Goal: Task Accomplishment & Management: Manage account settings

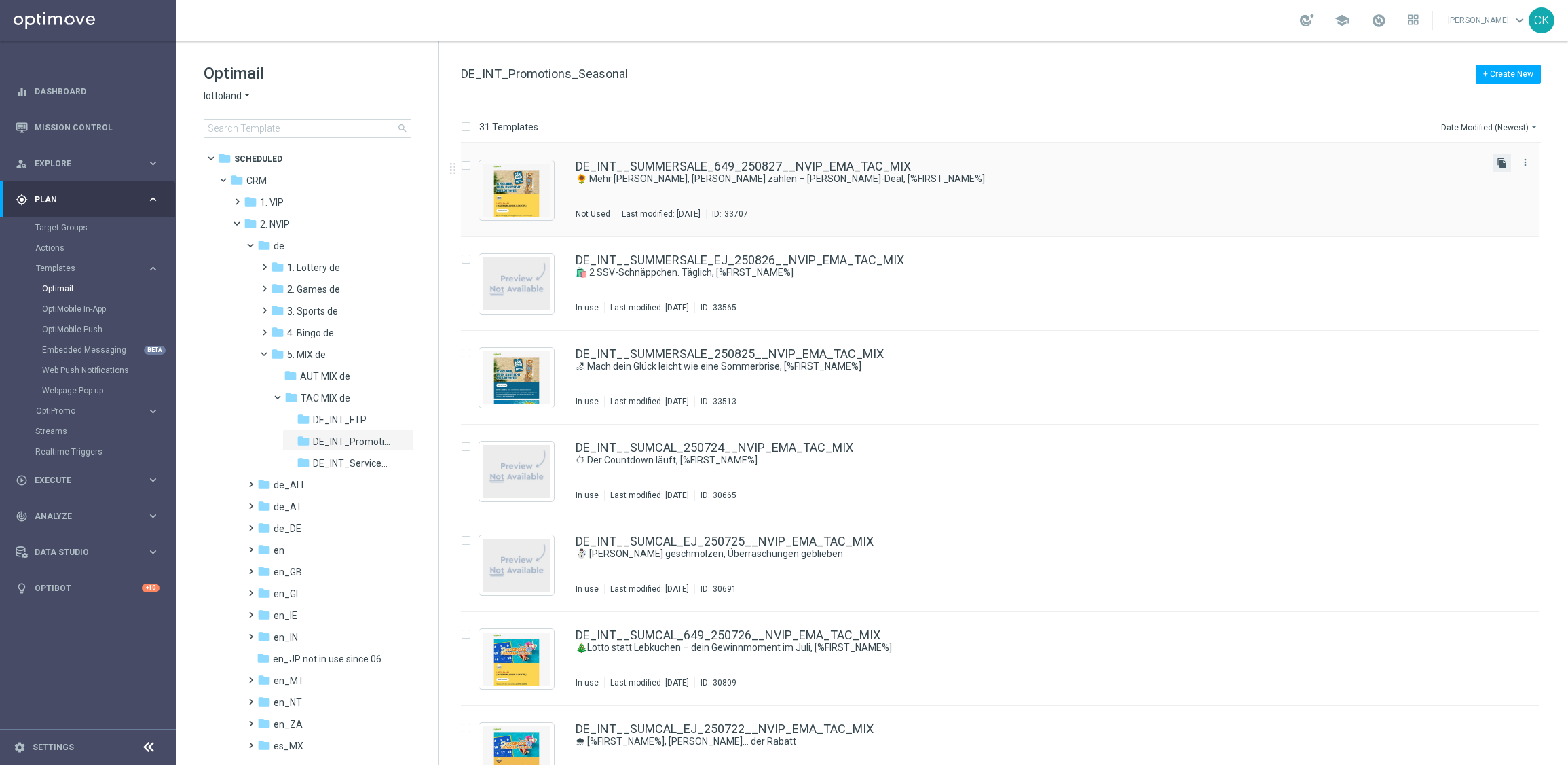
click at [1498, 163] on icon "file_copy" at bounding box center [1502, 162] width 11 height 11
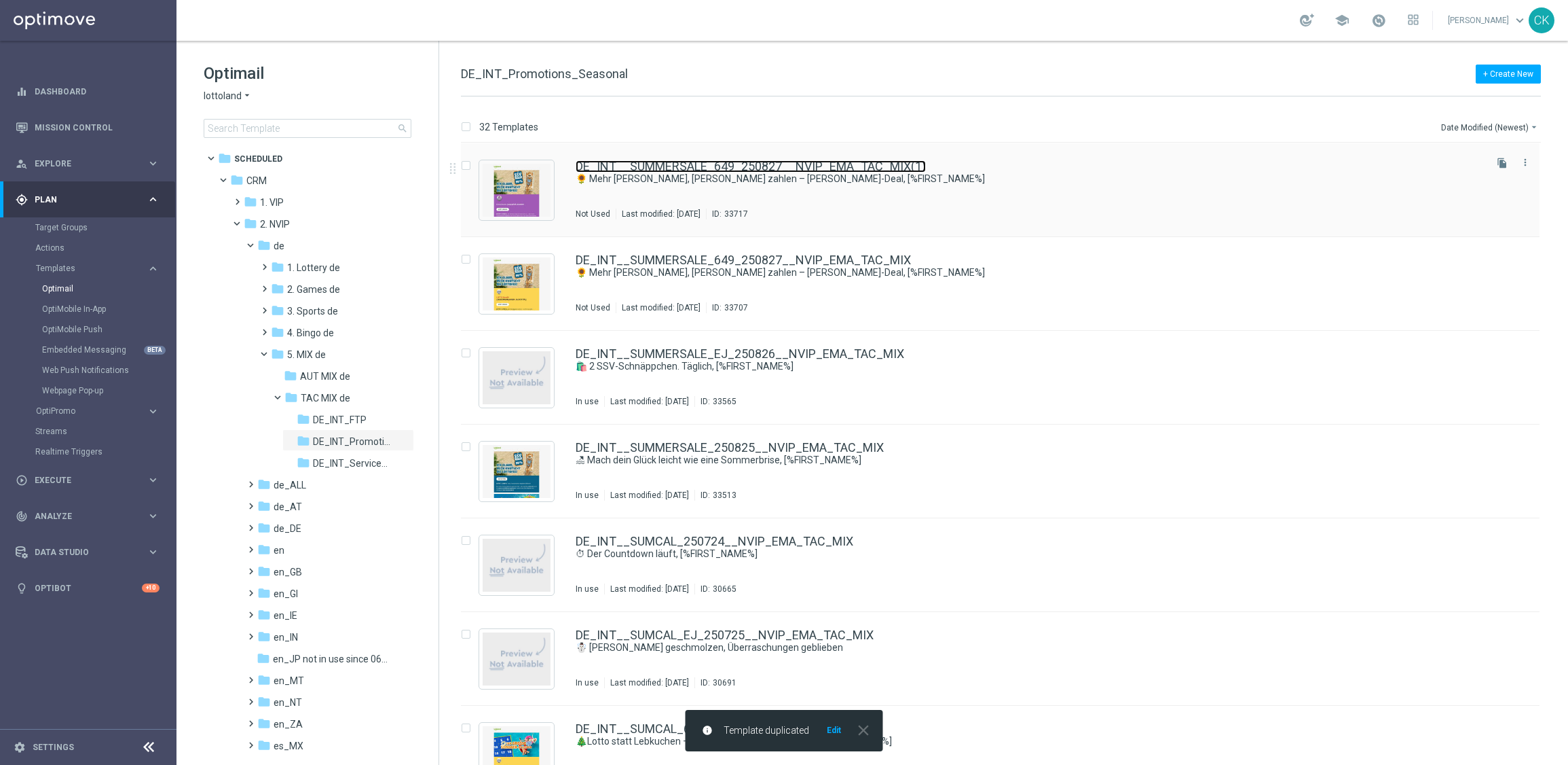
click at [626, 165] on link "DE_INT__SUMMERSALE_649_250827__NVIP_EMA_TAC_MIX(1)" at bounding box center [751, 166] width 350 height 12
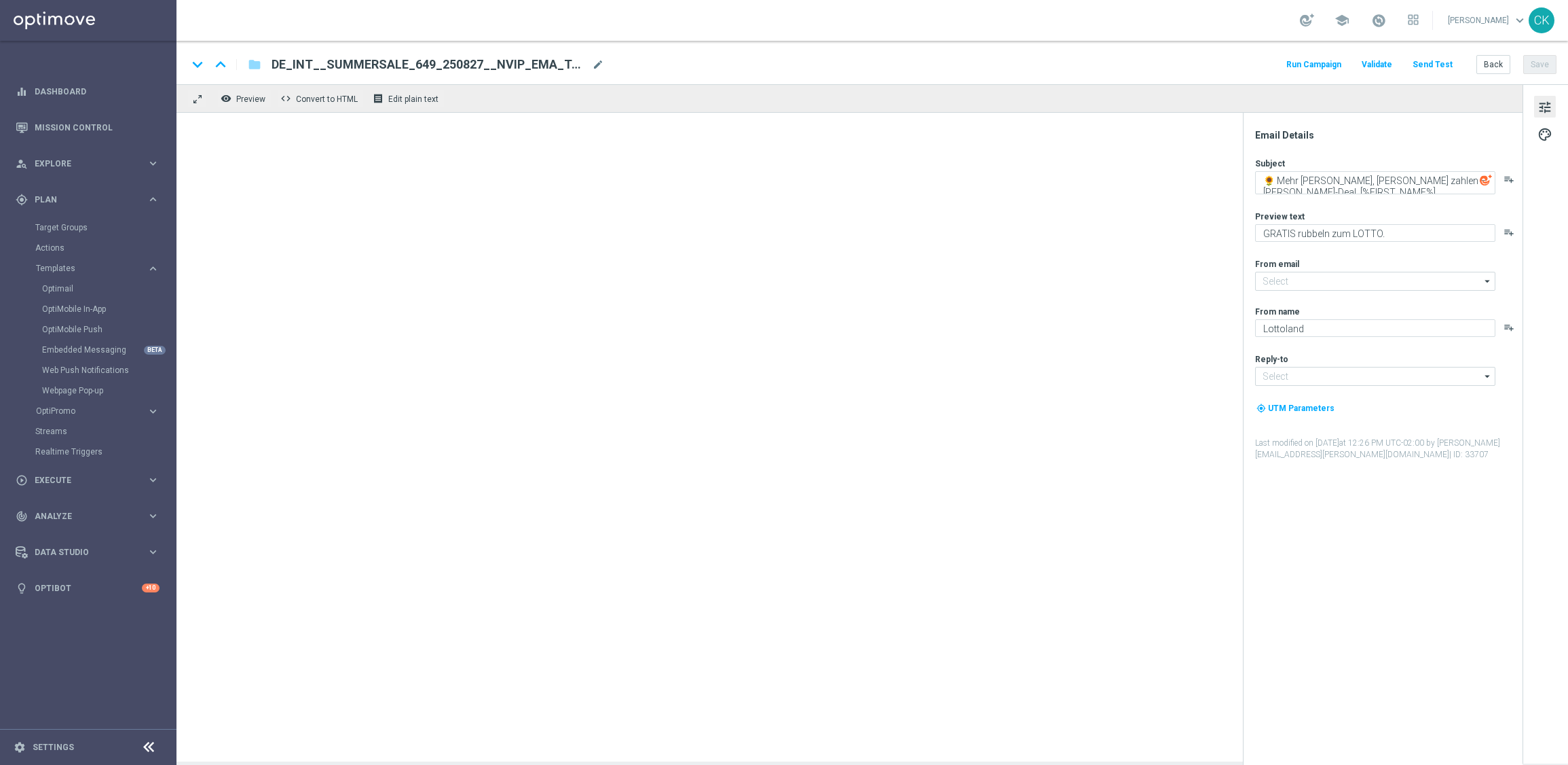
type input "[EMAIL_ADDRESS][DOMAIN_NAME]"
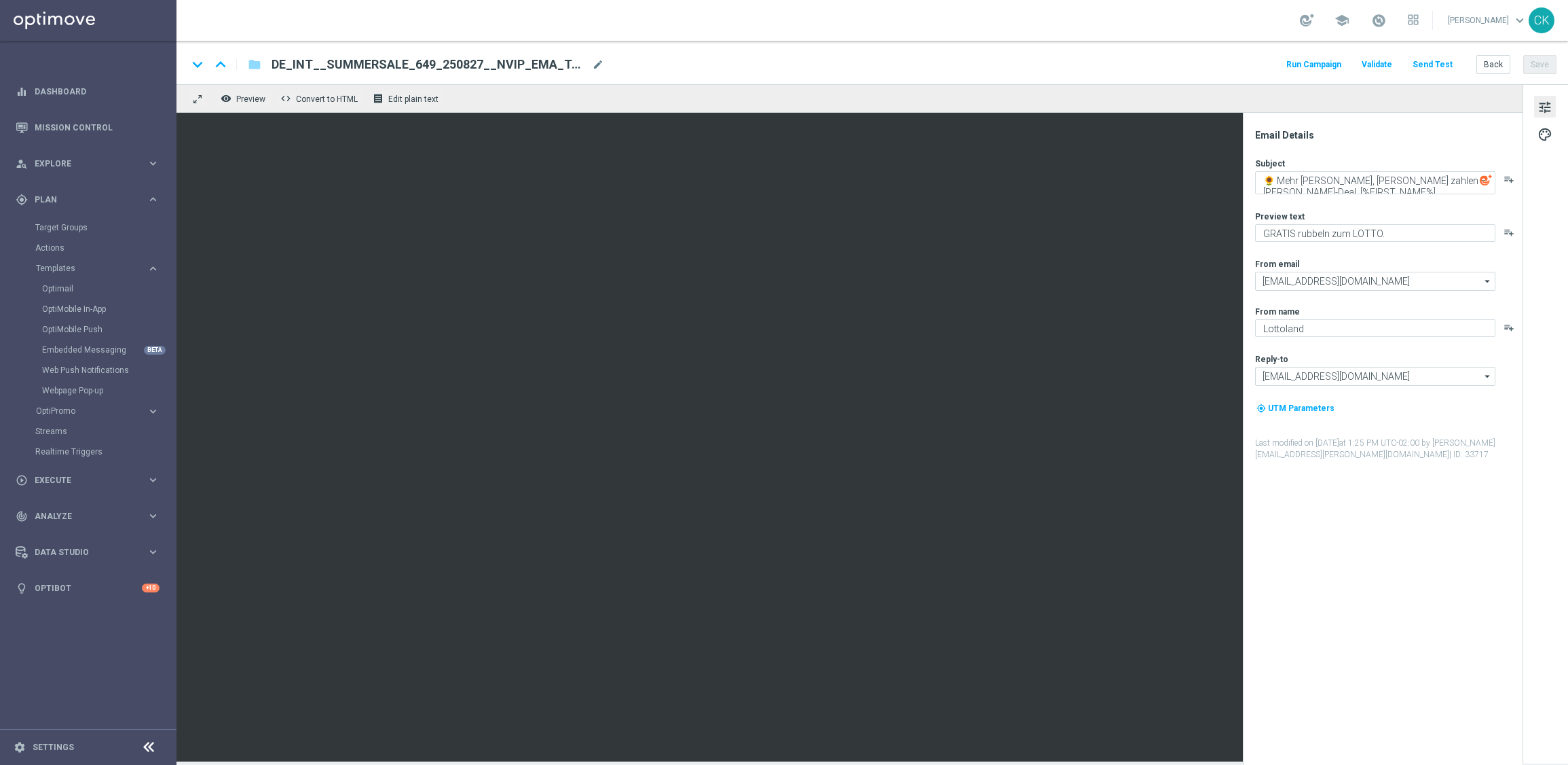
click at [429, 58] on span "DE_INT__SUMMERSALE_649_250827__NVIP_EMA_TAC_MIX(1)" at bounding box center [428, 65] width 315 height 16
drag, startPoint x: 398, startPoint y: 61, endPoint x: 413, endPoint y: 112, distance: 53.2
click at [398, 62] on input "DE_INT__SUMMERSALE_649_250827__NVIP_EMA_TAC_MIX(1)" at bounding box center [440, 65] width 337 height 18
click at [548, 61] on input "DE_INT__SUMMERSALE_ED_250827__NVIP_EMA_TAC_MIX(1)" at bounding box center [440, 65] width 337 height 18
click at [430, 62] on input "DE_INT__SUMMERSALE_ED_250827__NVIP_EMA_TAC_MIX" at bounding box center [440, 65] width 337 height 18
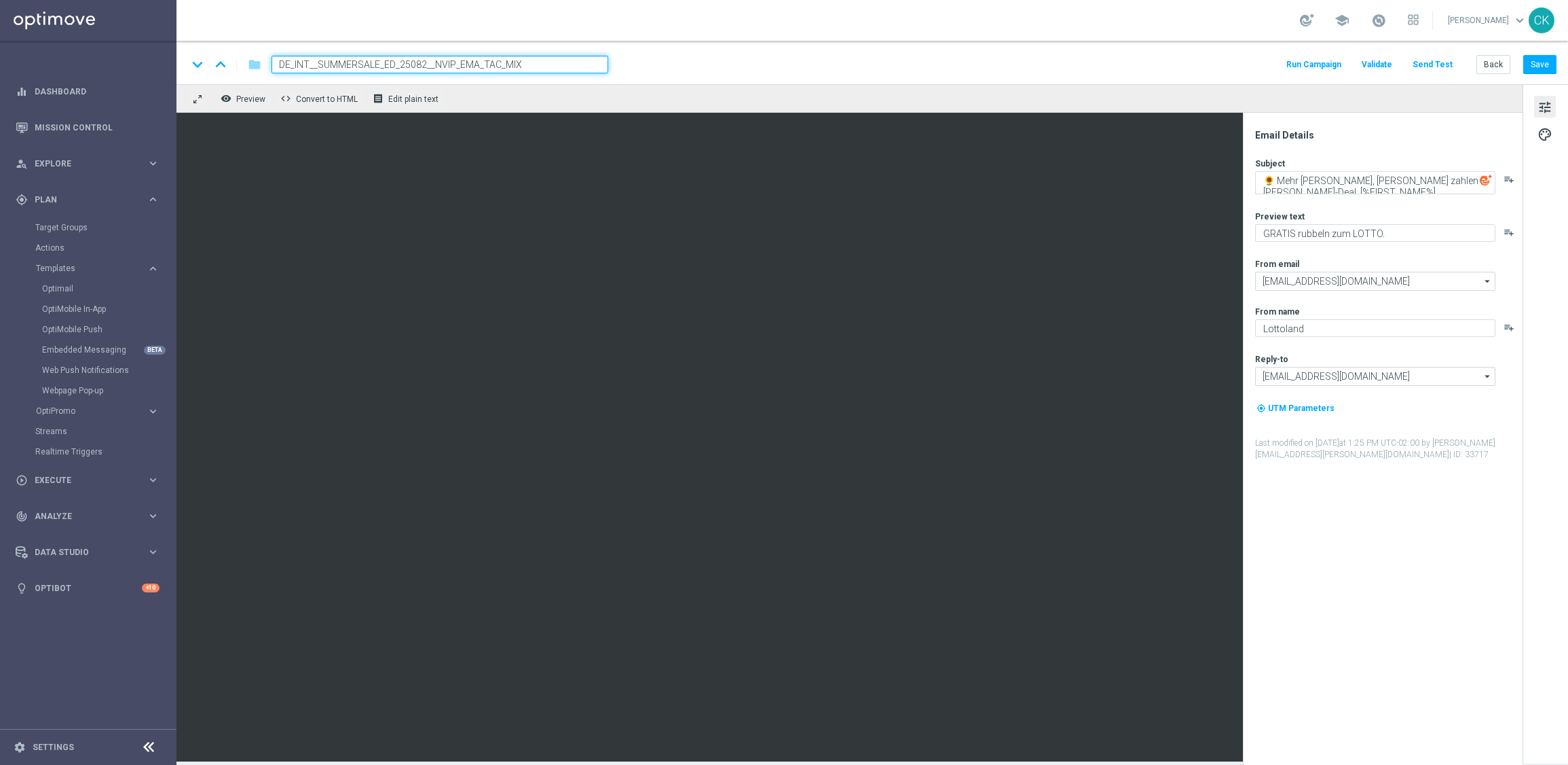
type input "DE_INT__SUMMERSALE_ED_250828__NVIP_EMA_TAC_MIX"
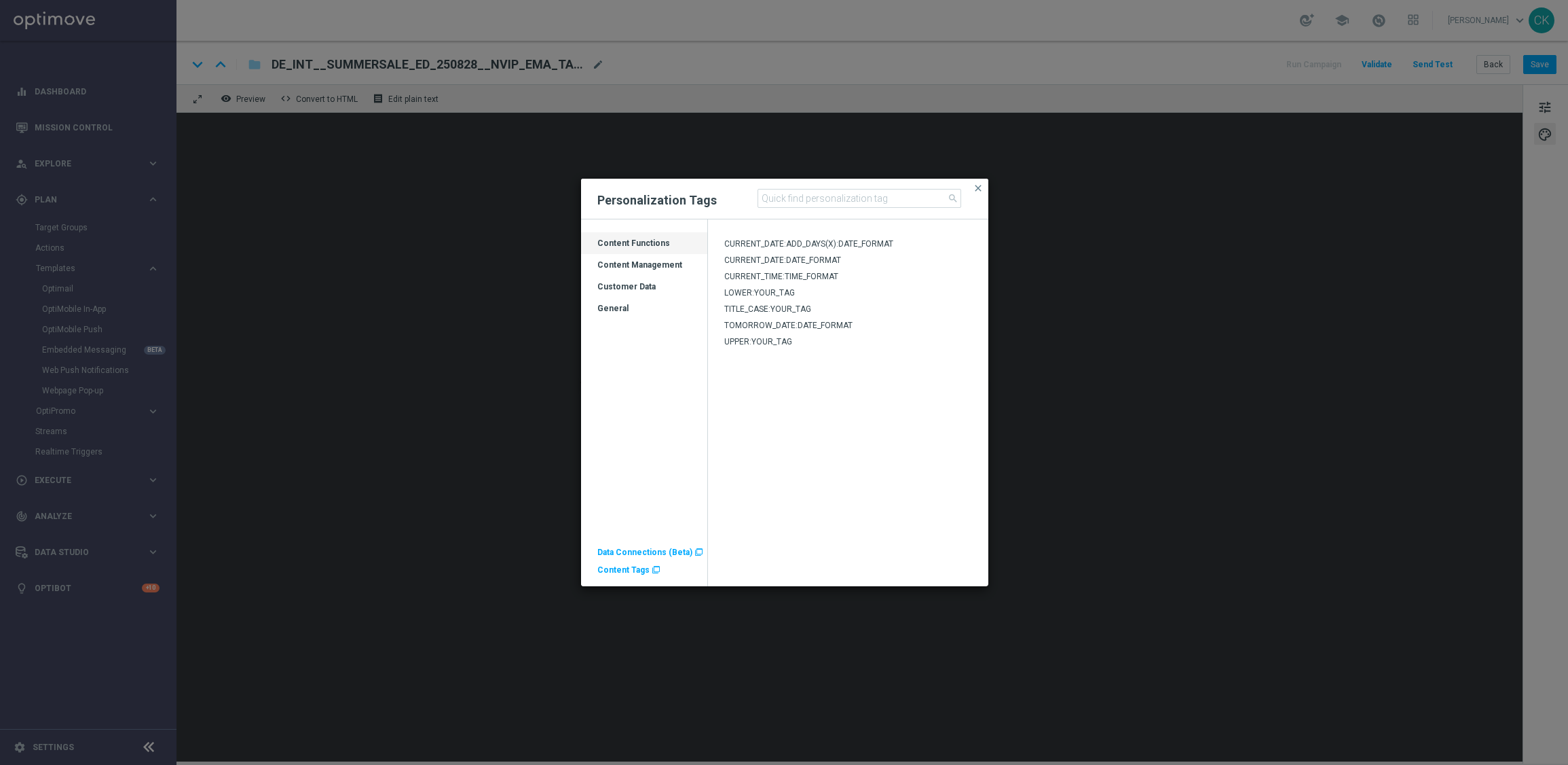
click at [621, 284] on div "Customer Data" at bounding box center [644, 292] width 126 height 22
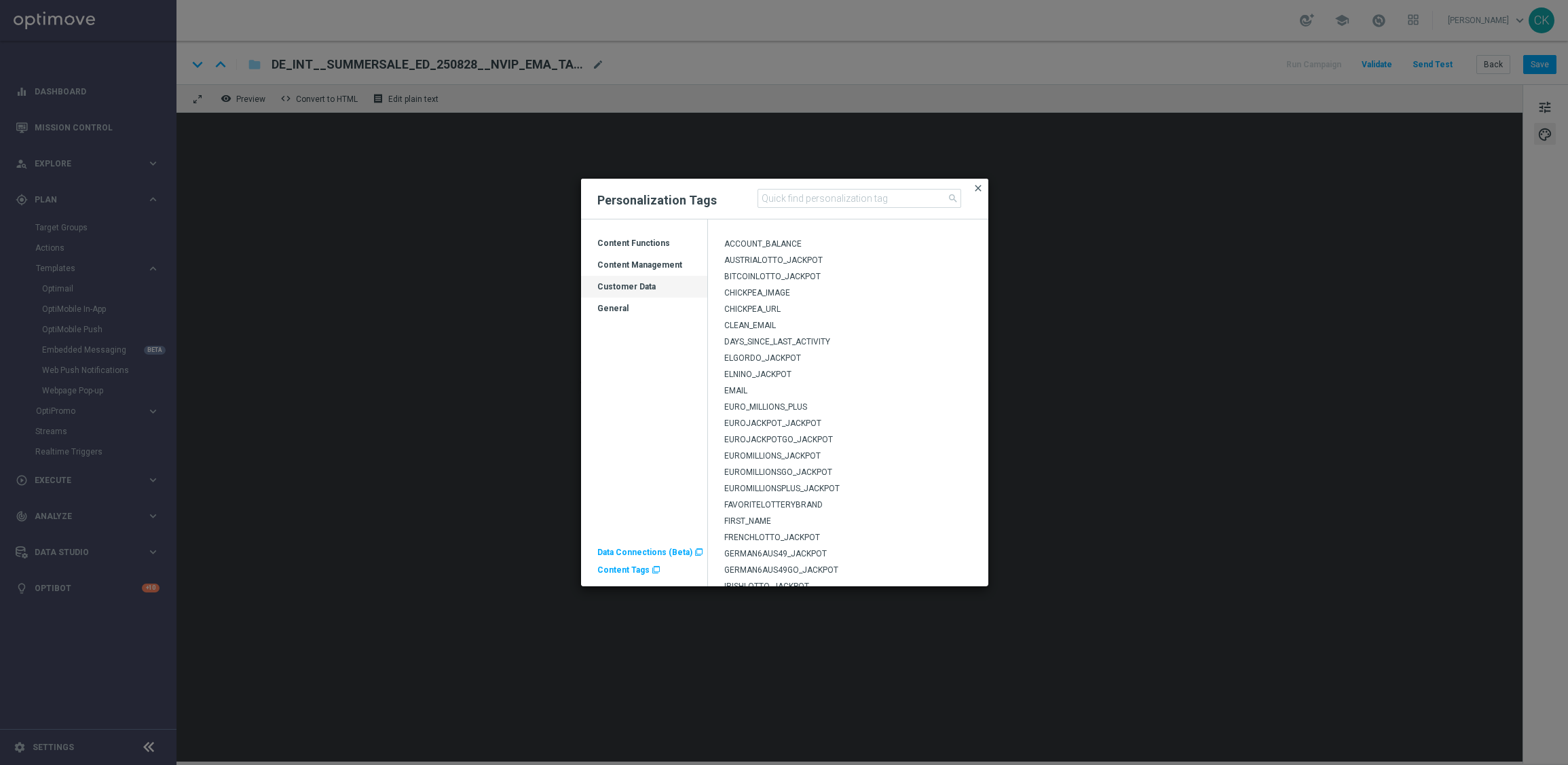
click at [976, 187] on span "close" at bounding box center [978, 187] width 11 height 11
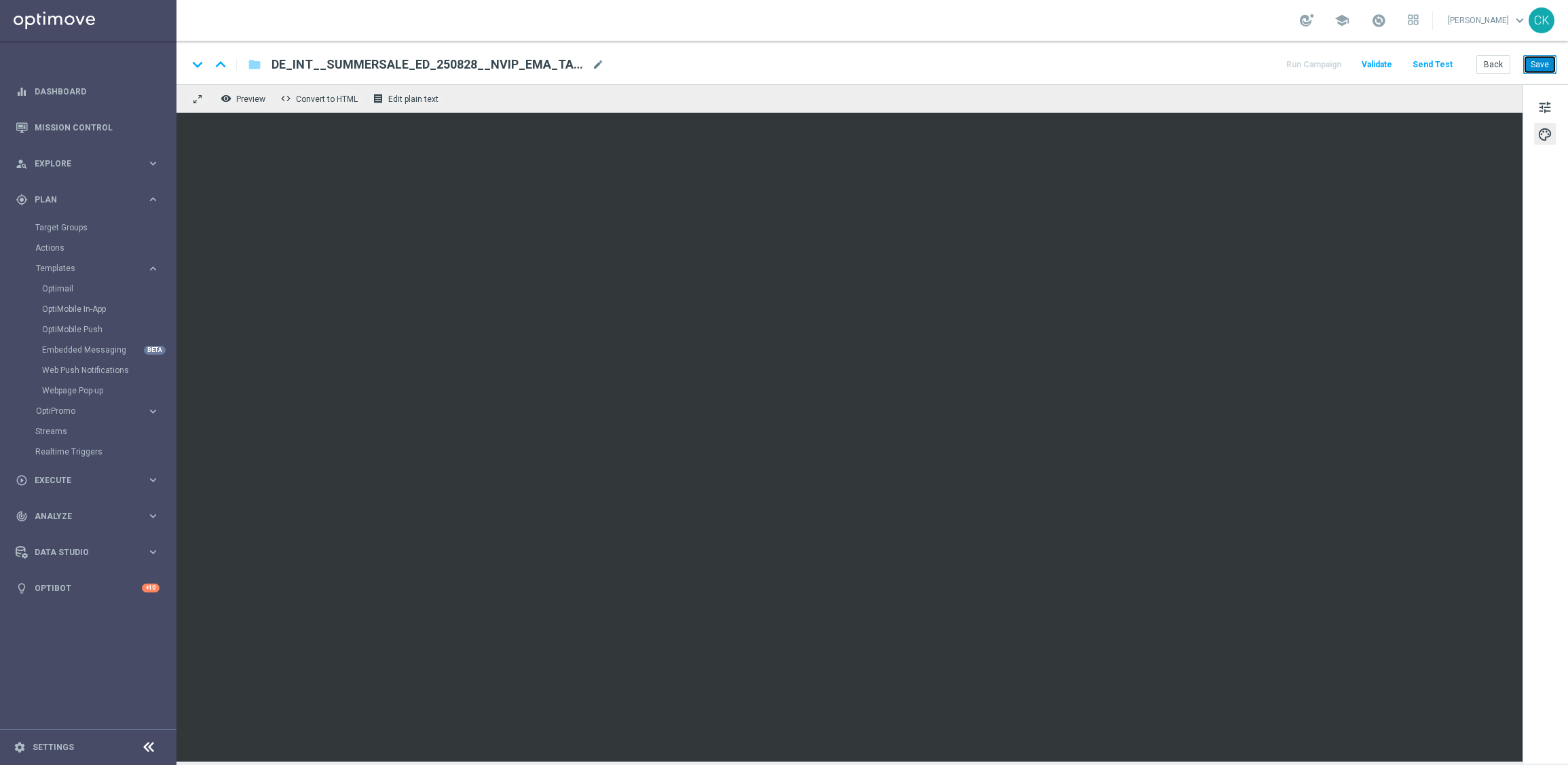
click at [1548, 66] on button "Save" at bounding box center [1540, 64] width 33 height 19
click at [1538, 58] on button "Save" at bounding box center [1540, 64] width 33 height 19
click at [1544, 99] on span "tune" at bounding box center [1545, 108] width 15 height 18
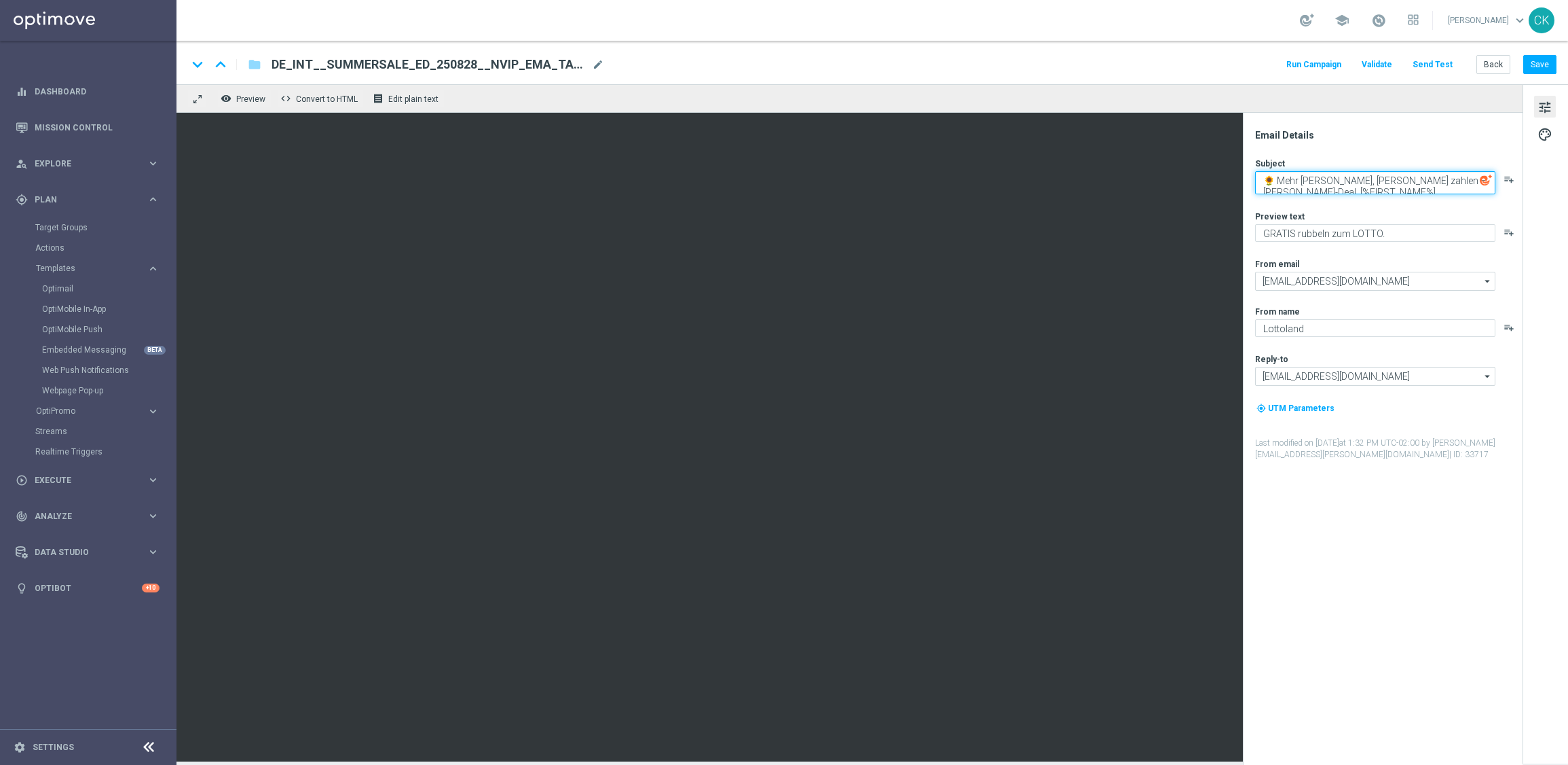
click at [1349, 186] on textarea "🌻 Mehr [PERSON_NAME], [PERSON_NAME] zahlen – [PERSON_NAME]-Deal, [%FIRST_NAME%]" at bounding box center [1375, 182] width 241 height 23
click at [1535, 66] on button "Save" at bounding box center [1540, 64] width 33 height 19
click at [1543, 68] on button "Save" at bounding box center [1540, 64] width 33 height 19
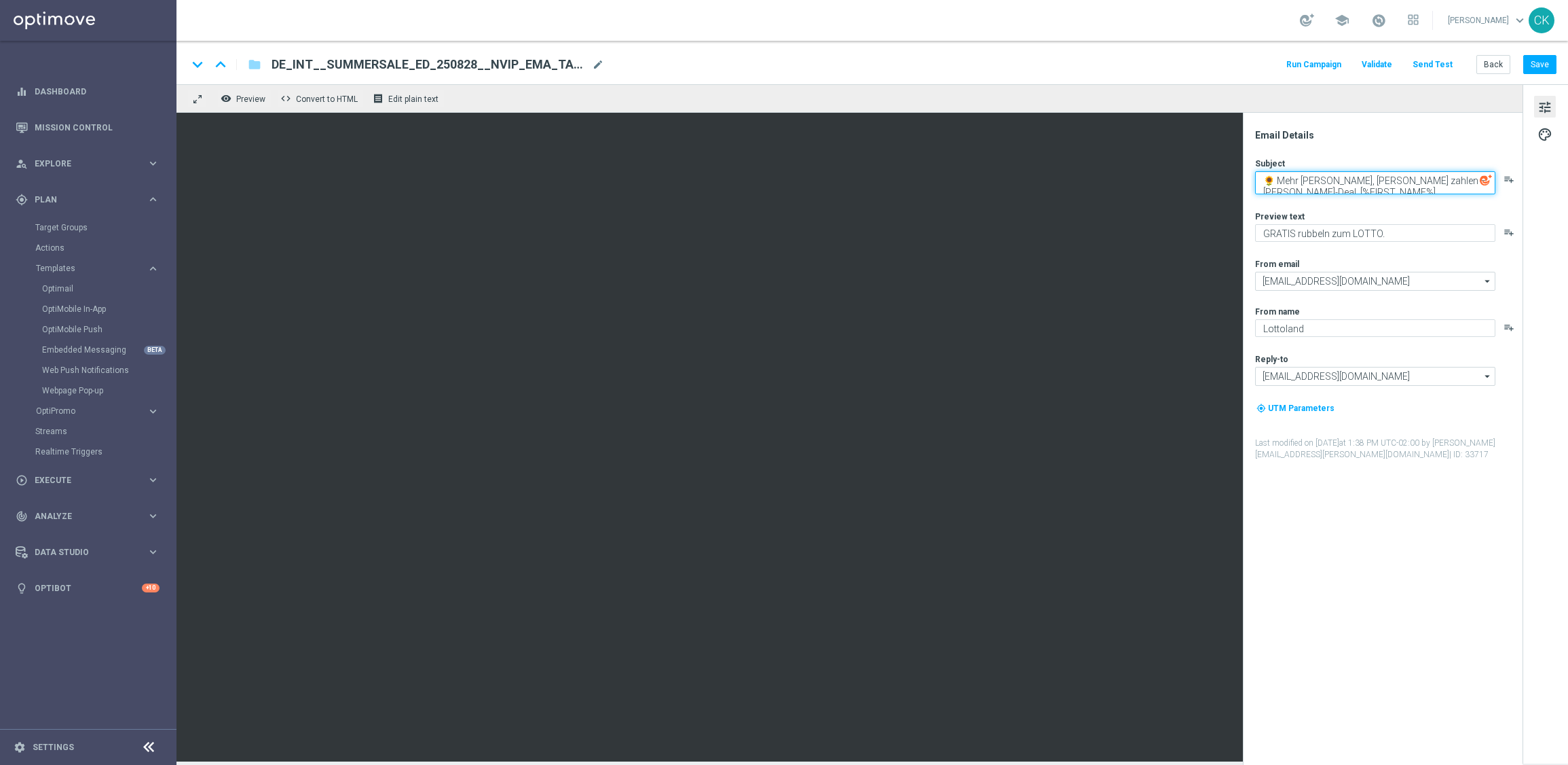
click at [1385, 182] on textarea "🌻 Mehr [PERSON_NAME], [PERSON_NAME] zahlen – [PERSON_NAME]-Deal, [%FIRST_NAME%]" at bounding box center [1375, 182] width 241 height 23
paste textarea "Der [PERSON_NAME] geht, die Gewinnchancen bleiben"
click at [1474, 177] on textarea "Der [PERSON_NAME] geht, die Gewinnchancen bleiben, [%FIRST_NAME%]" at bounding box center [1375, 182] width 241 height 23
click at [1359, 188] on textarea "Der [PERSON_NAME] geht, die Gewinnchancen bleiben, [%FIRST_NAME%]" at bounding box center [1375, 182] width 241 height 23
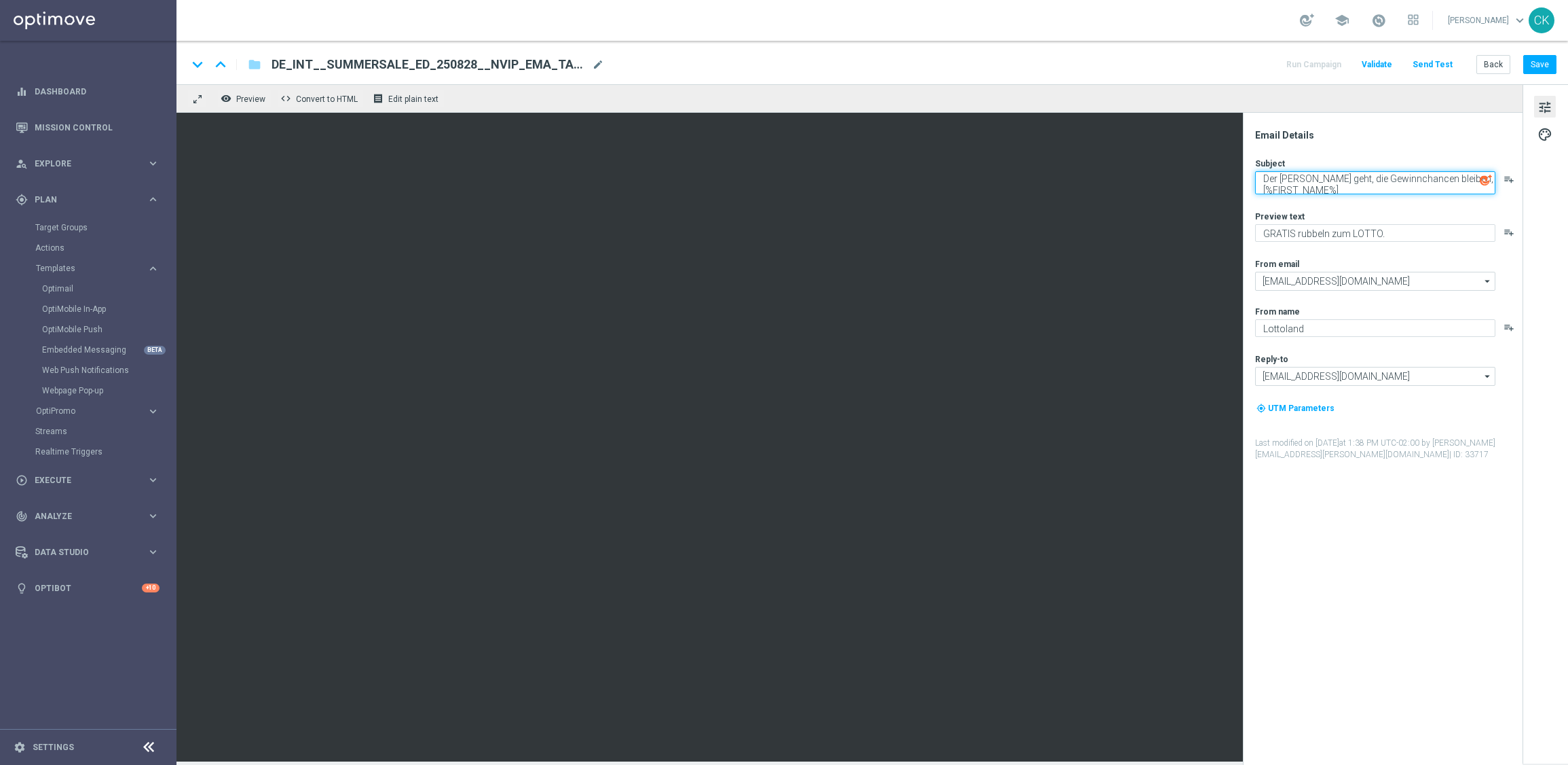
click at [1359, 188] on textarea "Der [PERSON_NAME] geht, die Gewinnchancen bleiben, [%FIRST_NAME%]" at bounding box center [1375, 182] width 241 height 23
click at [1506, 182] on icon "playlist_add" at bounding box center [1508, 179] width 11 height 11
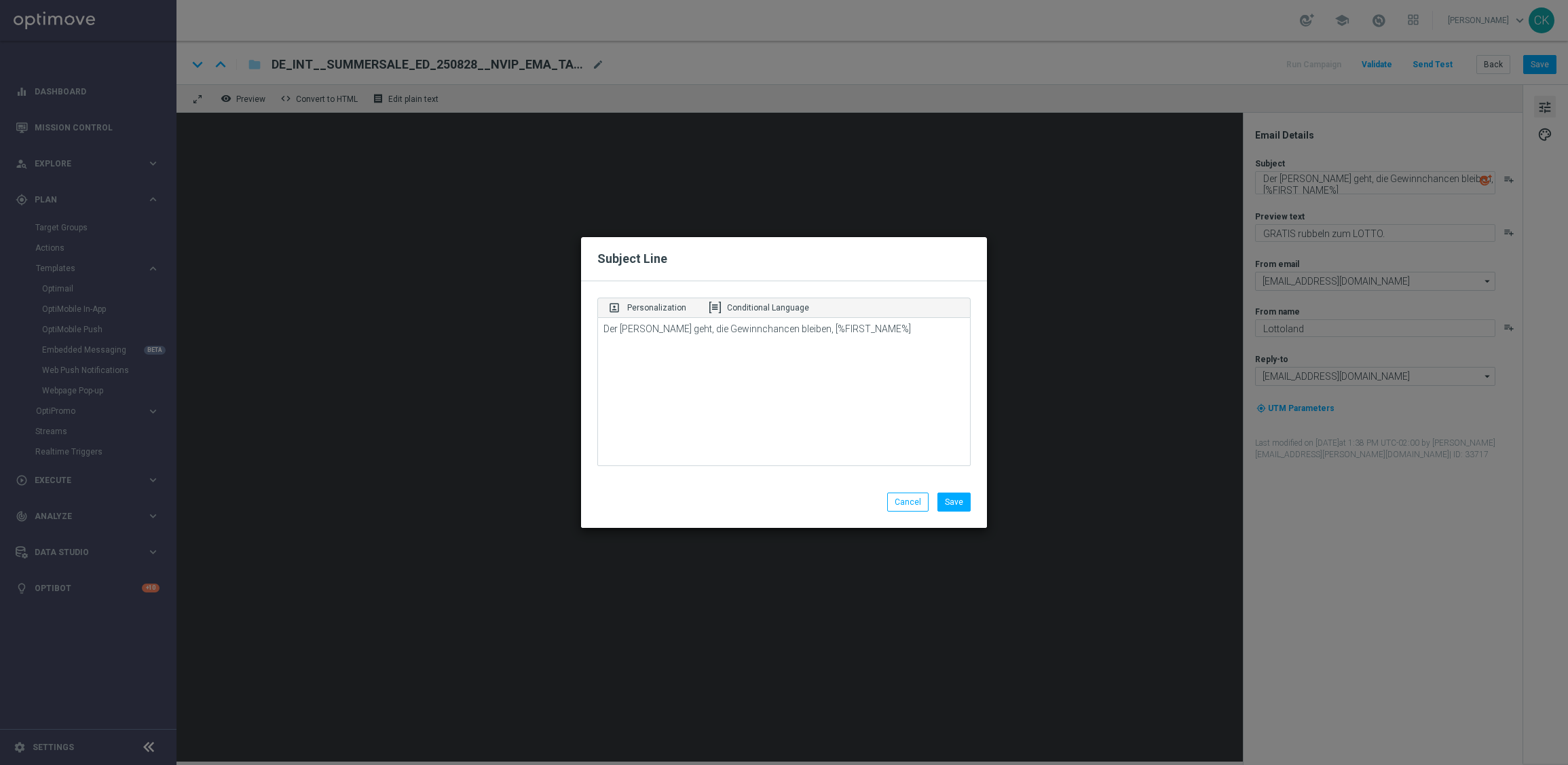
click at [1506, 182] on modal-container "Subject Line portrait Personalization Conditional Language Der [PERSON_NAME] ge…" at bounding box center [784, 382] width 1568 height 765
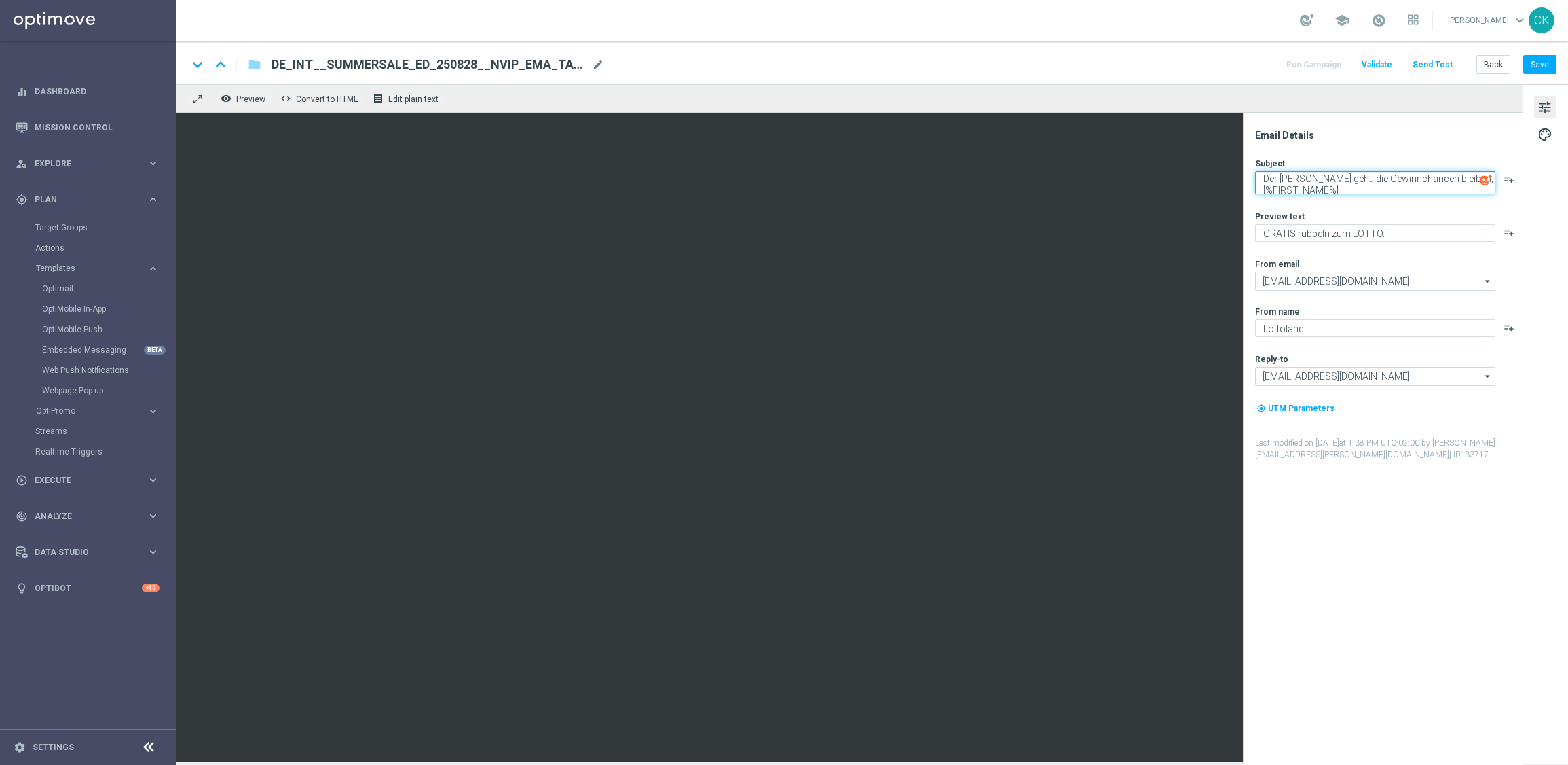
click at [1260, 178] on textarea "Der [PERSON_NAME] geht, die Gewinnchancen bleiben, [%FIRST_NAME%]" at bounding box center [1375, 182] width 241 height 23
paste textarea "⛱"
click at [1379, 185] on textarea "⛱ Der [PERSON_NAME] geht, die Gewinnchancen bleiben, [%FIRST_NAME%]" at bounding box center [1375, 182] width 241 height 23
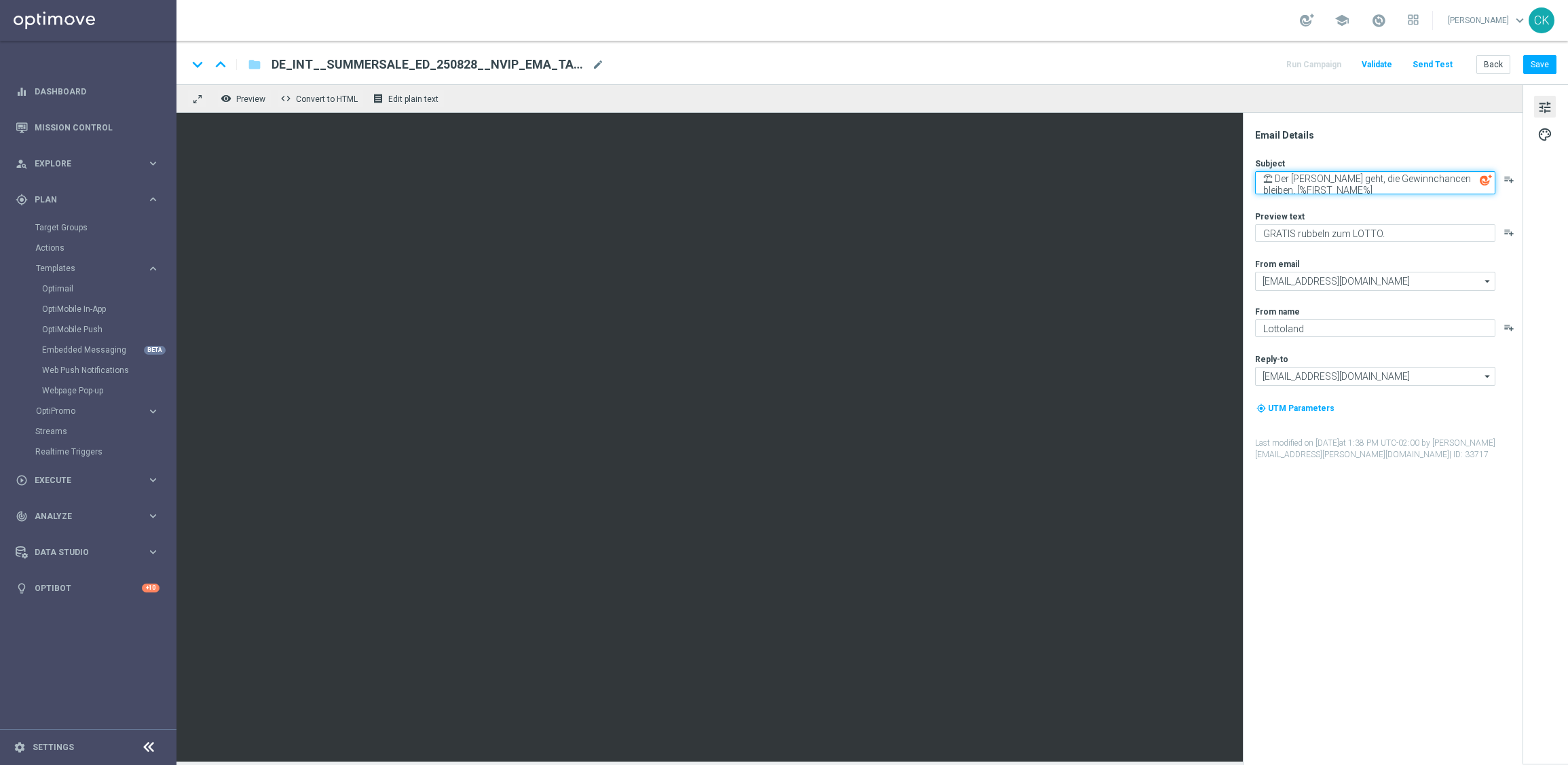
type textarea "⛱ Der [PERSON_NAME] geht, die Gewinnchancen bleiben, [%FIRST_NAME%]"
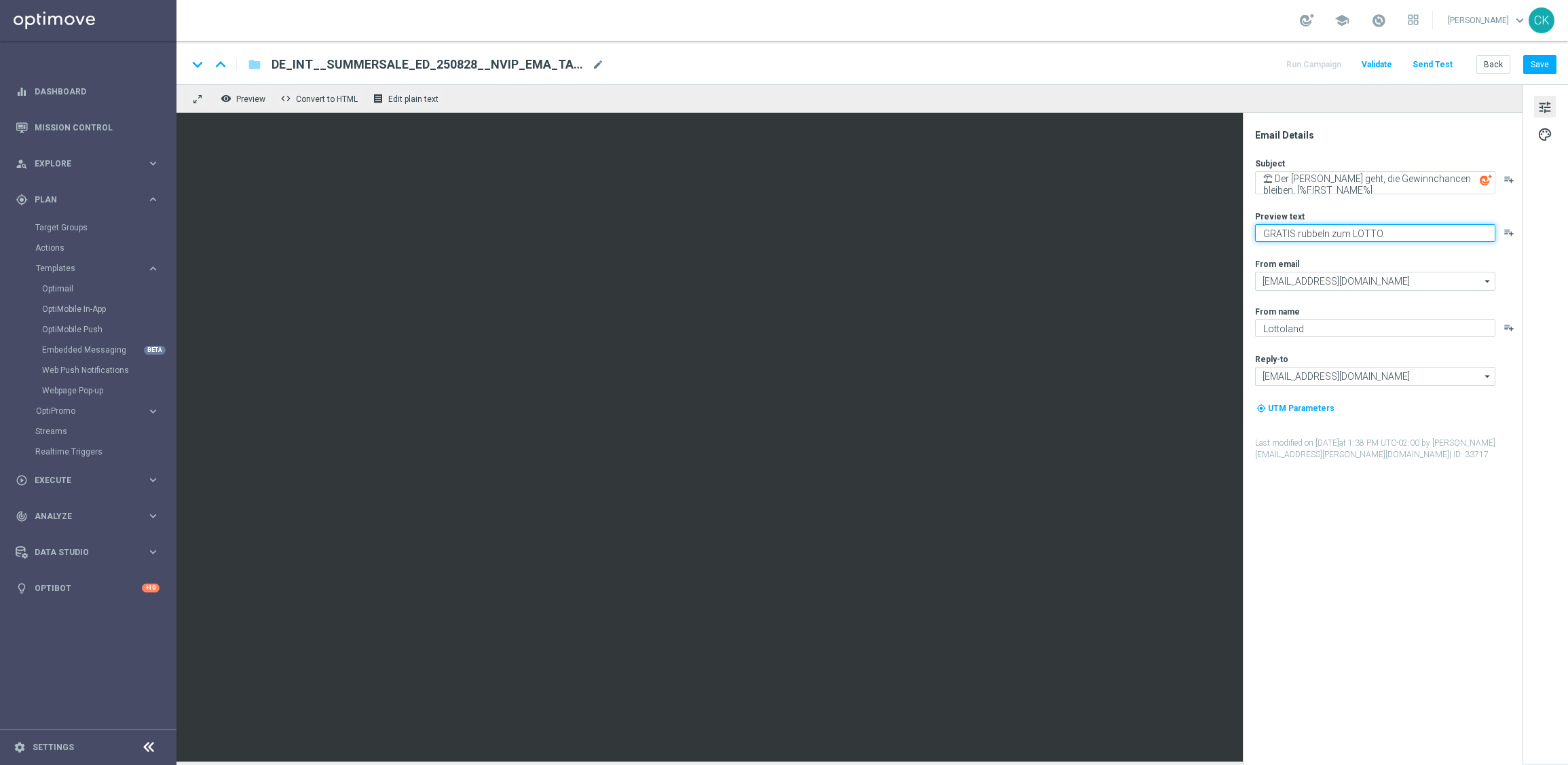
paste textarea "jetzt clever sparen"
click at [1267, 235] on textarea "jetzt clever sparen" at bounding box center [1375, 233] width 241 height 18
click at [1366, 227] on textarea "Jetzt clever sparen" at bounding box center [1375, 233] width 241 height 18
click at [1359, 233] on textarea "Jetzt clever sparen" at bounding box center [1375, 233] width 241 height 18
type textarea "Jetzt clever sparen."
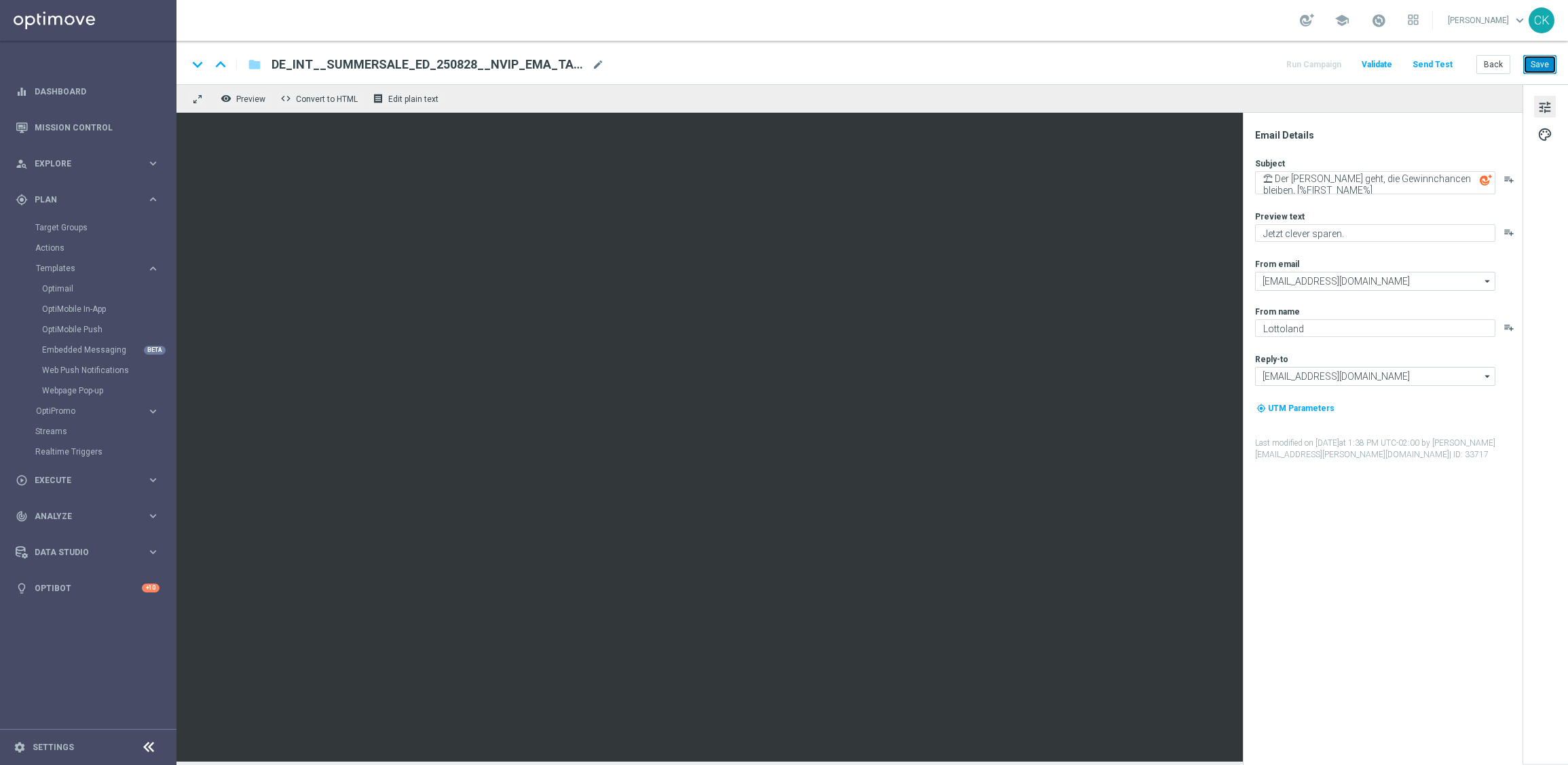
click at [1544, 62] on button "Save" at bounding box center [1540, 64] width 33 height 19
click at [1354, 237] on textarea "Jetzt clever sparen." at bounding box center [1375, 233] width 241 height 18
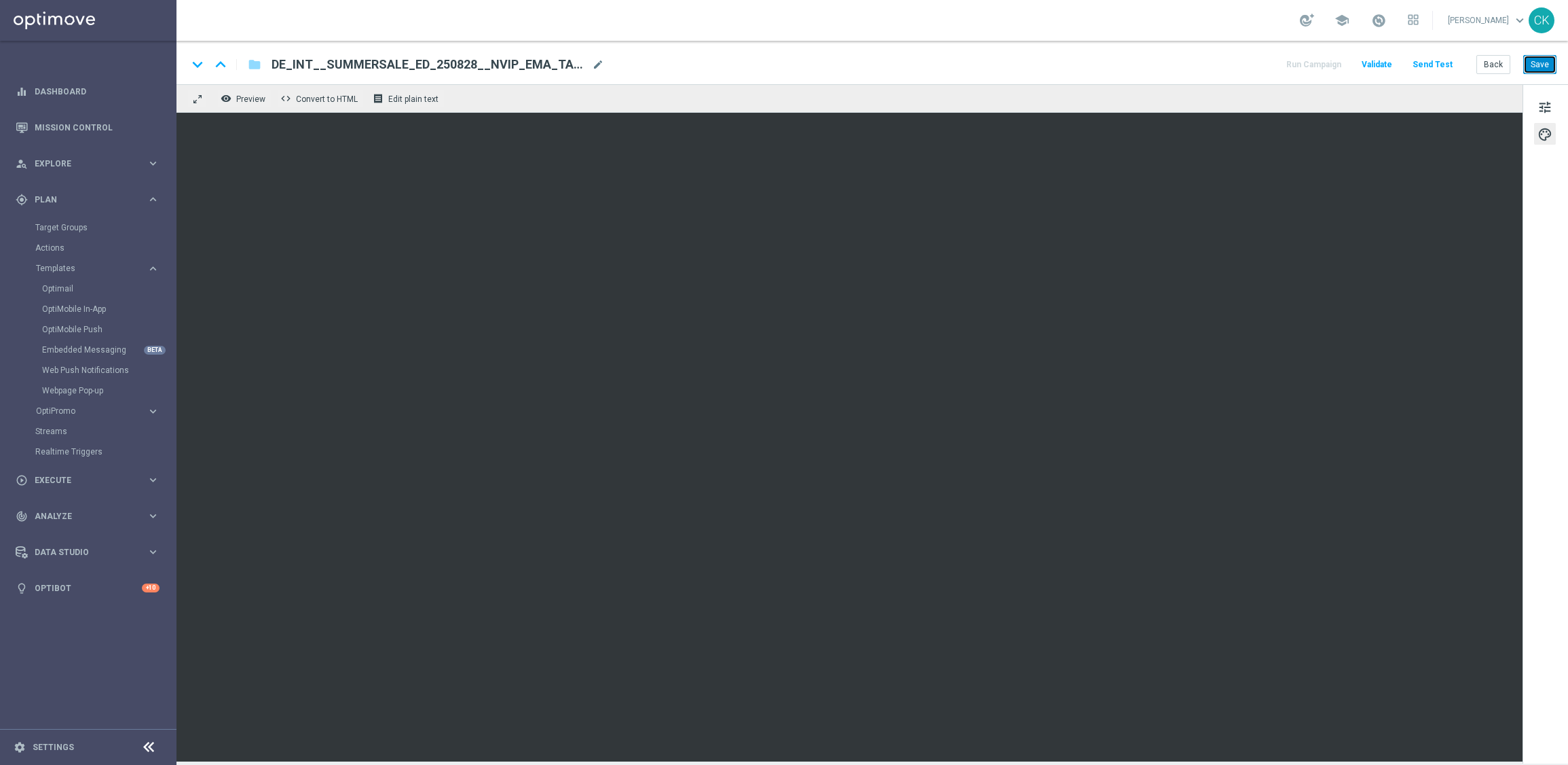
click at [1542, 65] on button "Save" at bounding box center [1540, 64] width 33 height 19
click at [1542, 100] on span "tune" at bounding box center [1545, 108] width 15 height 18
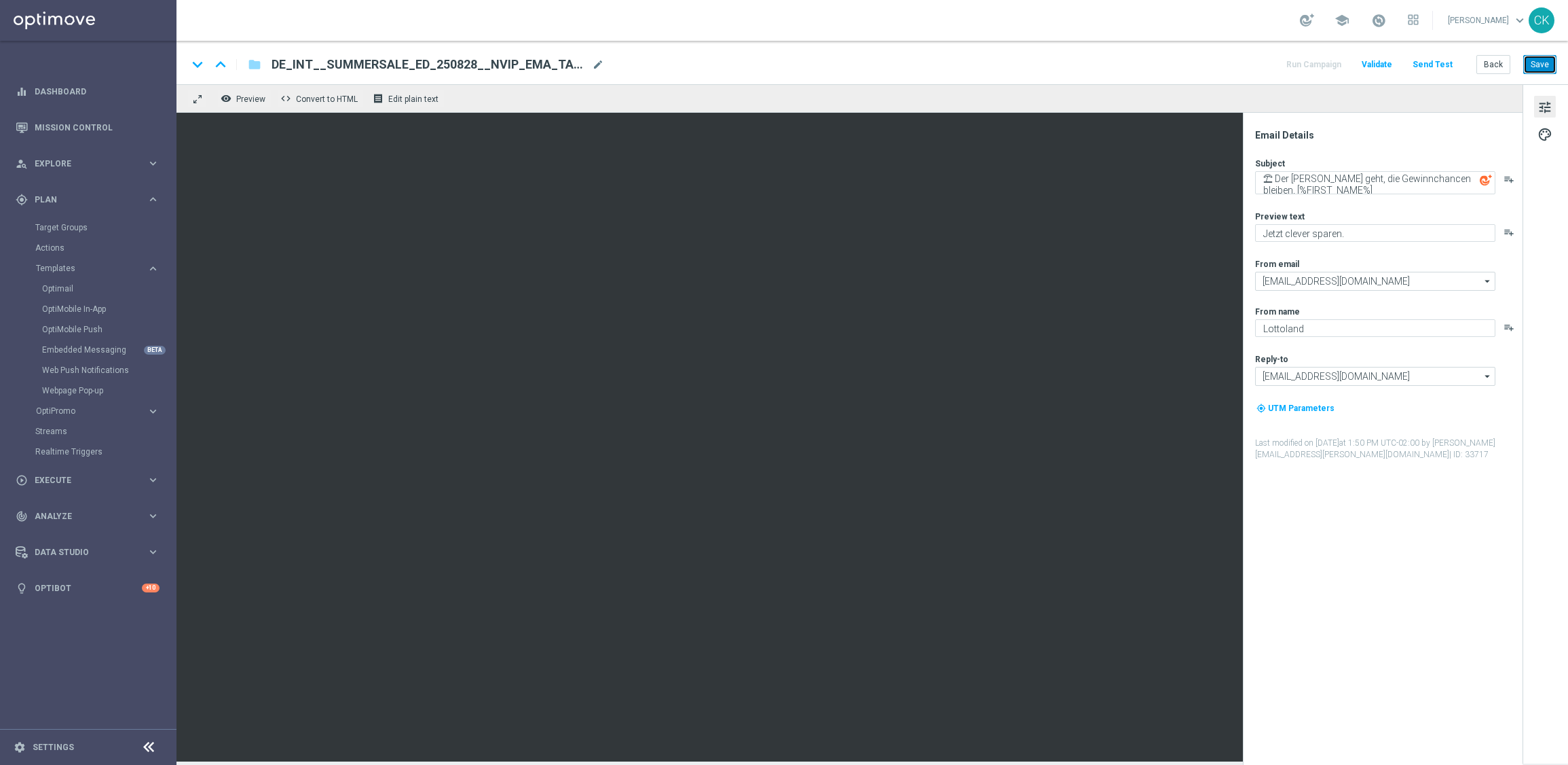
click at [1537, 62] on button "Save" at bounding box center [1540, 64] width 33 height 19
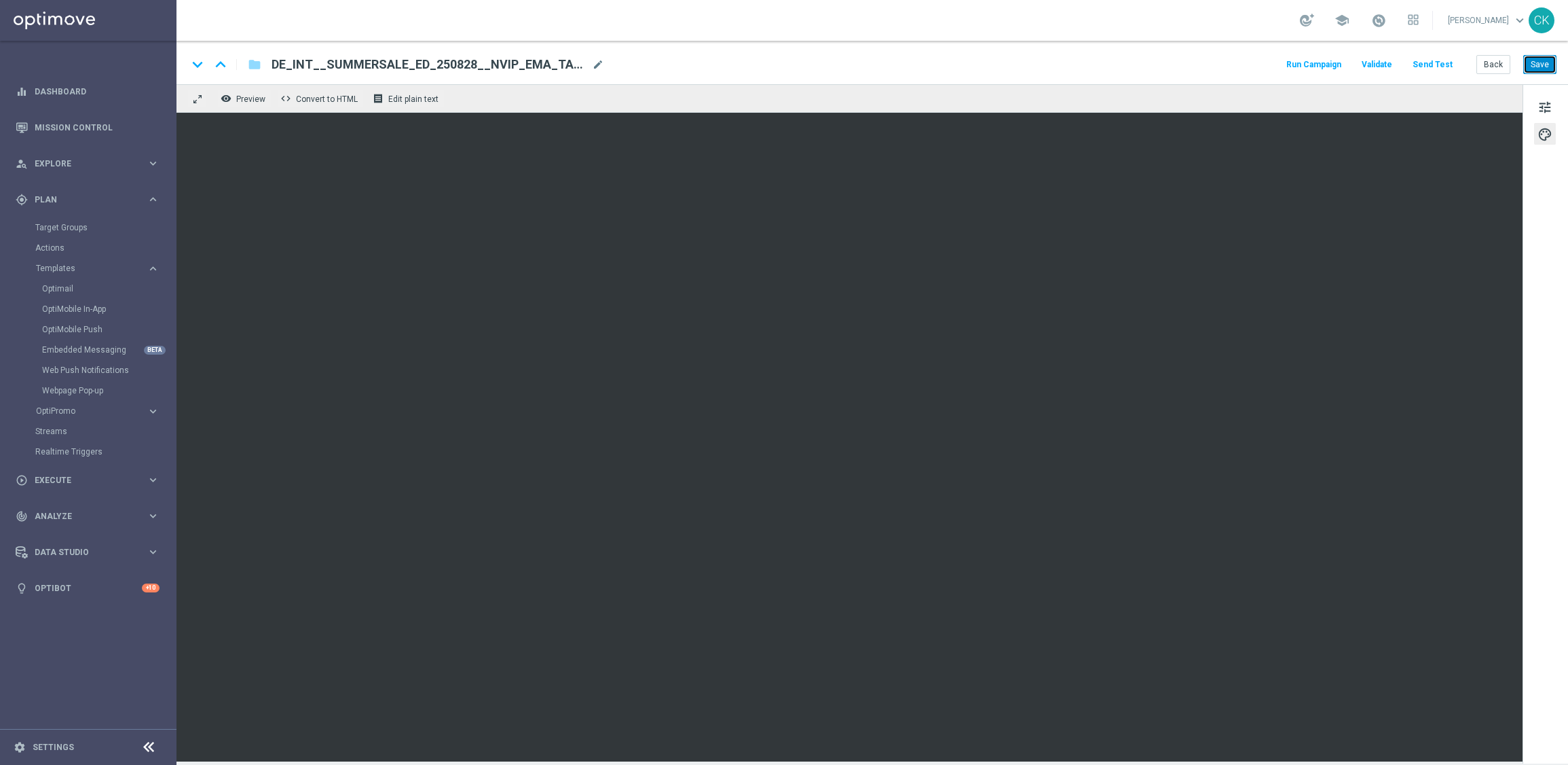
click at [1536, 70] on button "Save" at bounding box center [1540, 64] width 33 height 19
click at [1553, 63] on button "Save" at bounding box center [1540, 64] width 33 height 19
click at [1553, 63] on button "Save" at bounding box center [1540, 64] width 33 height 19
click at [1544, 68] on button "Save" at bounding box center [1540, 64] width 33 height 19
click at [1546, 99] on span "tune" at bounding box center [1545, 108] width 15 height 18
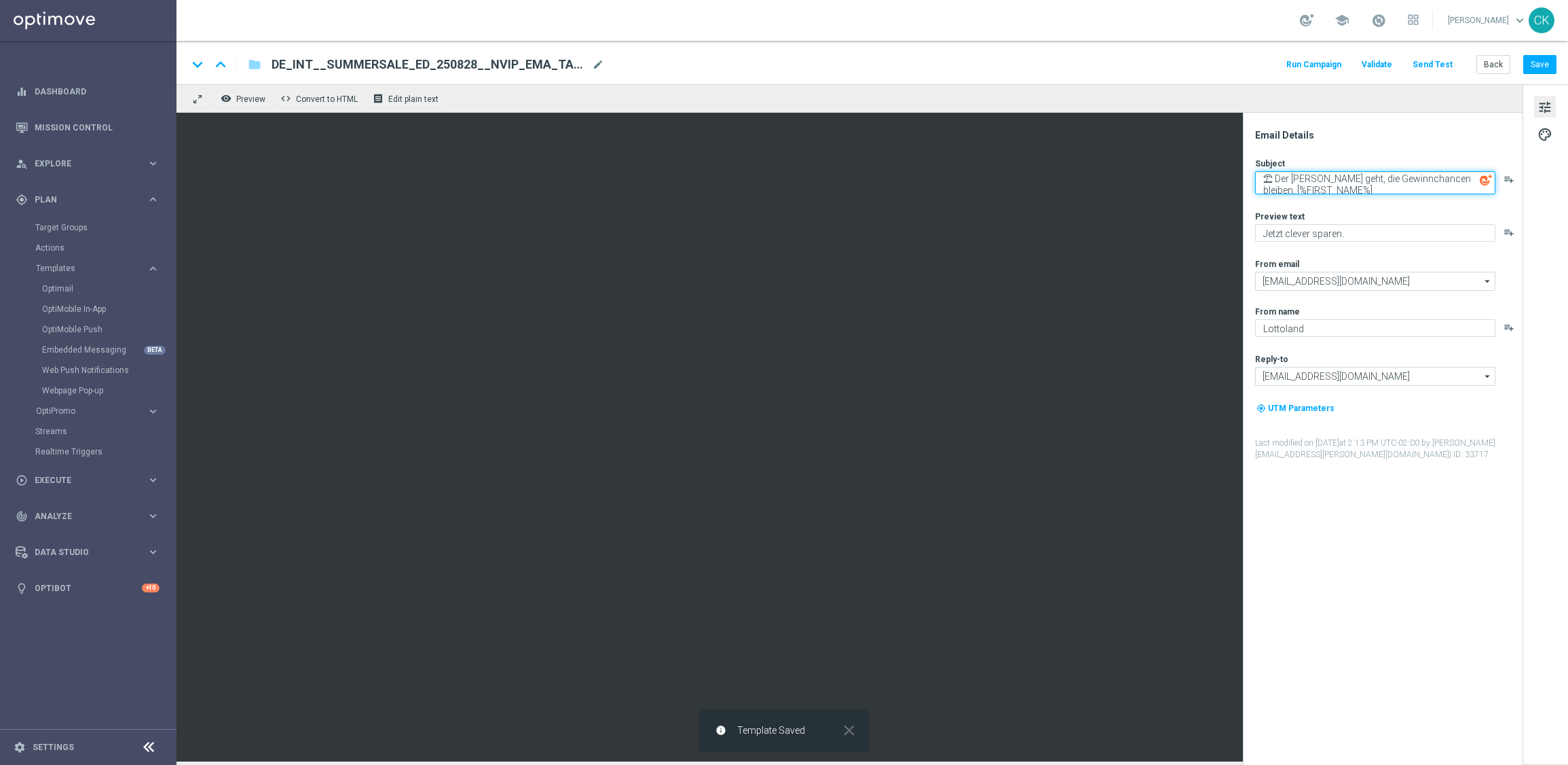
click at [1399, 177] on textarea "⛱ Der [PERSON_NAME] geht, die Gewinnchancen bleiben, [%FIRST_NAME%]" at bounding box center [1375, 182] width 241 height 23
click at [1549, 65] on button "Save" at bounding box center [1540, 64] width 33 height 19
click at [1438, 71] on button "Send Test" at bounding box center [1433, 65] width 44 height 19
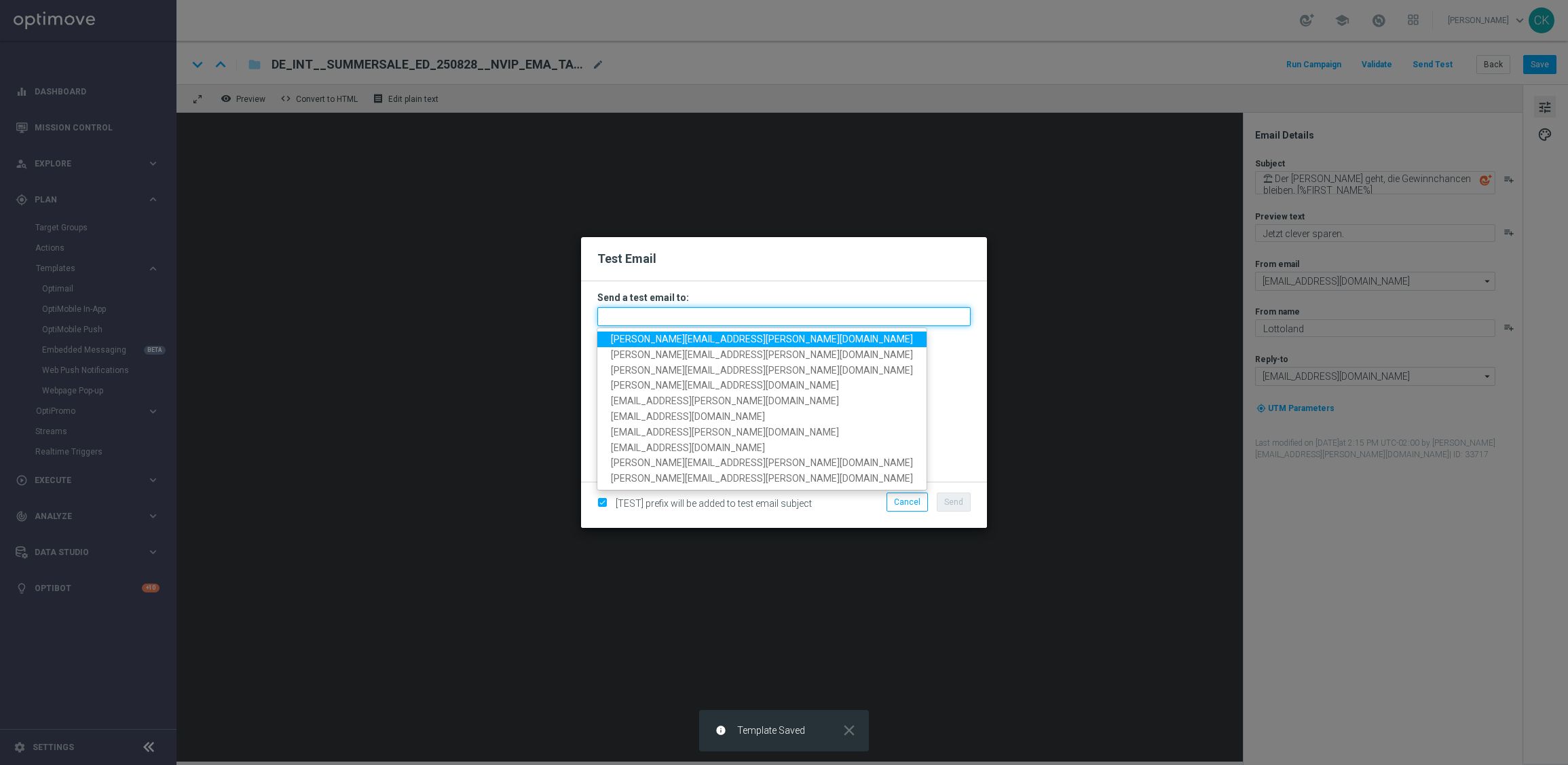
click at [701, 317] on input "text" at bounding box center [784, 316] width 373 height 19
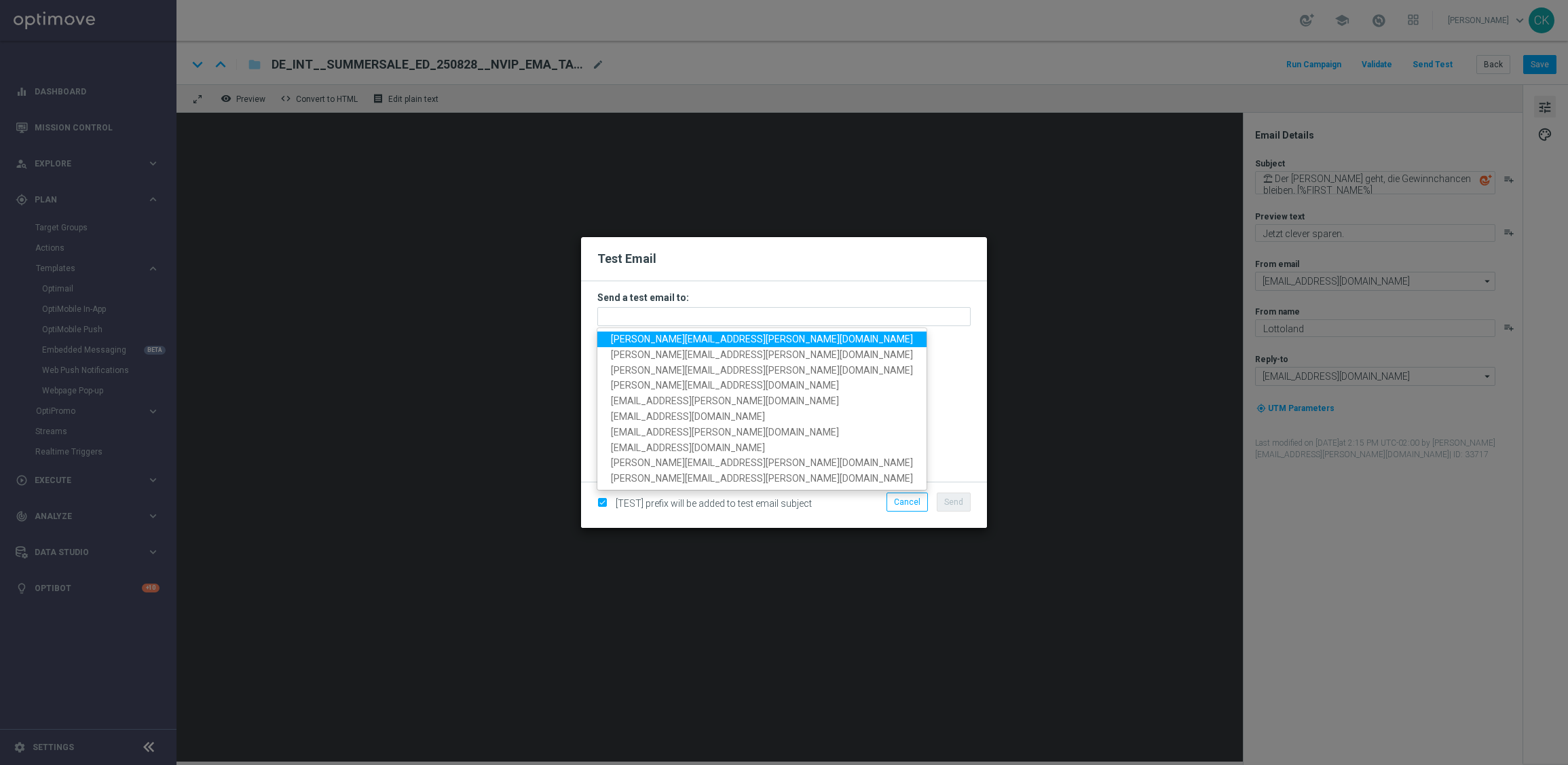
click at [701, 335] on span "[PERSON_NAME][EMAIL_ADDRESS][PERSON_NAME][DOMAIN_NAME]" at bounding box center [761, 339] width 302 height 11
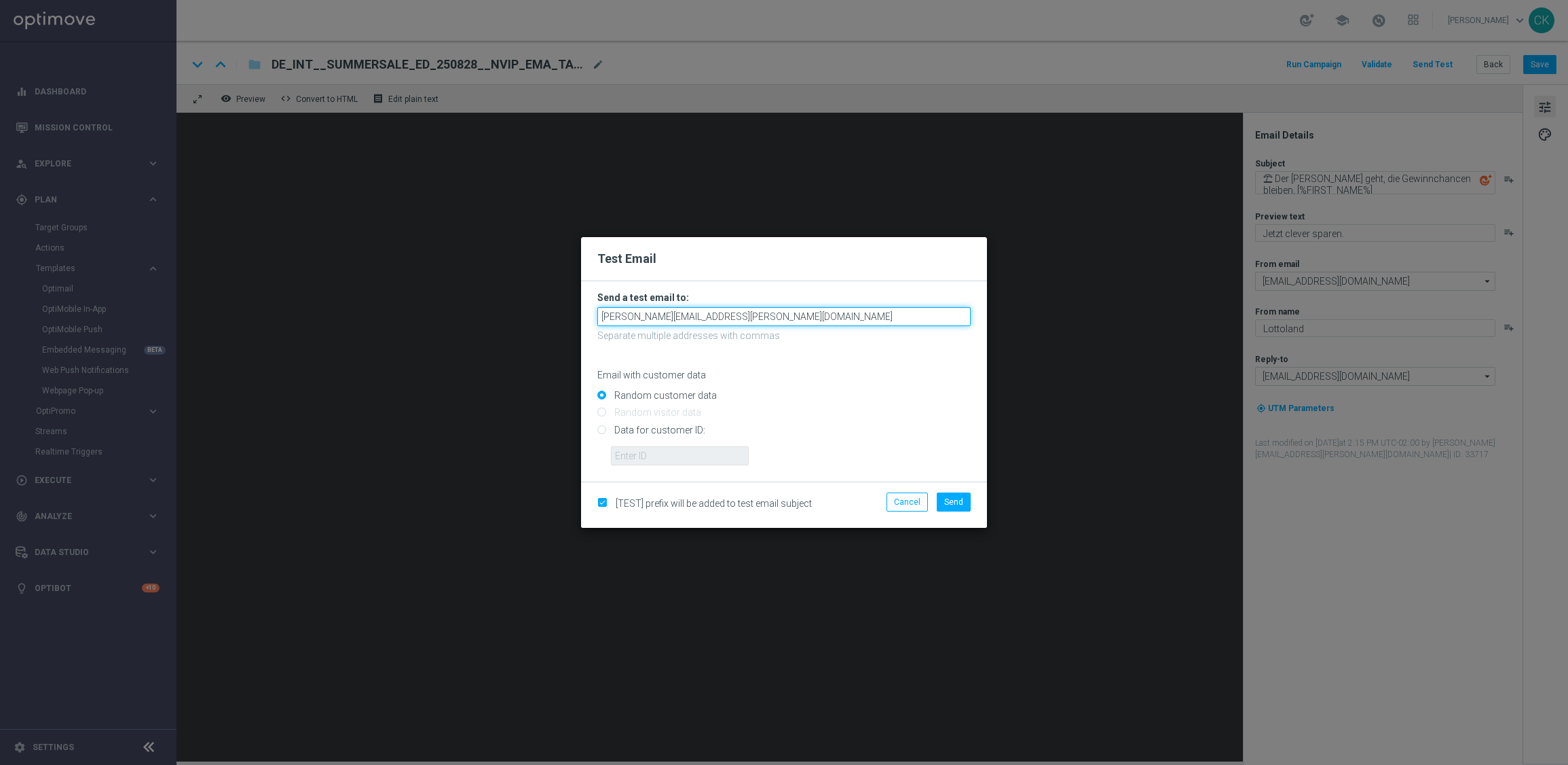
click at [798, 317] on input "[PERSON_NAME][EMAIL_ADDRESS][PERSON_NAME][DOMAIN_NAME]" at bounding box center [784, 316] width 373 height 19
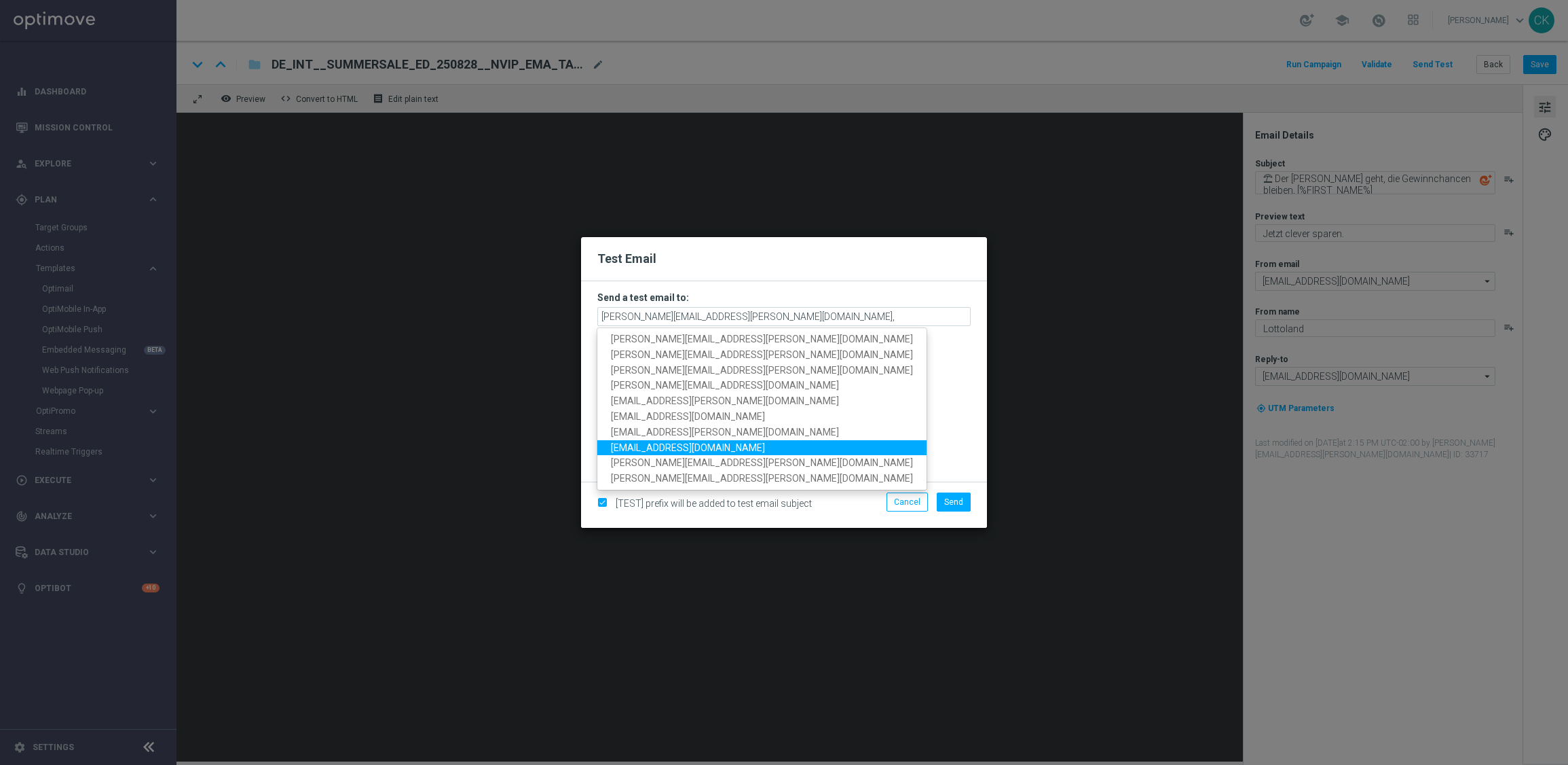
click at [654, 445] on span "[EMAIL_ADDRESS][DOMAIN_NAME]" at bounding box center [688, 447] width 154 height 11
type input "[PERSON_NAME][EMAIL_ADDRESS][PERSON_NAME][DOMAIN_NAME],[DOMAIN_NAME][EMAIL_ADDR…"
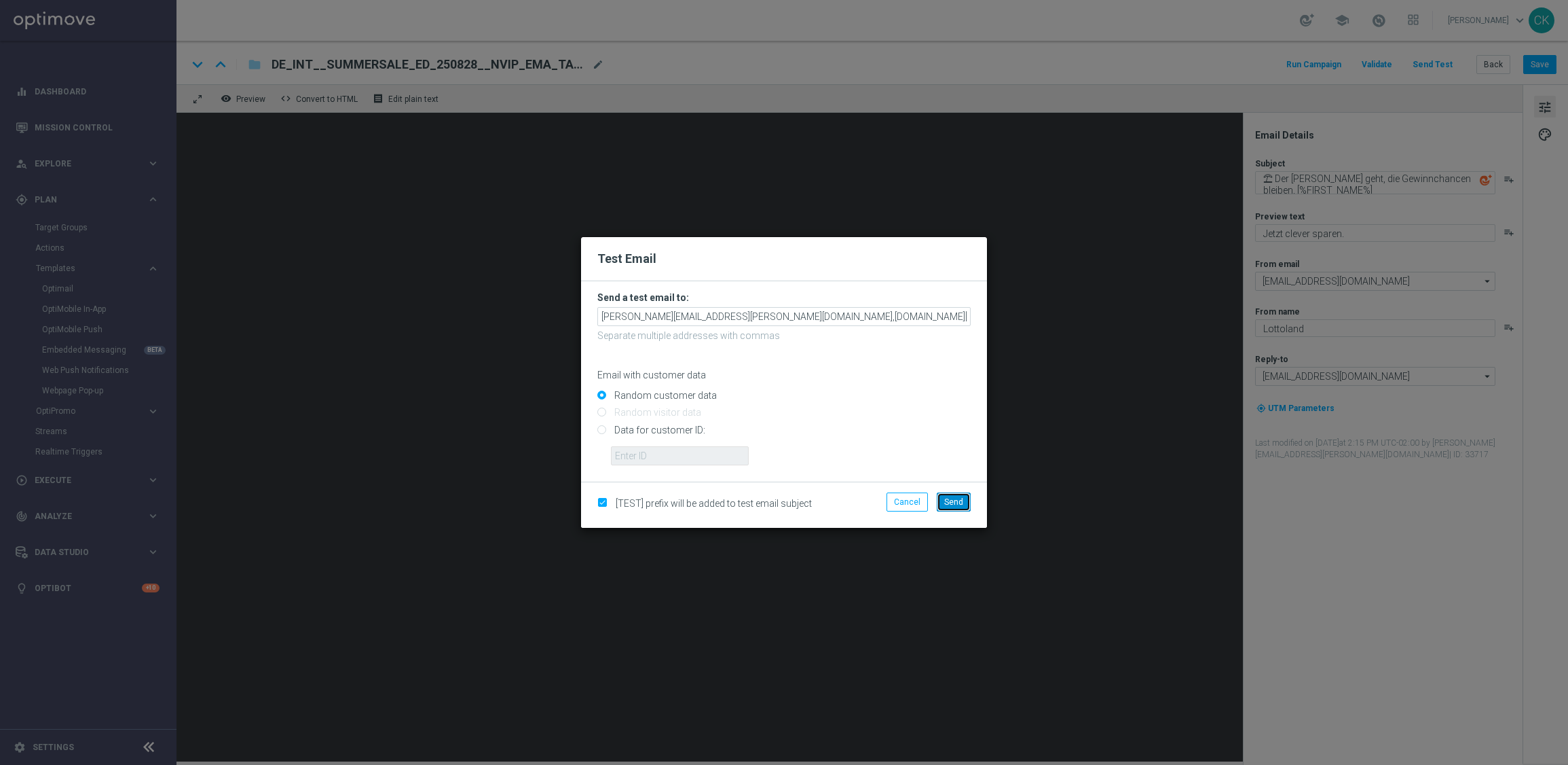
click at [954, 498] on span "Send" at bounding box center [953, 502] width 19 height 10
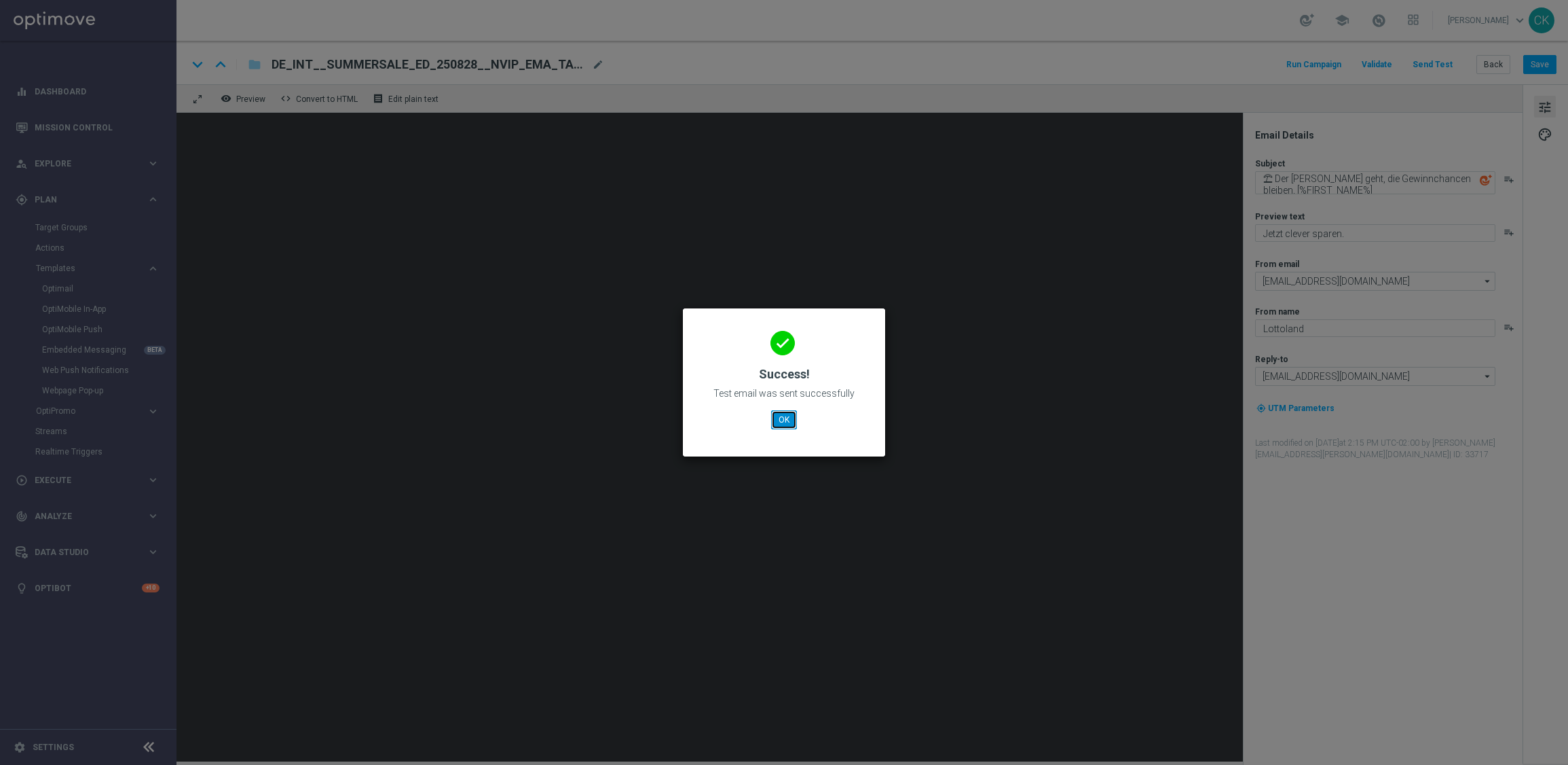
click at [785, 418] on button "OK" at bounding box center [784, 419] width 26 height 19
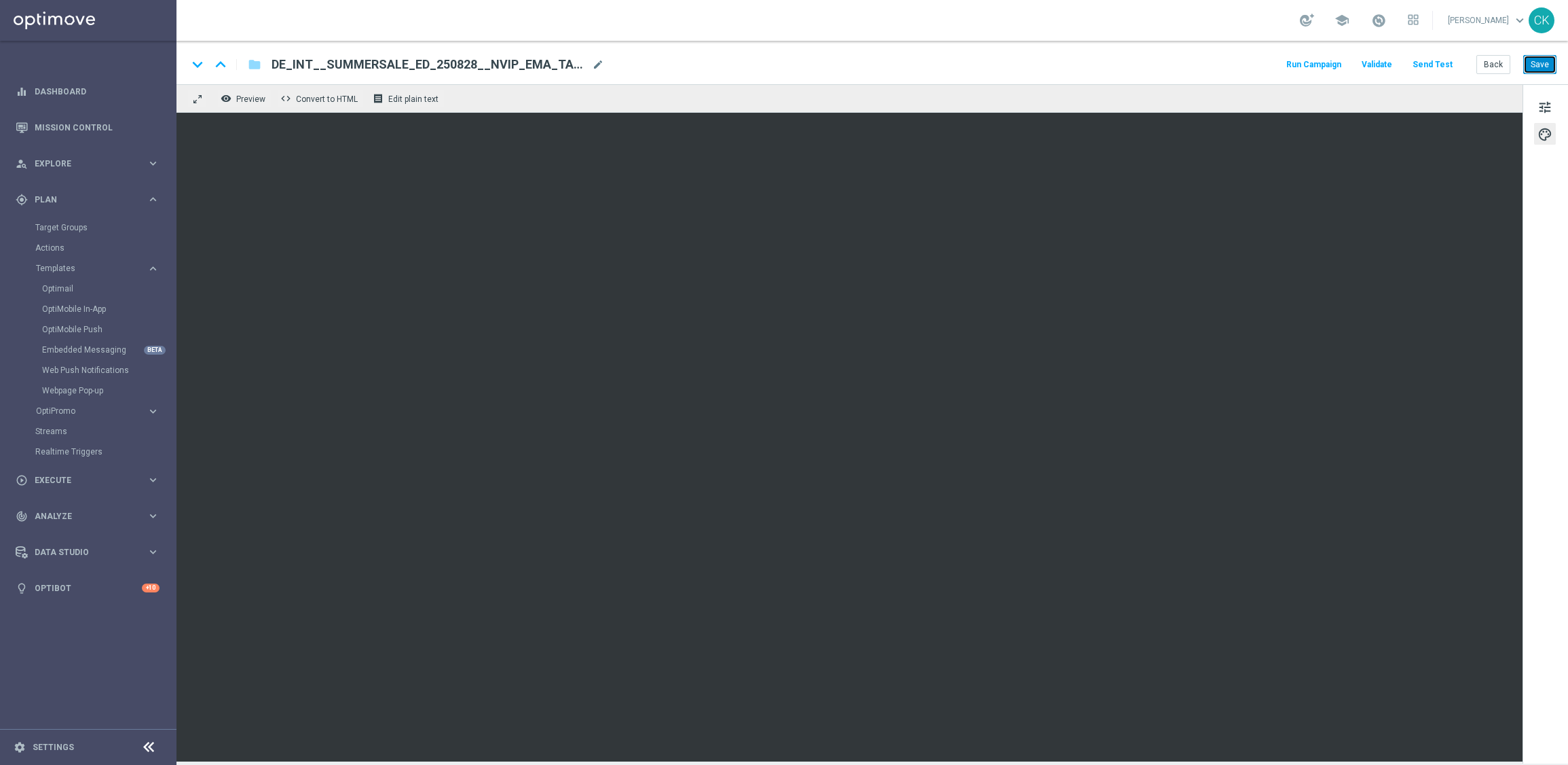
click at [1540, 65] on button "Save" at bounding box center [1540, 64] width 33 height 19
click at [1547, 62] on button "Save" at bounding box center [1540, 64] width 33 height 19
click at [1484, 62] on button "Back" at bounding box center [1493, 64] width 34 height 19
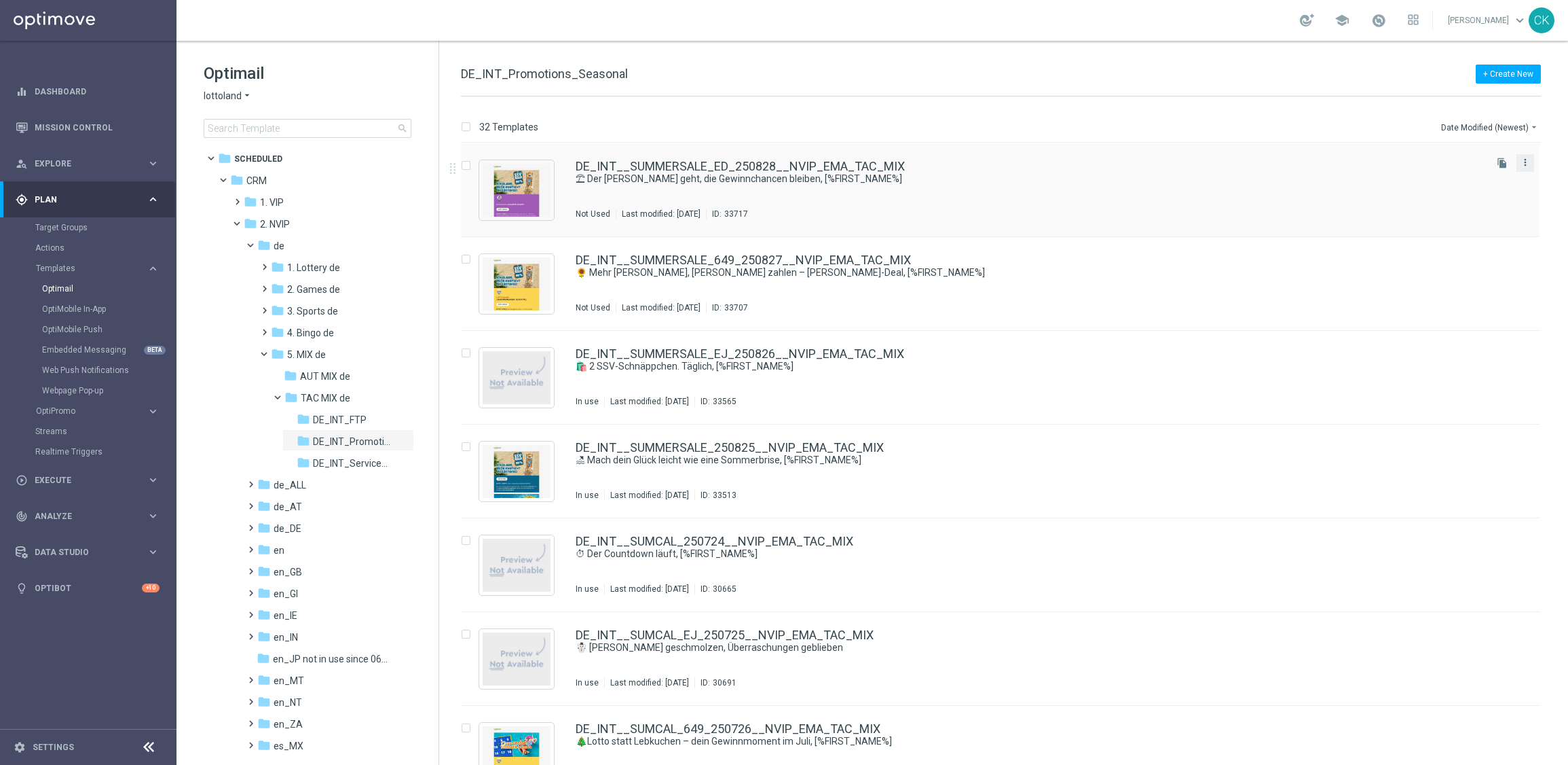
click at [1525, 168] on icon "more_vert" at bounding box center [1525, 162] width 11 height 11
click at [1451, 199] on span "Copy To" at bounding box center [1442, 196] width 30 height 10
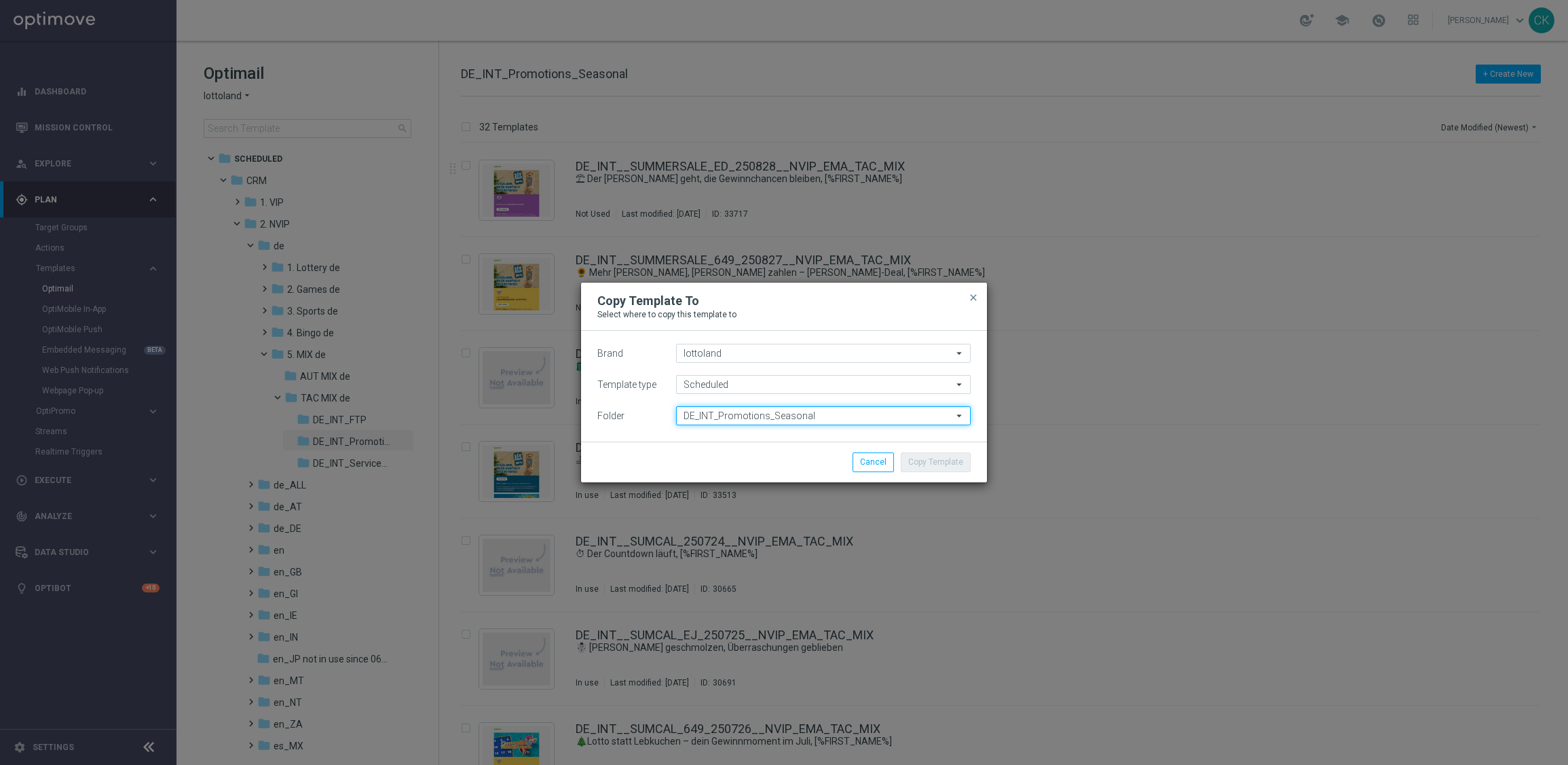
click at [778, 412] on input "DE_INT_Promotions_Seasonal" at bounding box center [824, 415] width 295 height 19
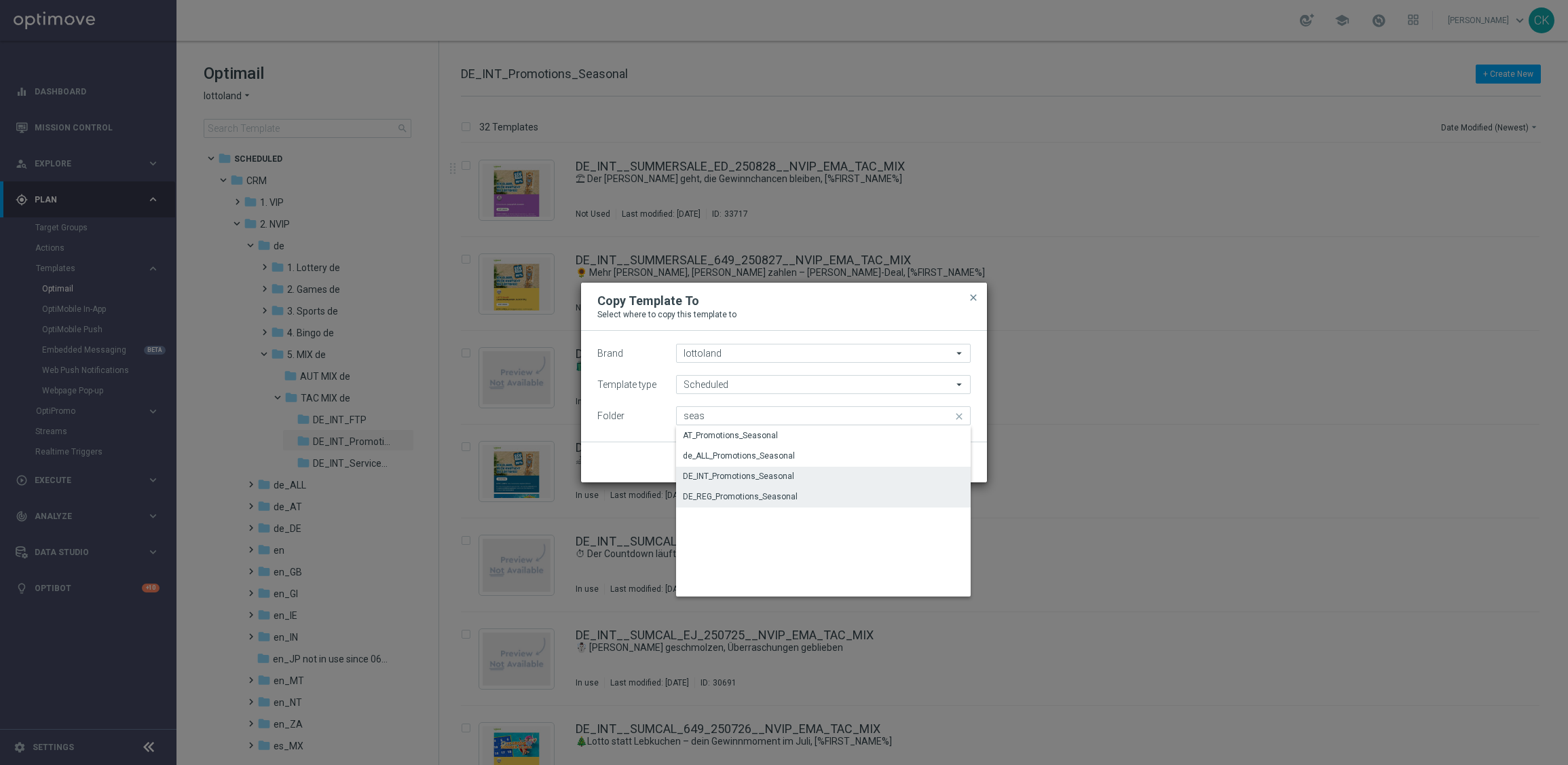
click at [740, 498] on div "DE_REG_Promotions_Seasonal" at bounding box center [740, 496] width 115 height 12
type input "DE_REG_Promotions_Seasonal"
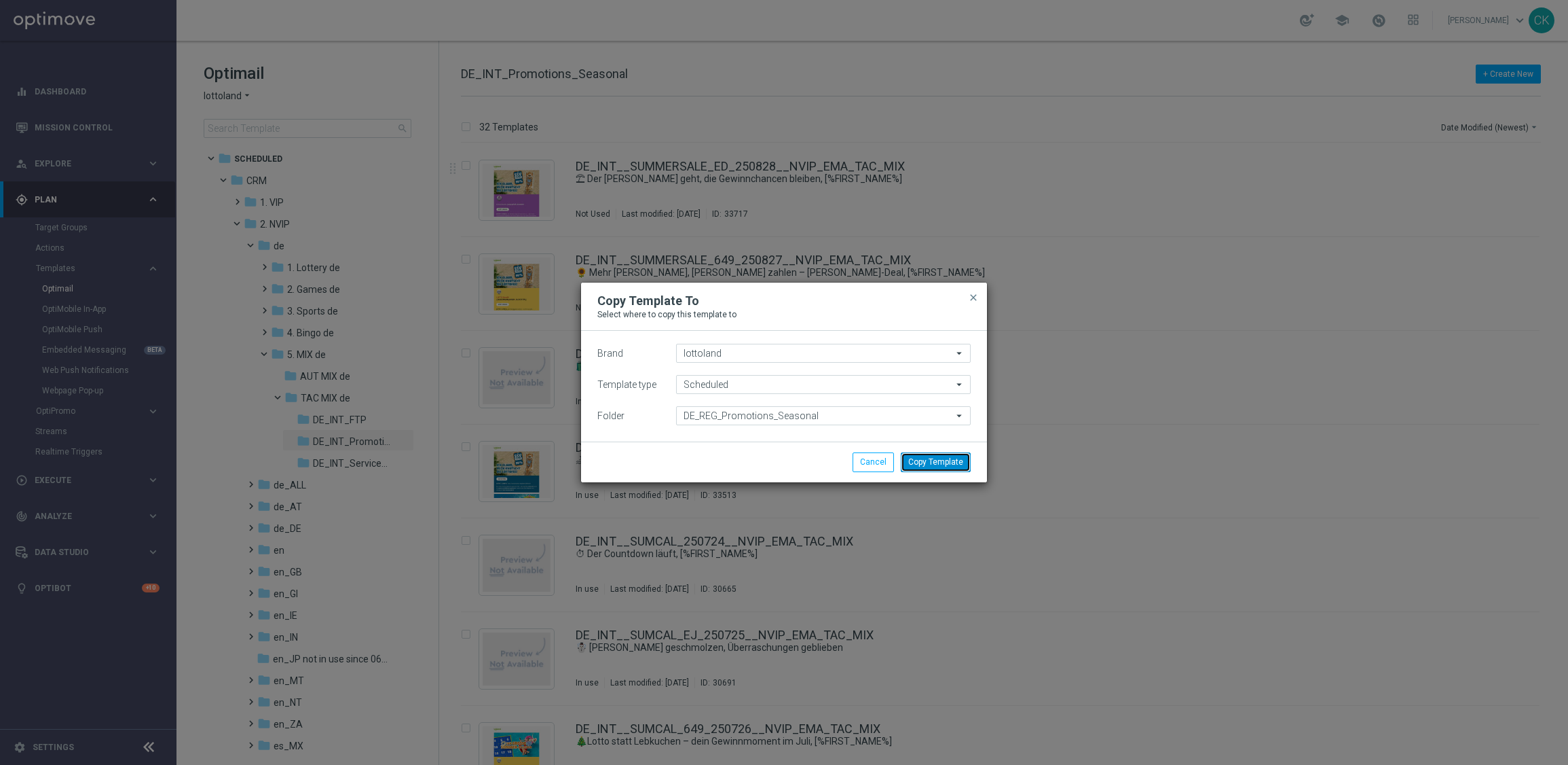
click at [945, 461] on button "Copy Template" at bounding box center [935, 461] width 70 height 19
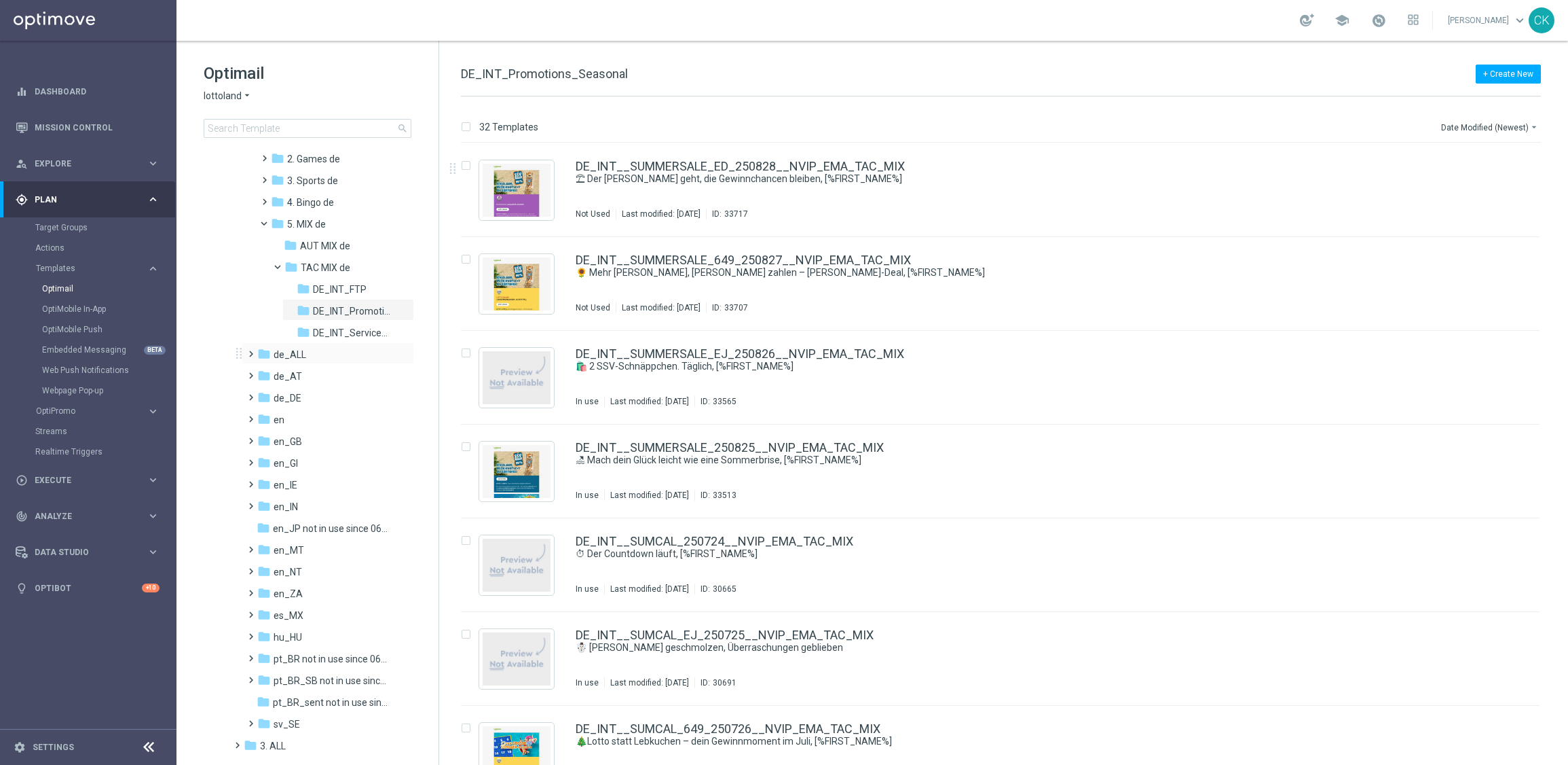
scroll to position [133, 0]
click at [245, 391] on span at bounding box center [249, 388] width 6 height 6
click at [258, 500] on span at bounding box center [262, 497] width 6 height 6
click at [279, 544] on span at bounding box center [275, 541] width 6 height 6
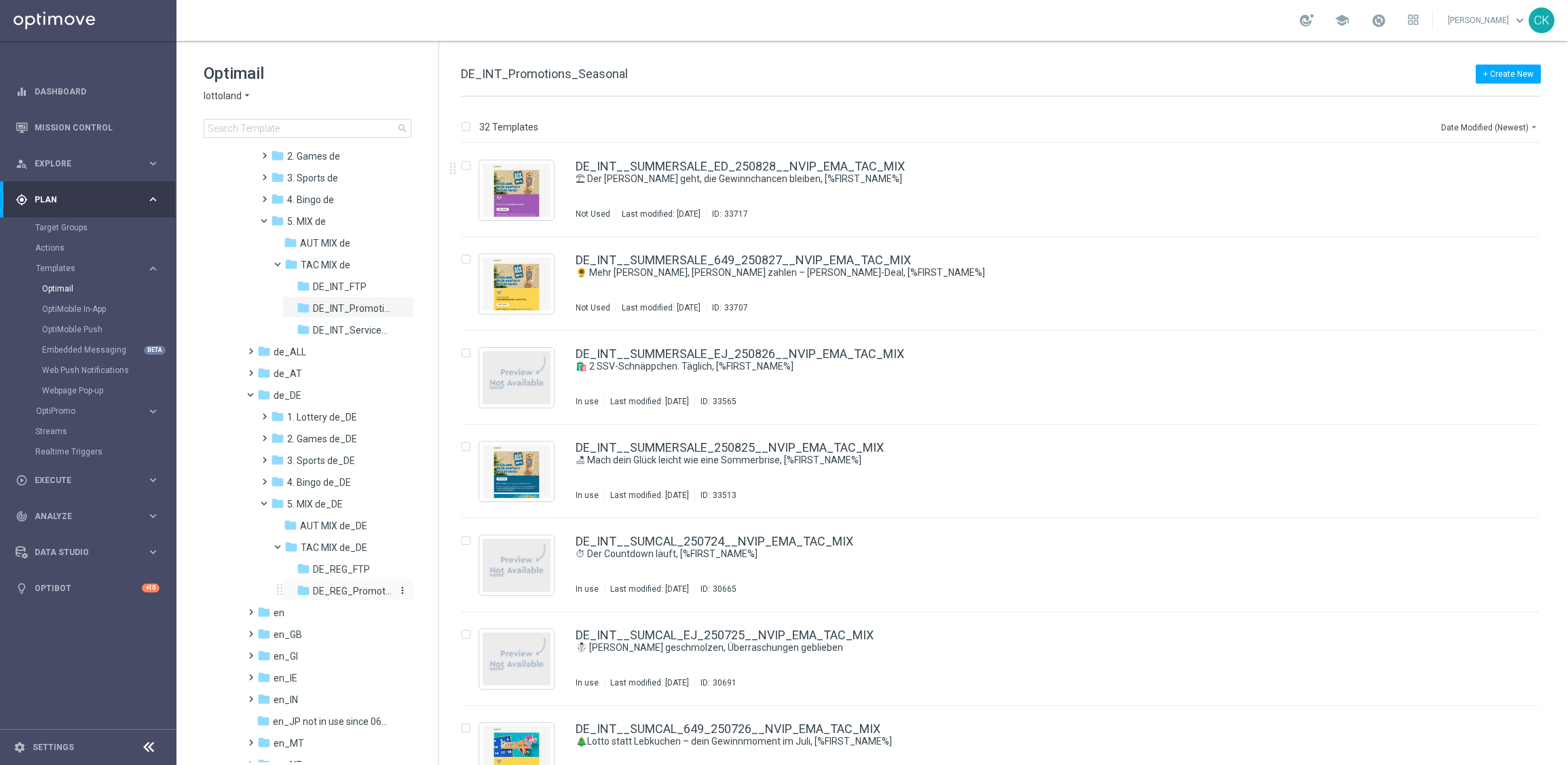
click at [353, 591] on span "DE_REG_Promotions_Seasonal" at bounding box center [352, 591] width 79 height 12
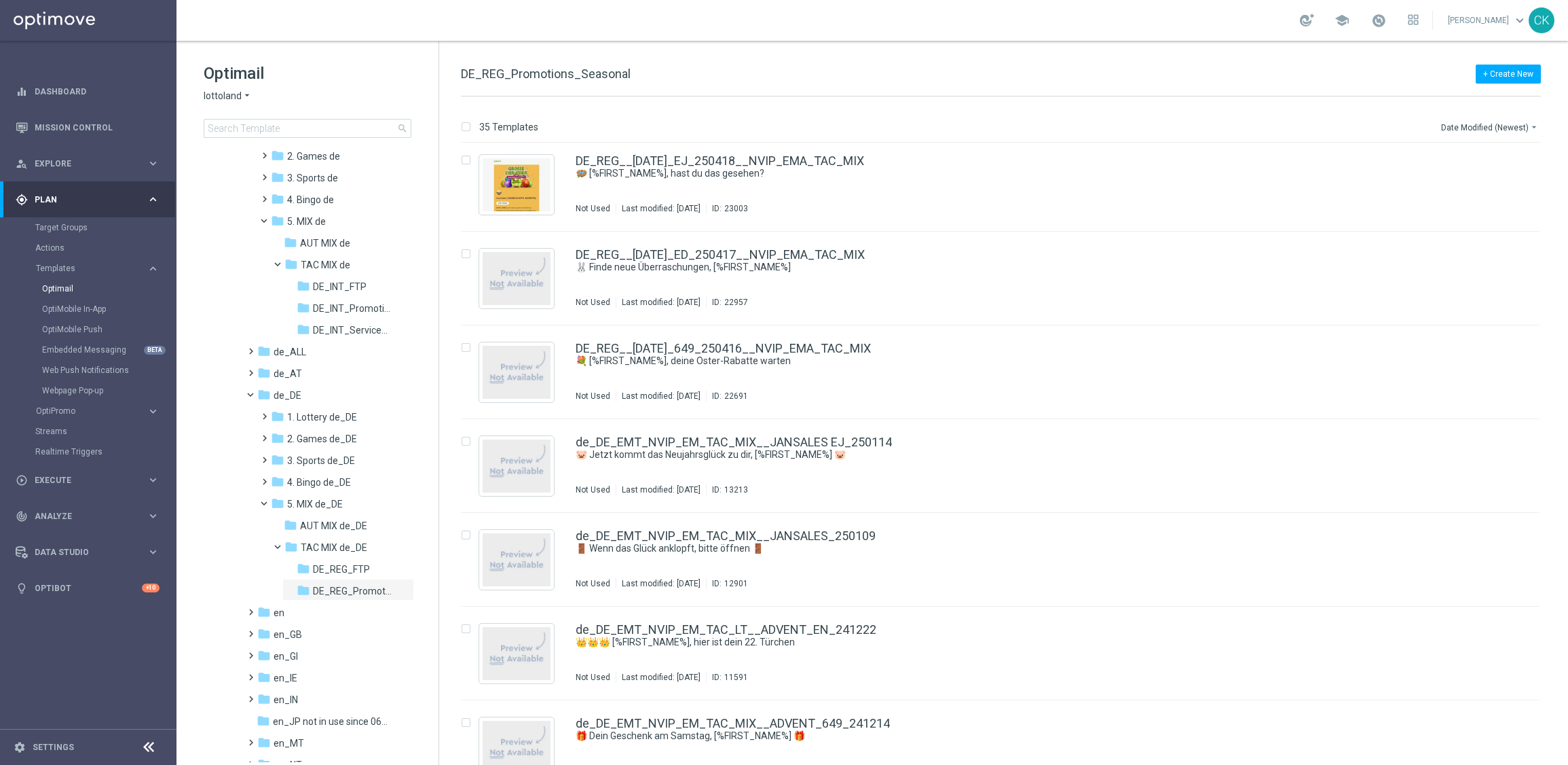
scroll to position [2659, 0]
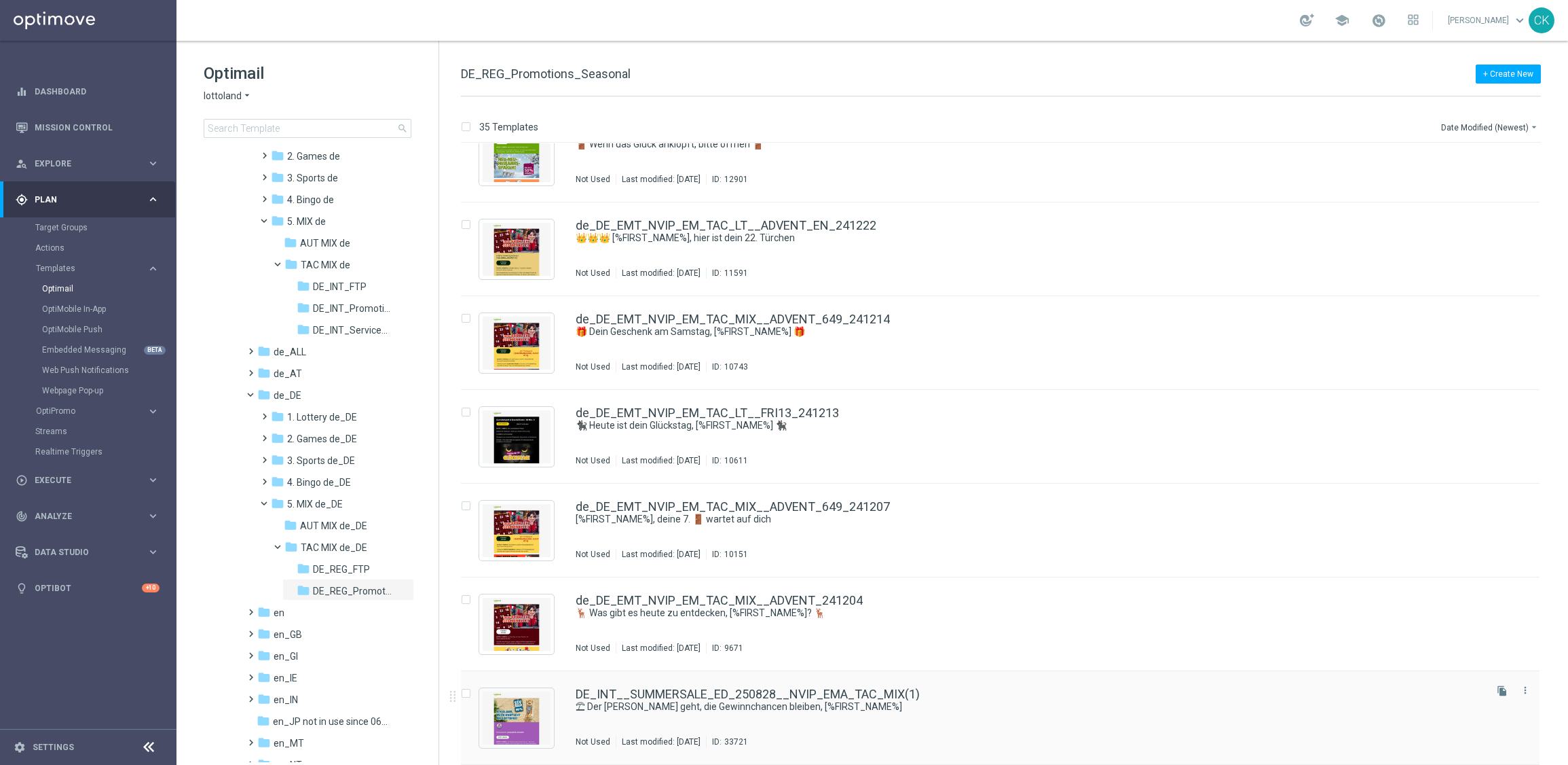
click at [707, 680] on div "DE_INT__SUMMERSALE_ED_250828__NVIP_EMA_TAC_MIX(1) ⛱ Der [PERSON_NAME] geht, die…" at bounding box center [1000, 718] width 1079 height 94
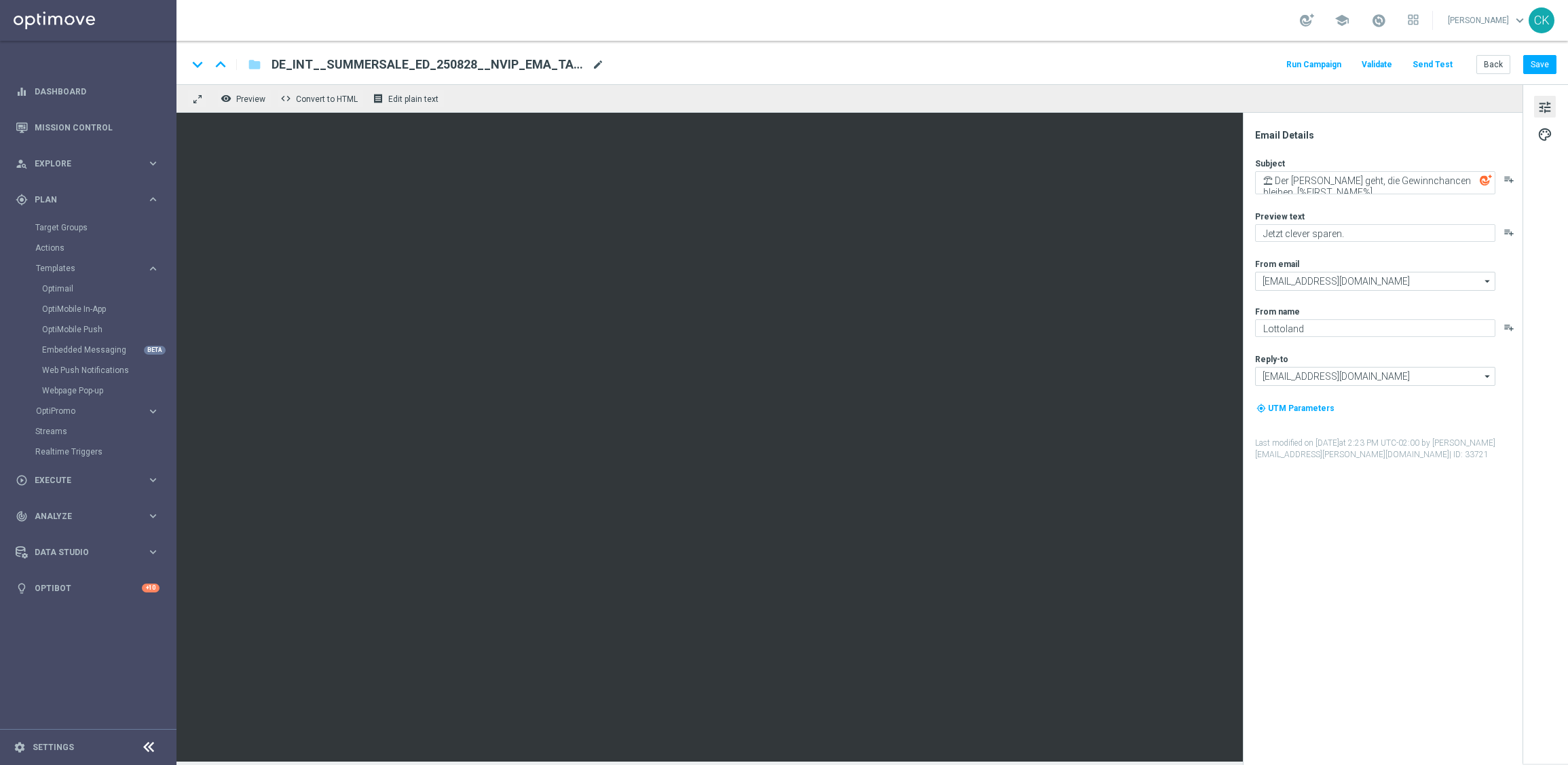
click at [598, 61] on span "mode_edit" at bounding box center [598, 64] width 12 height 12
click at [561, 63] on input "DE_INT__SUMMERSALE_ED_250828__NVIP_EMA_TAC_MIX(1)" at bounding box center [440, 65] width 337 height 18
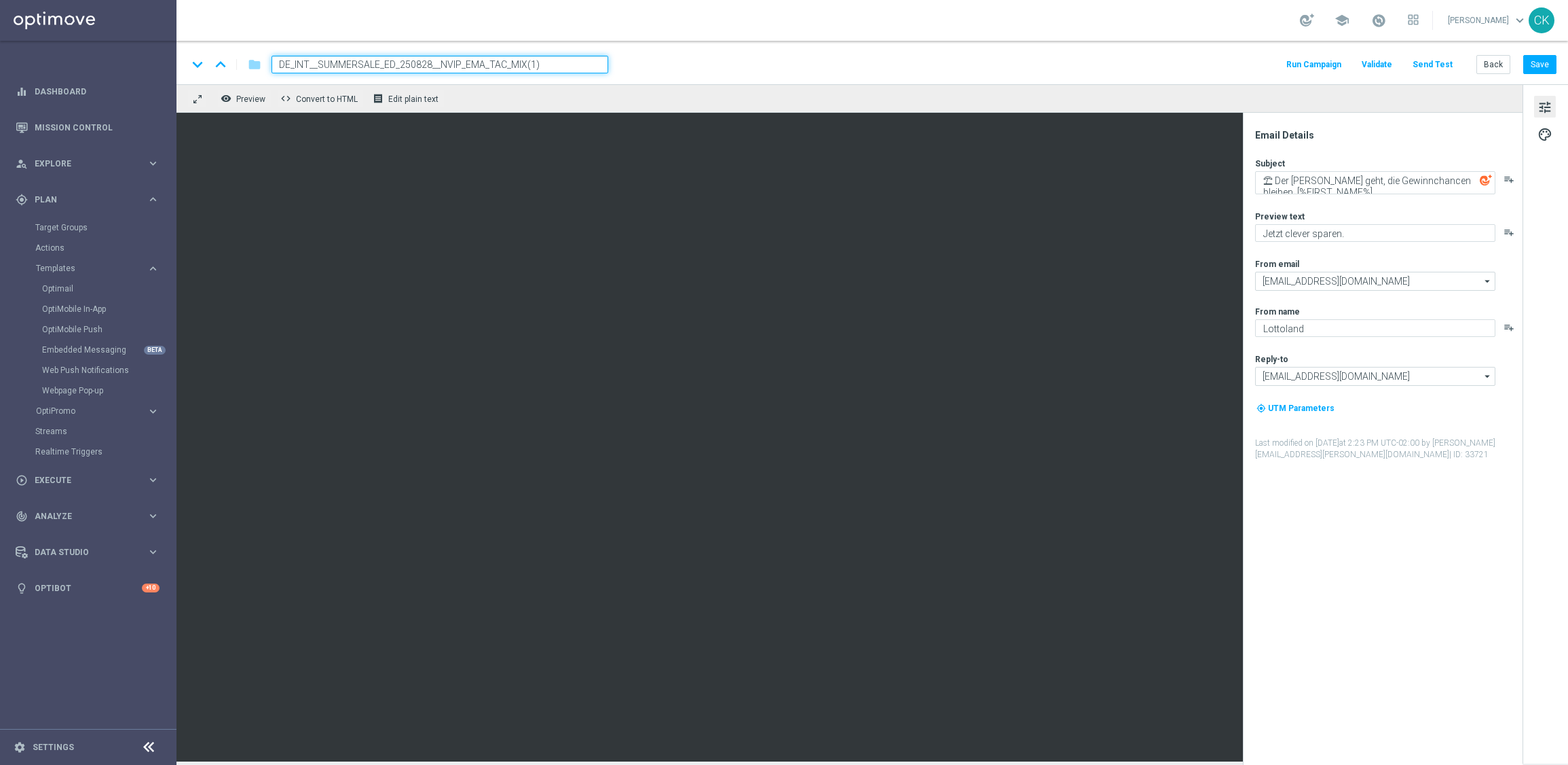
paste input "REG__SUMMERSALE_ED_250828__NVIP_EMA_TAC_MIX"
type input "DE_REG__SUMMERSALE_ED_250828__NVIP_EMA_TAC_MIX"
click at [719, 78] on div "keyboard_arrow_down keyboard_arrow_up folder DE_REG__SUMMERSALE_ED_250828__NVIP…" at bounding box center [872, 62] width 1391 height 44
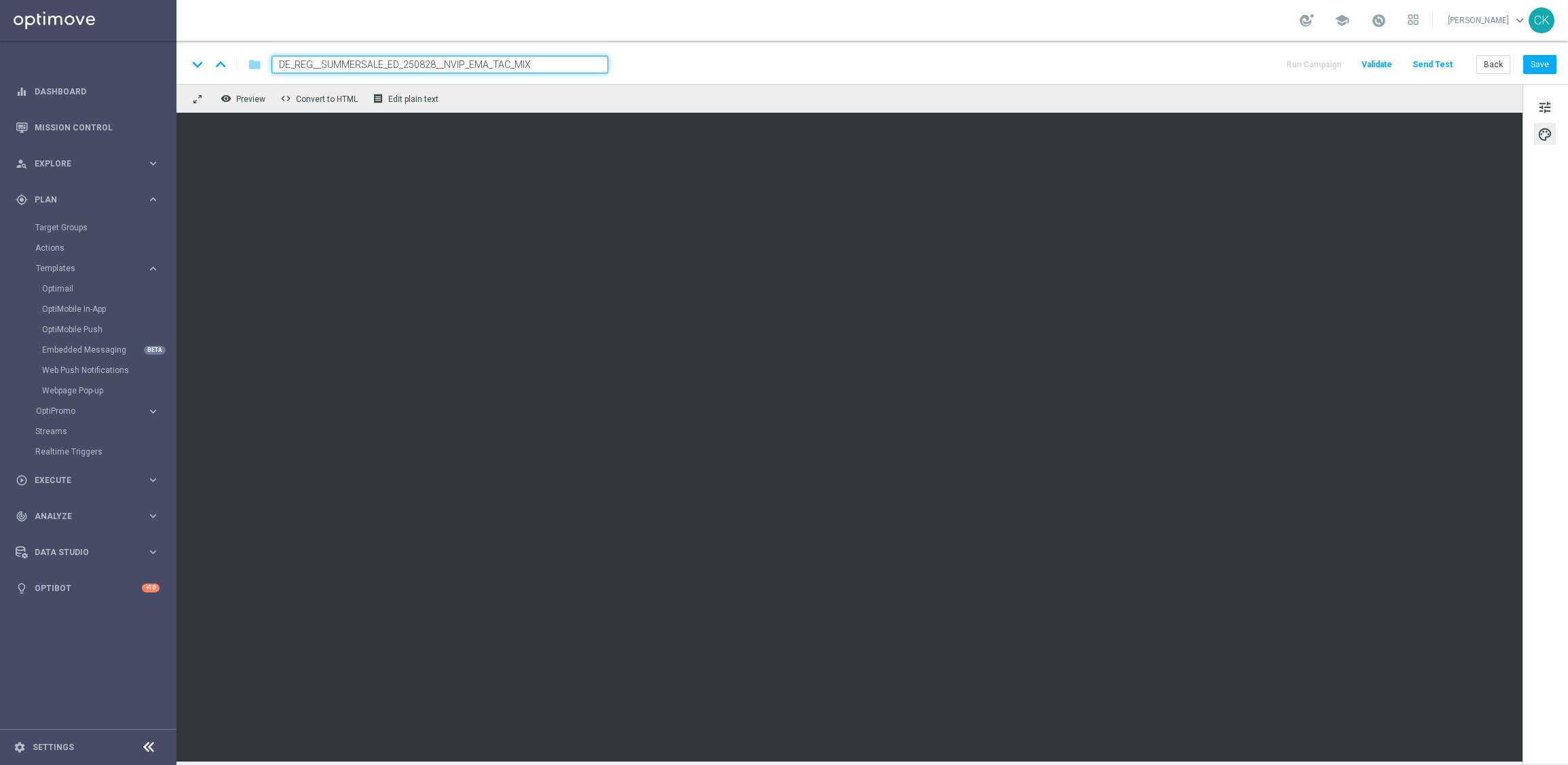
click at [1554, 131] on button "palette" at bounding box center [1545, 134] width 22 height 22
click at [1533, 63] on button "Save" at bounding box center [1540, 64] width 33 height 19
click at [1549, 62] on button "Save" at bounding box center [1540, 64] width 33 height 19
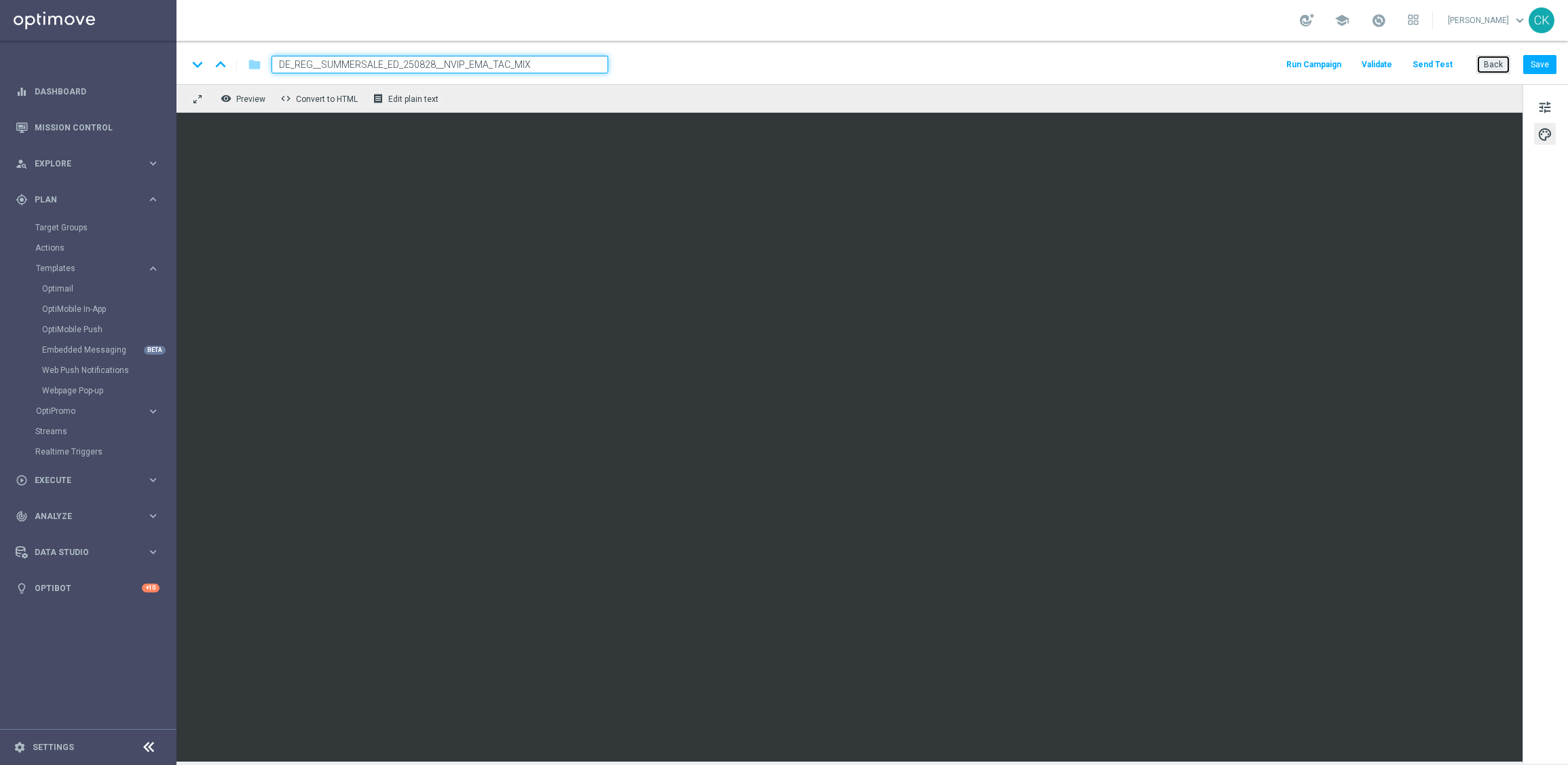
click at [1489, 70] on button "Back" at bounding box center [1493, 64] width 34 height 19
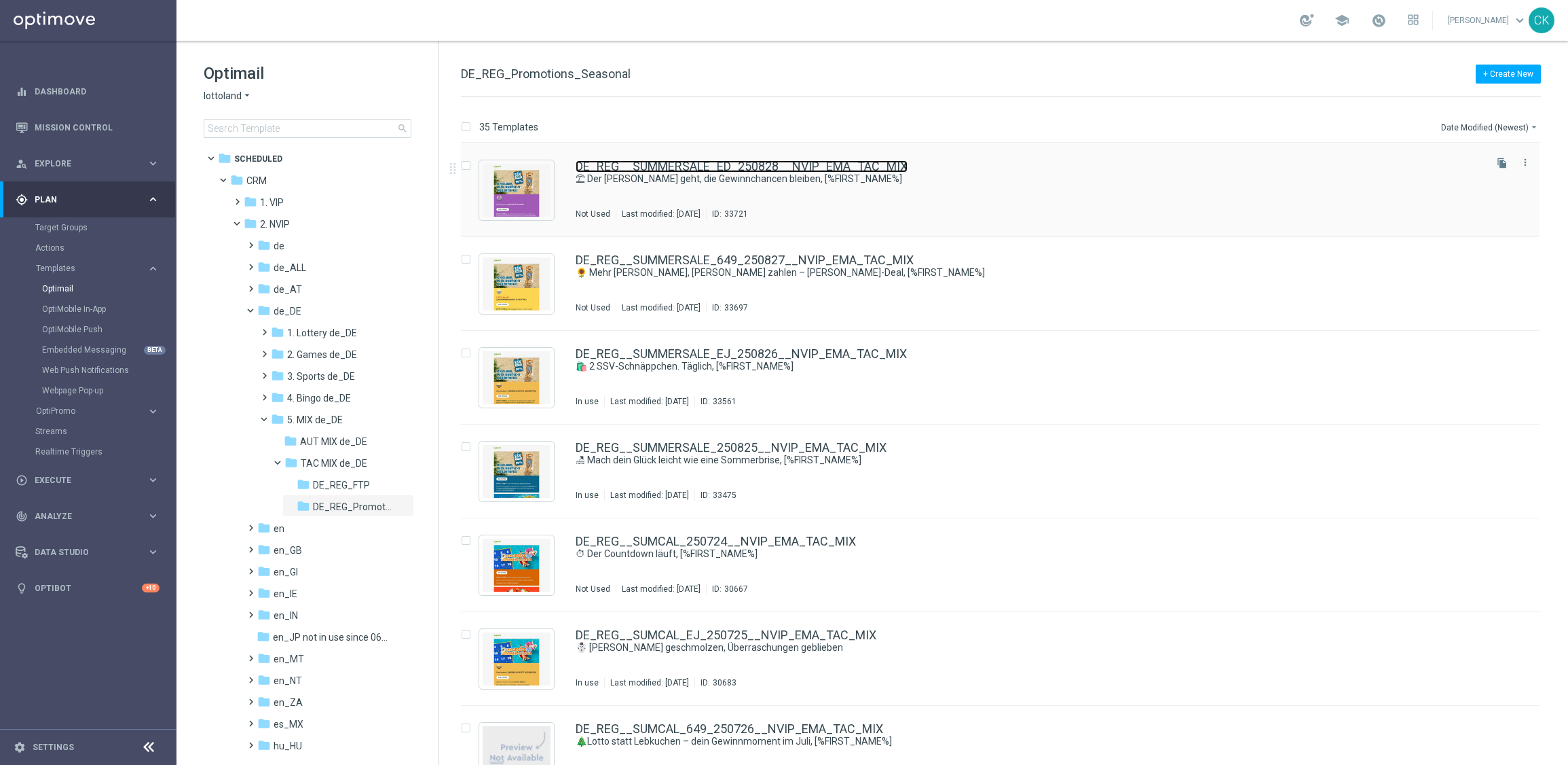
click at [698, 167] on link "DE_REG__SUMMERSALE_ED_250828__NVIP_EMA_TAC_MIX" at bounding box center [742, 166] width 332 height 12
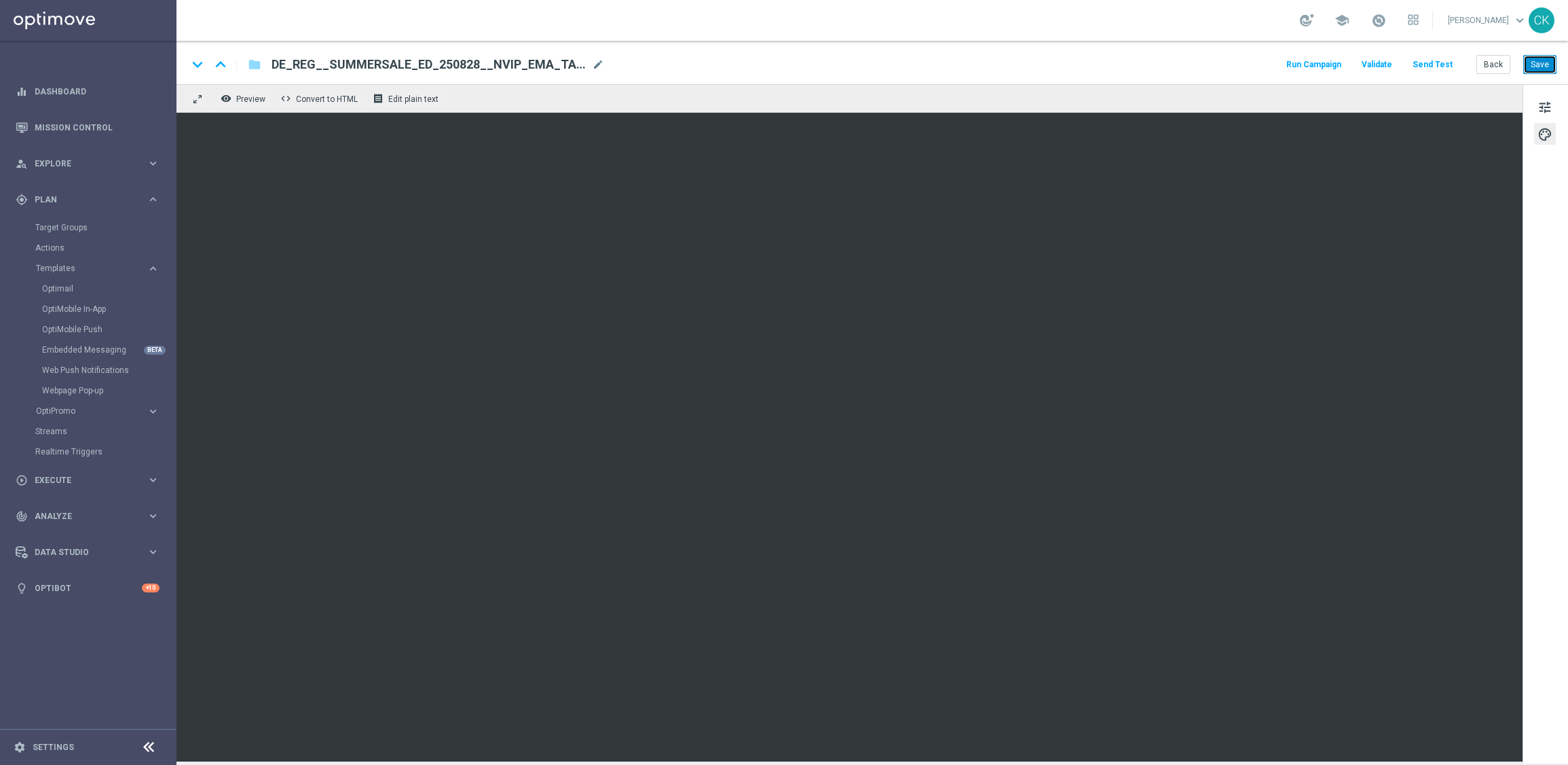
click at [1545, 63] on button "Save" at bounding box center [1540, 64] width 33 height 19
click at [1432, 61] on button "Send Test" at bounding box center [1433, 65] width 44 height 19
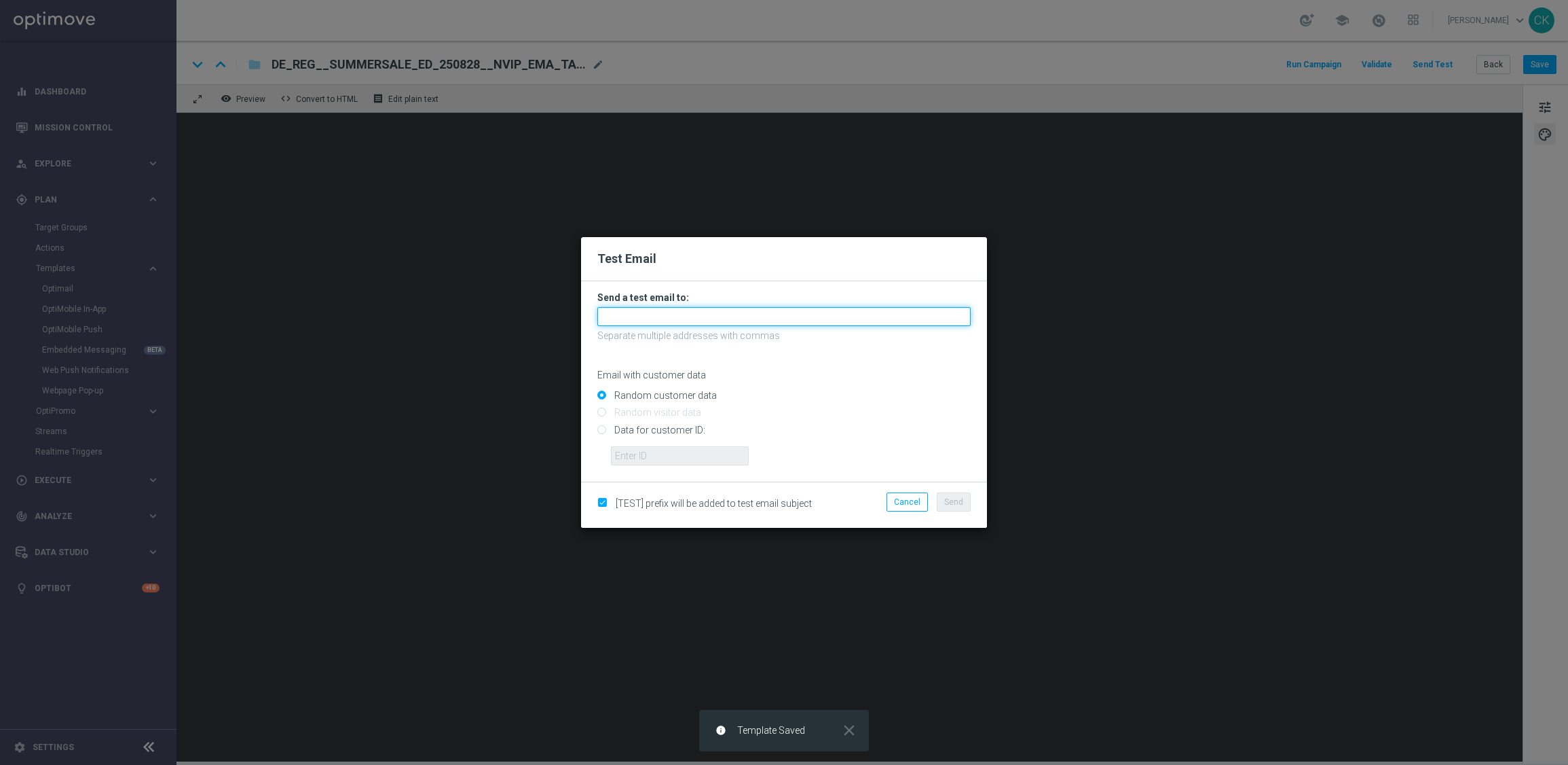
click at [774, 325] on input "text" at bounding box center [784, 316] width 373 height 19
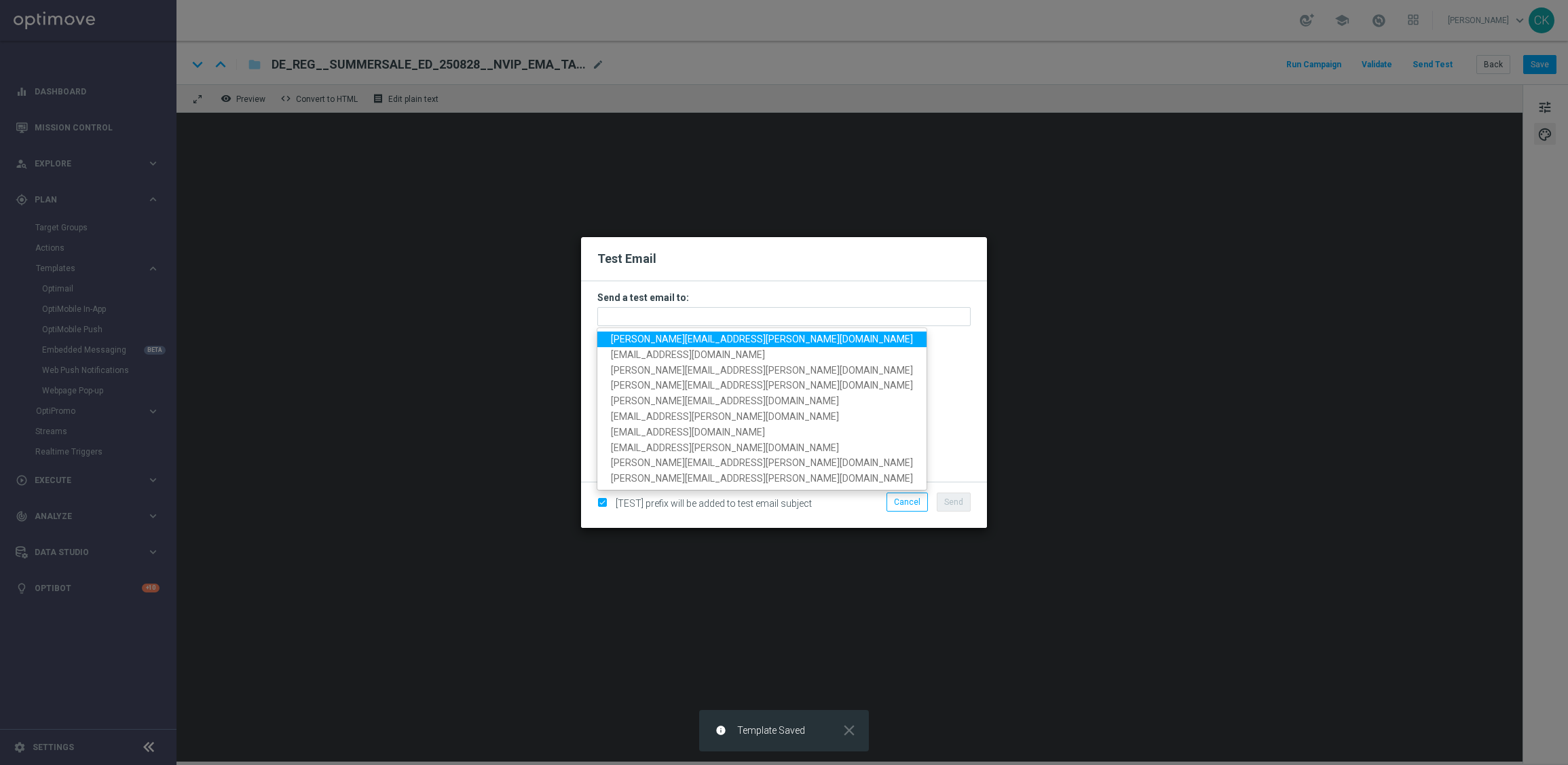
click at [685, 341] on span "[PERSON_NAME][EMAIL_ADDRESS][PERSON_NAME][DOMAIN_NAME]" at bounding box center [761, 339] width 302 height 11
type input "[PERSON_NAME][EMAIL_ADDRESS][PERSON_NAME][DOMAIN_NAME]"
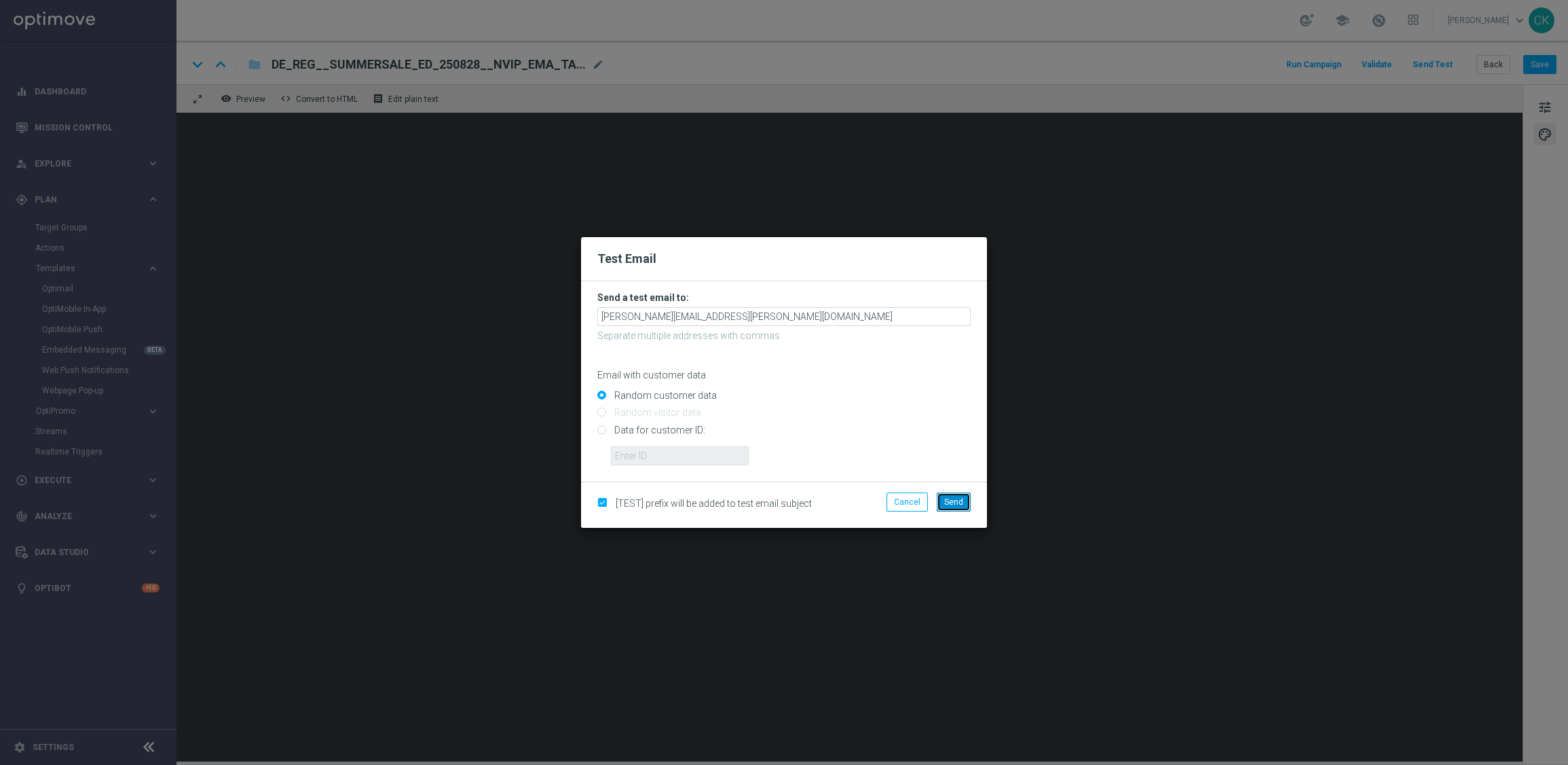
click at [957, 503] on span "Send" at bounding box center [953, 502] width 19 height 10
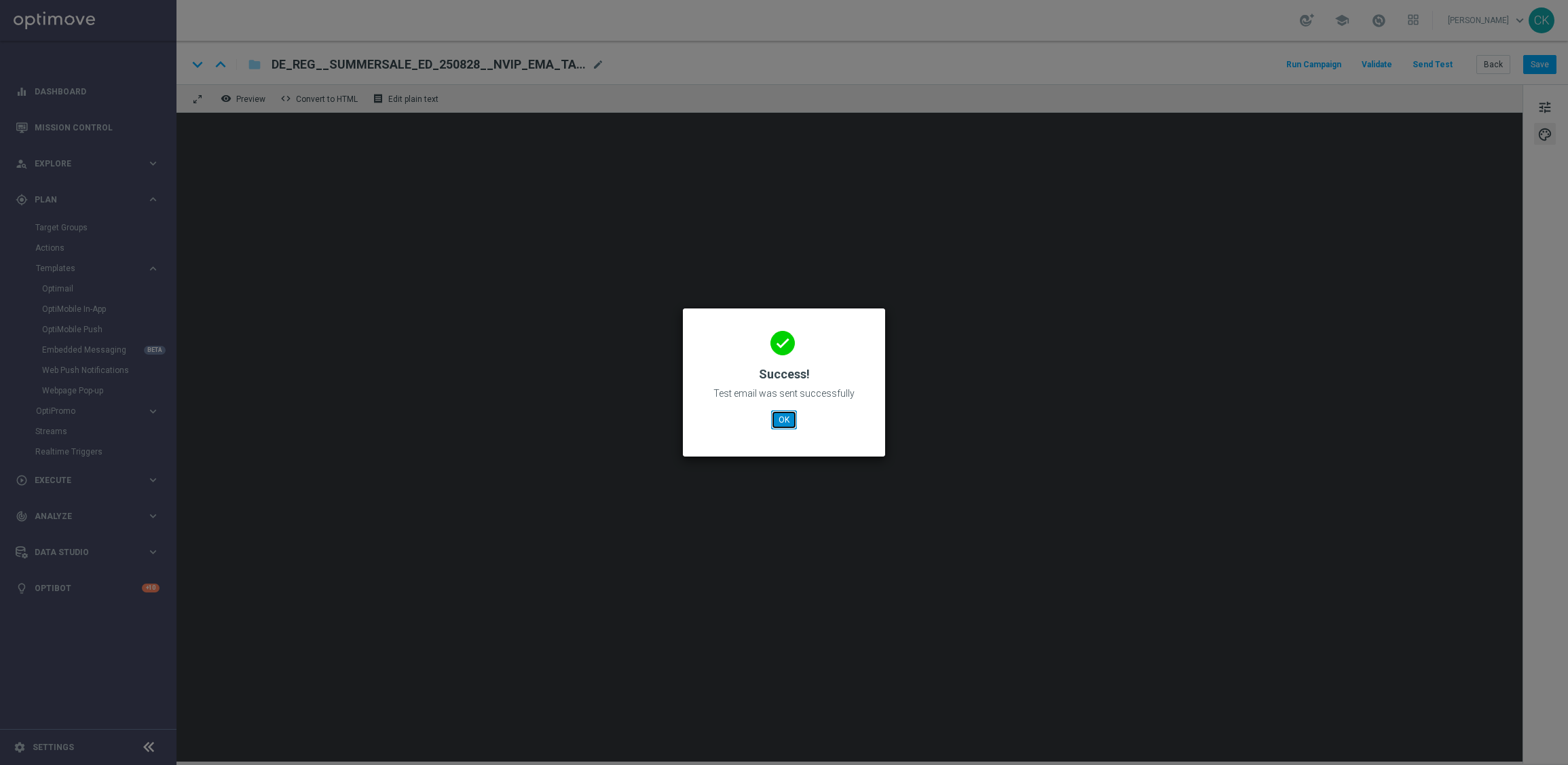
click at [779, 421] on button "OK" at bounding box center [784, 419] width 26 height 19
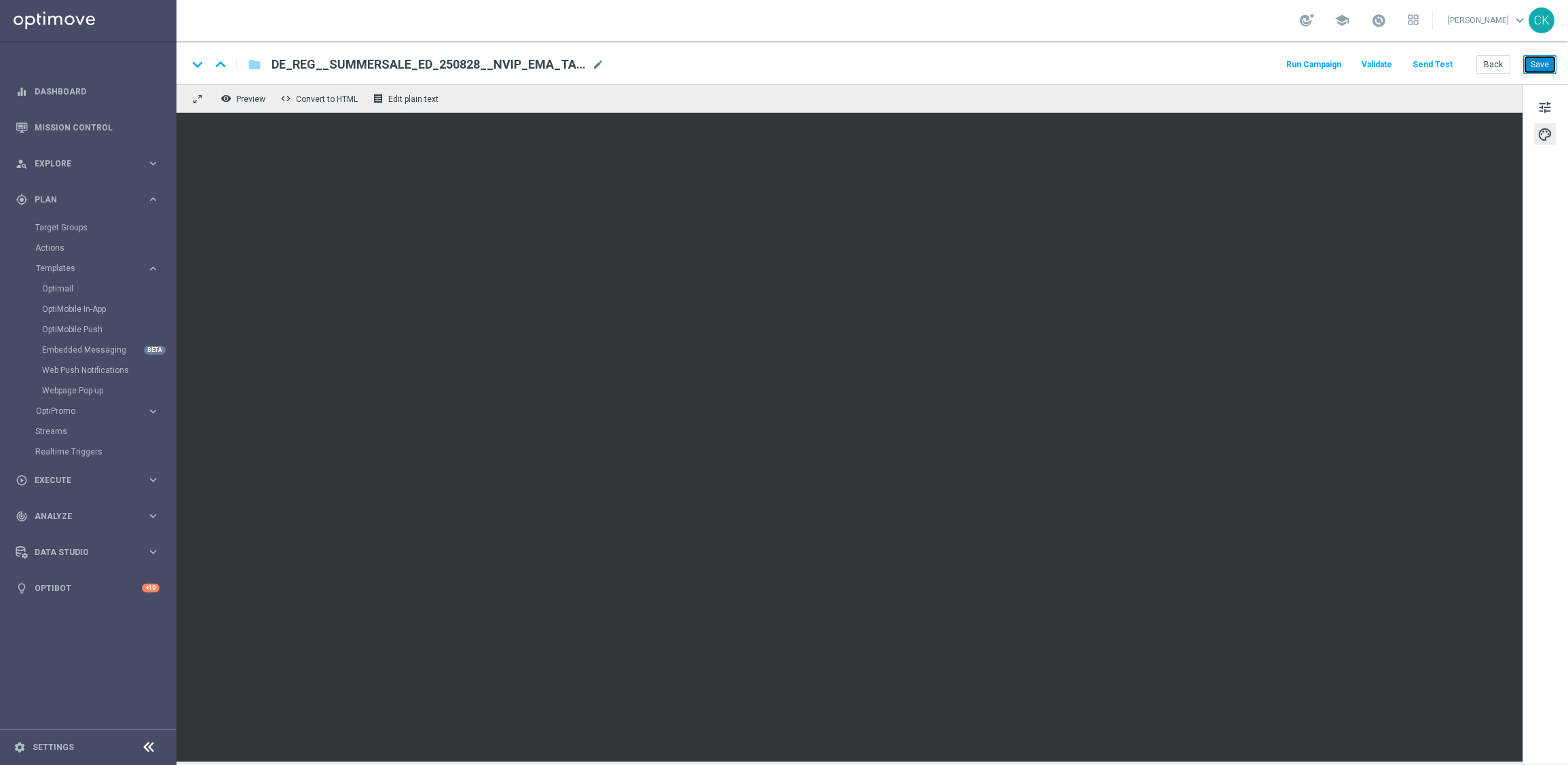
click at [1548, 66] on button "Save" at bounding box center [1540, 64] width 33 height 19
click at [1539, 61] on button "Save" at bounding box center [1540, 64] width 33 height 19
click at [1495, 65] on button "Back" at bounding box center [1493, 64] width 34 height 19
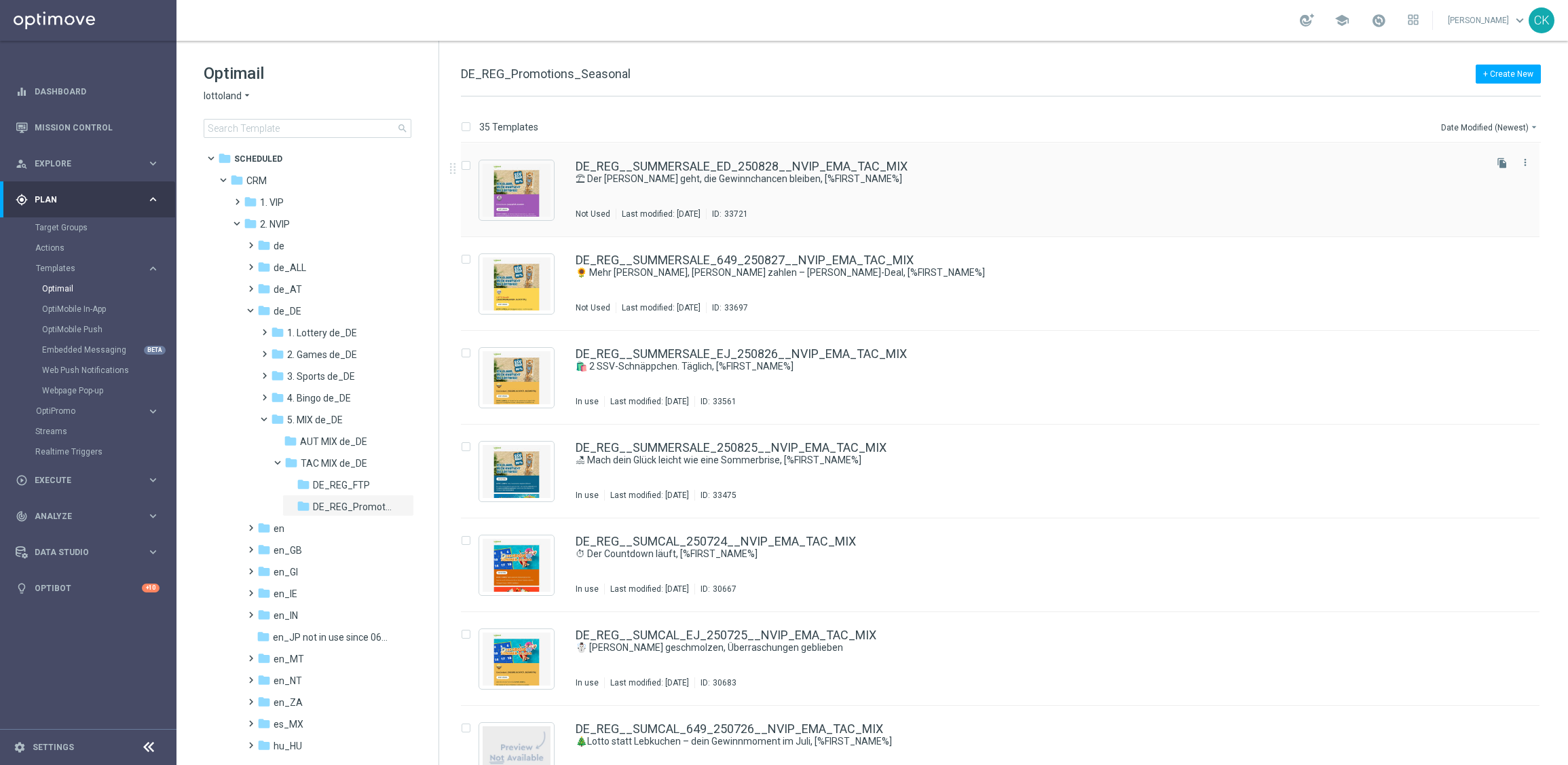
click at [463, 165] on input "Press SPACE to select this row." at bounding box center [465, 167] width 9 height 9
checkbox input "true"
click at [1526, 172] on div "file_copy more_vert" at bounding box center [1511, 186] width 57 height 65
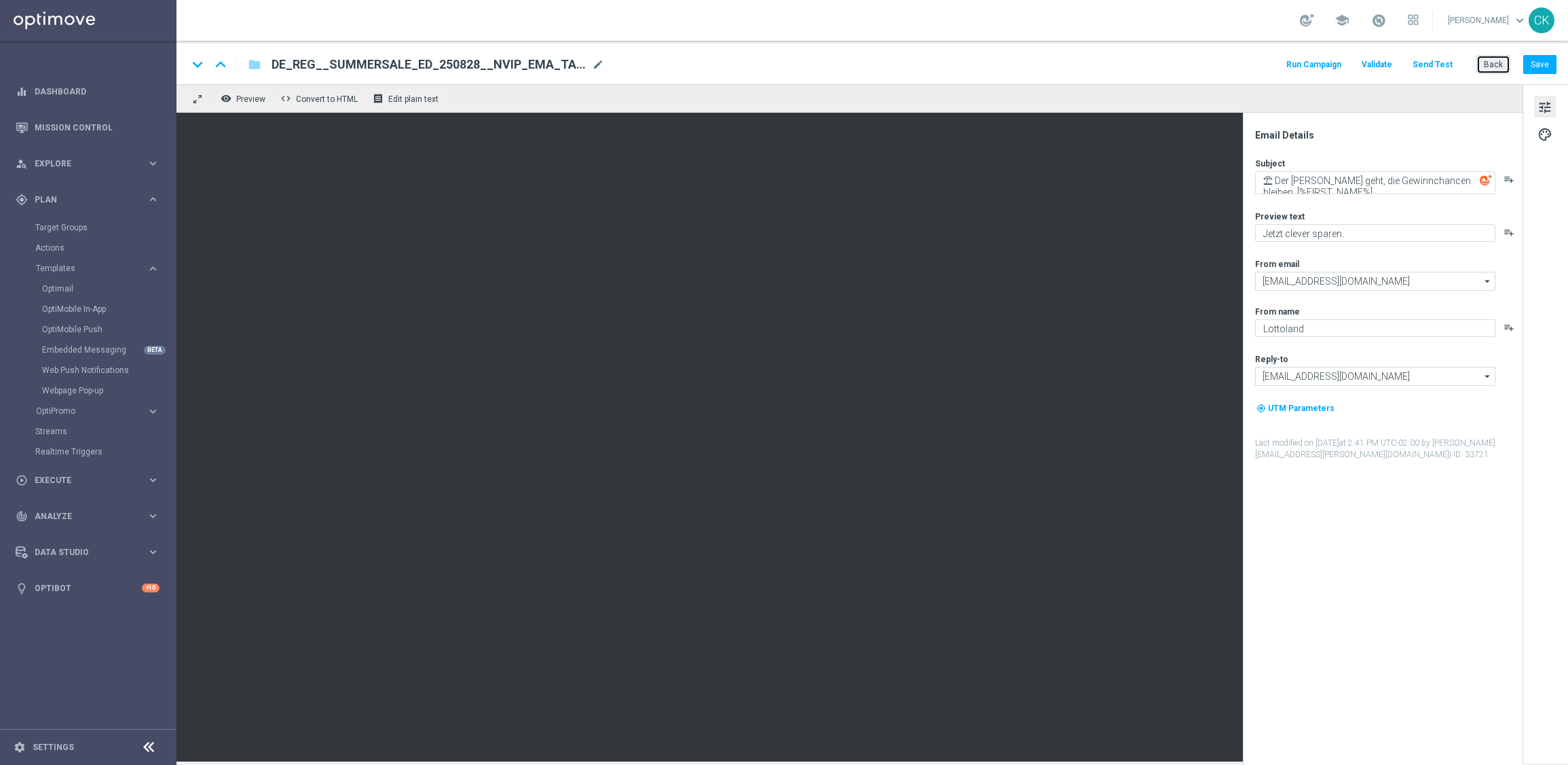
click at [1485, 71] on button "Back" at bounding box center [1493, 64] width 34 height 19
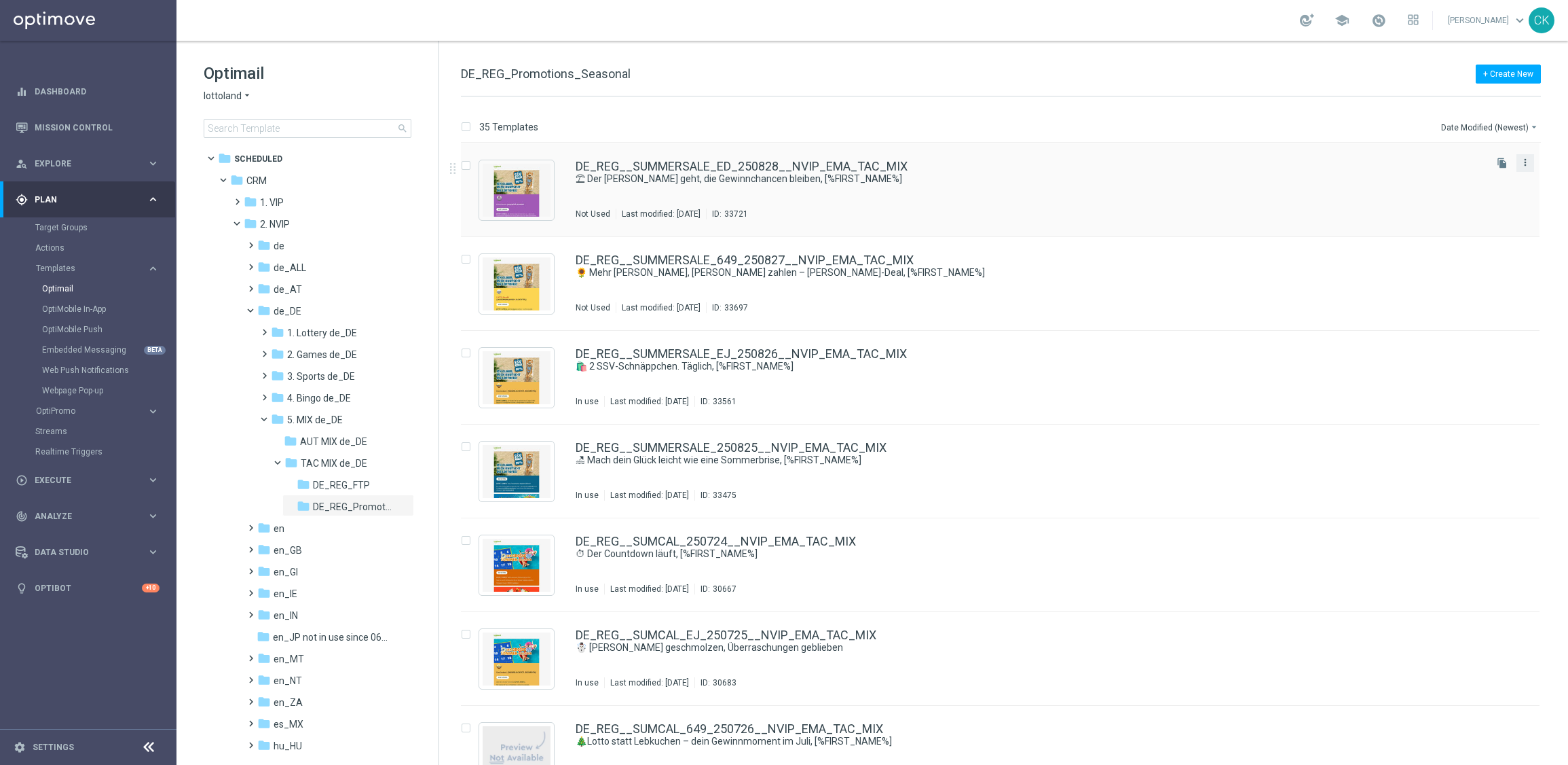
click at [1524, 161] on icon "more_vert" at bounding box center [1525, 162] width 11 height 11
click at [1456, 191] on span "Copy To" at bounding box center [1442, 196] width 30 height 10
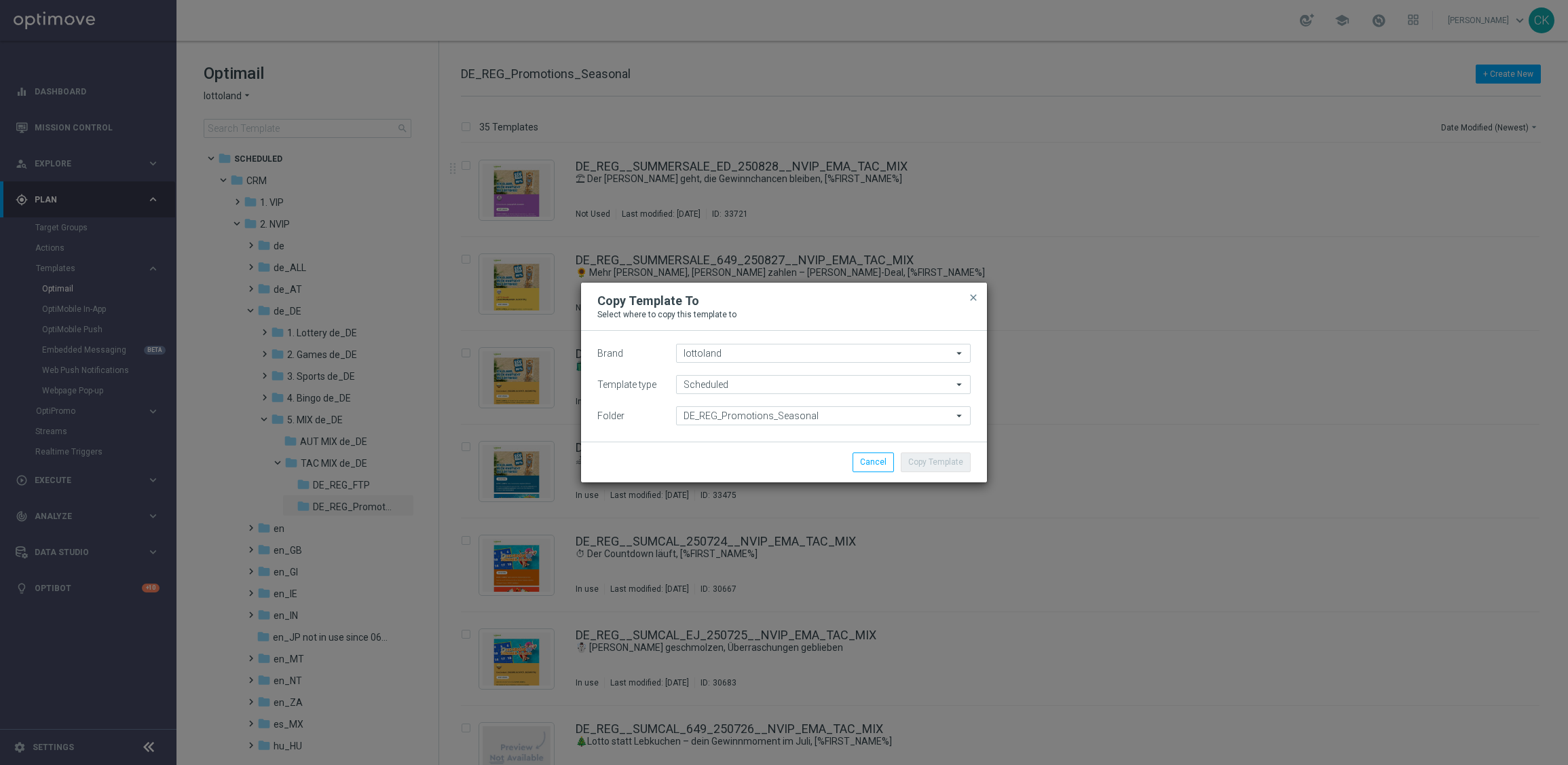
click at [848, 429] on div "Brand lottoland lottoland arrow_drop_down Drag here to set row groups Drag here…" at bounding box center [783, 386] width 406 height 111
click at [853, 410] on input "DE_REG_Promotions_Seasonal" at bounding box center [824, 415] width 295 height 19
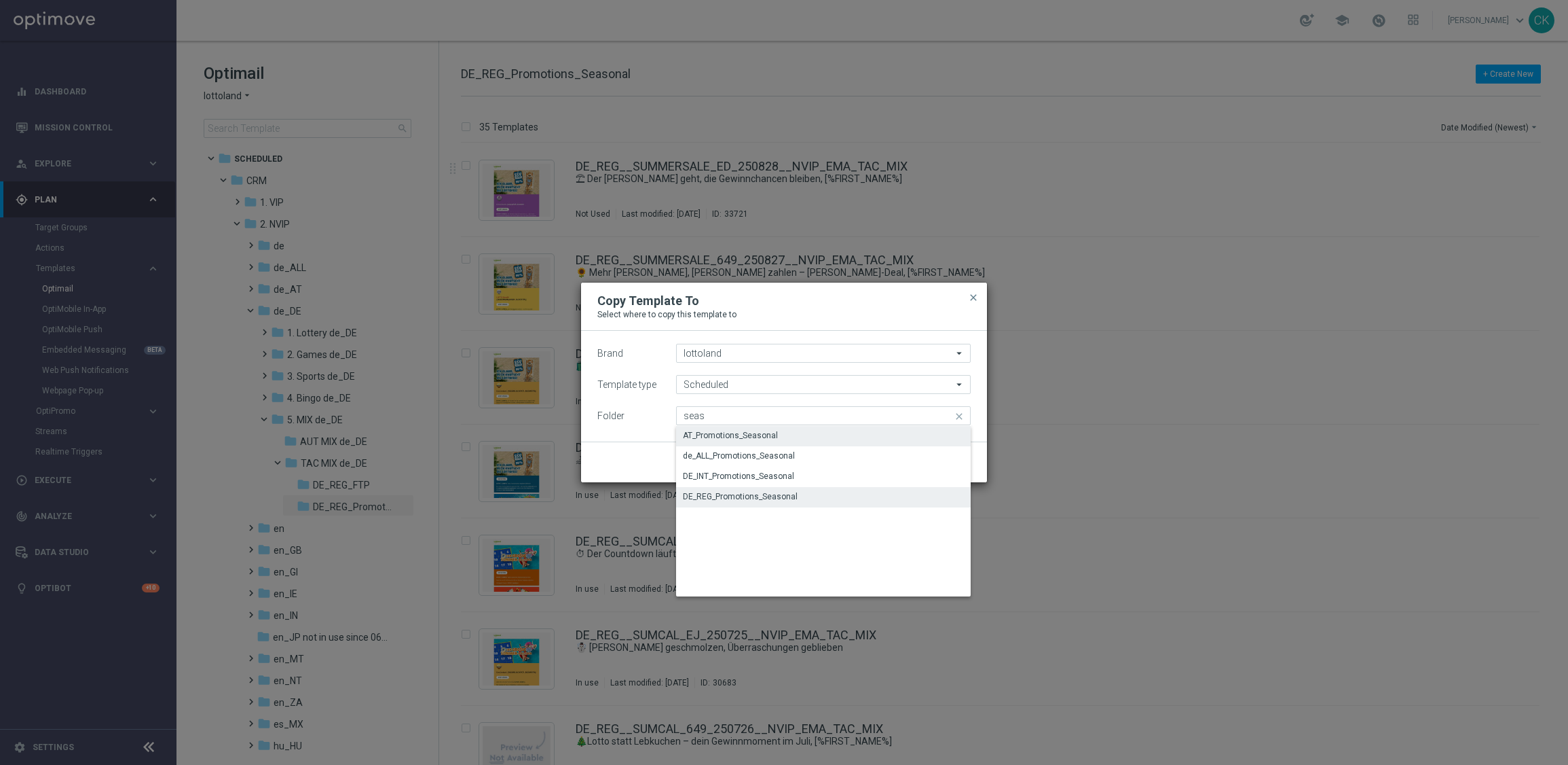
click at [809, 441] on div "AT_Promotions_Seasonal" at bounding box center [824, 435] width 295 height 19
type input "AT_Promotions_Seasonal"
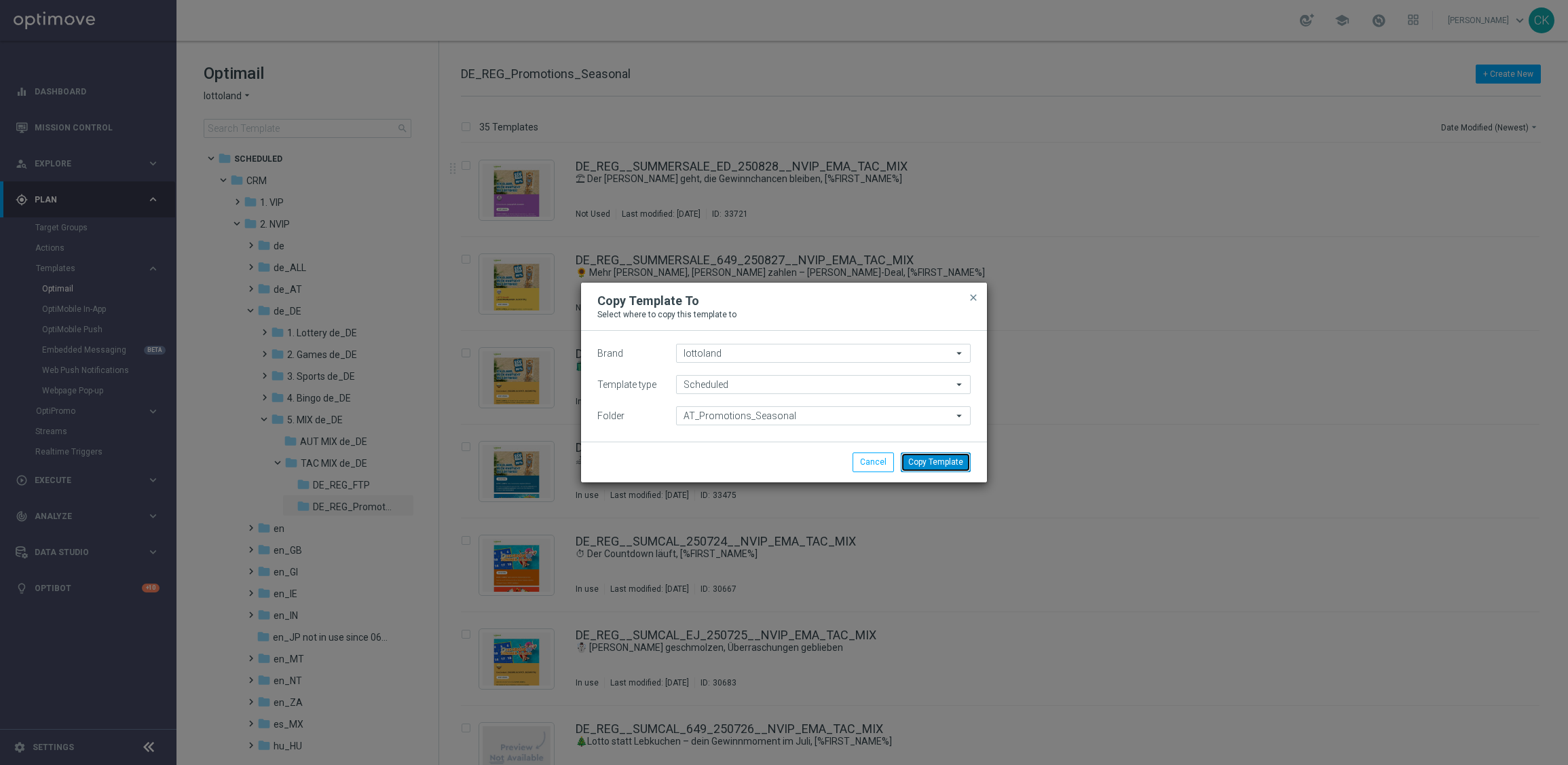
click at [943, 463] on button "Copy Template" at bounding box center [935, 461] width 70 height 19
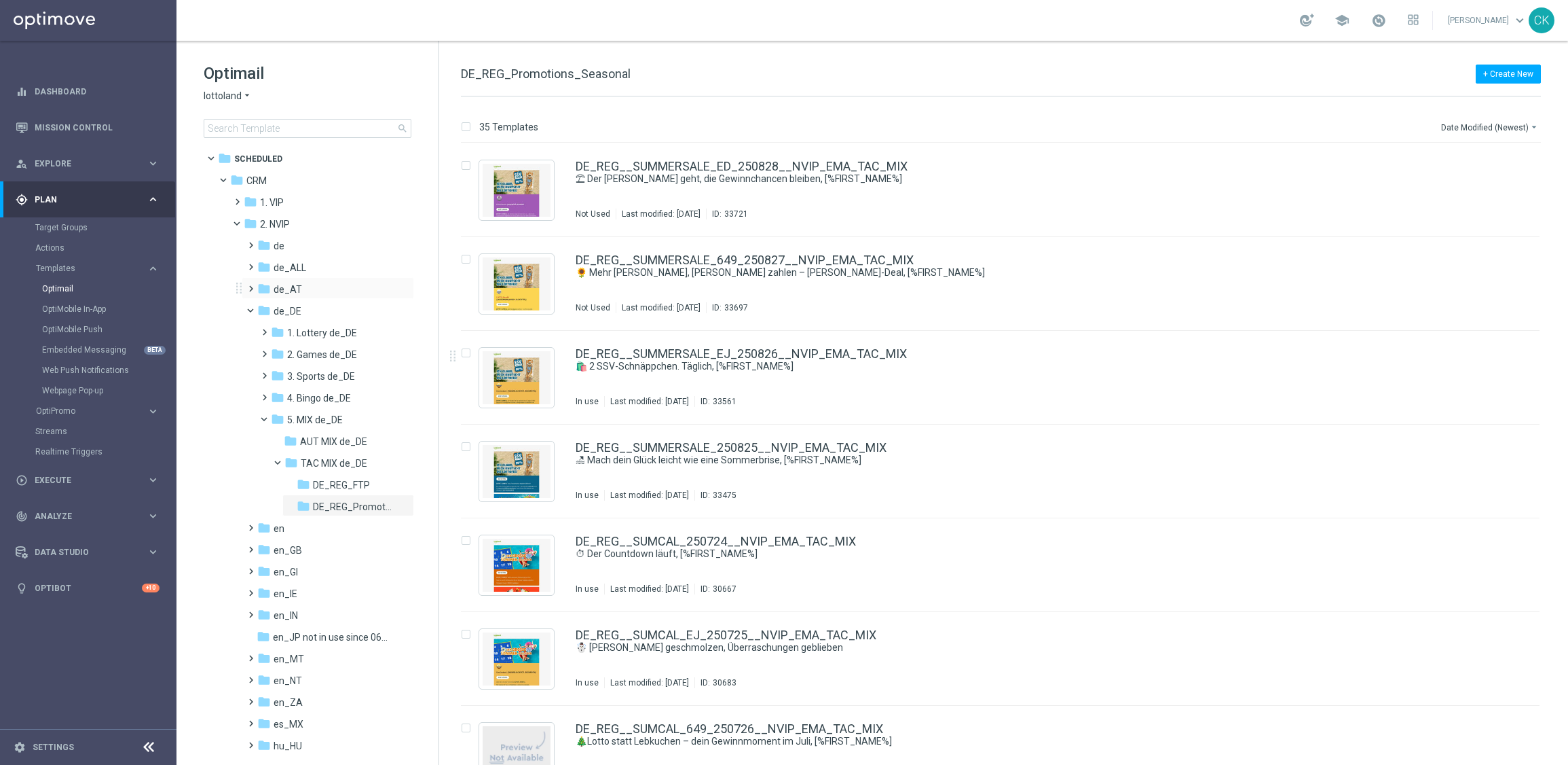
click at [249, 285] on span at bounding box center [249, 282] width 6 height 6
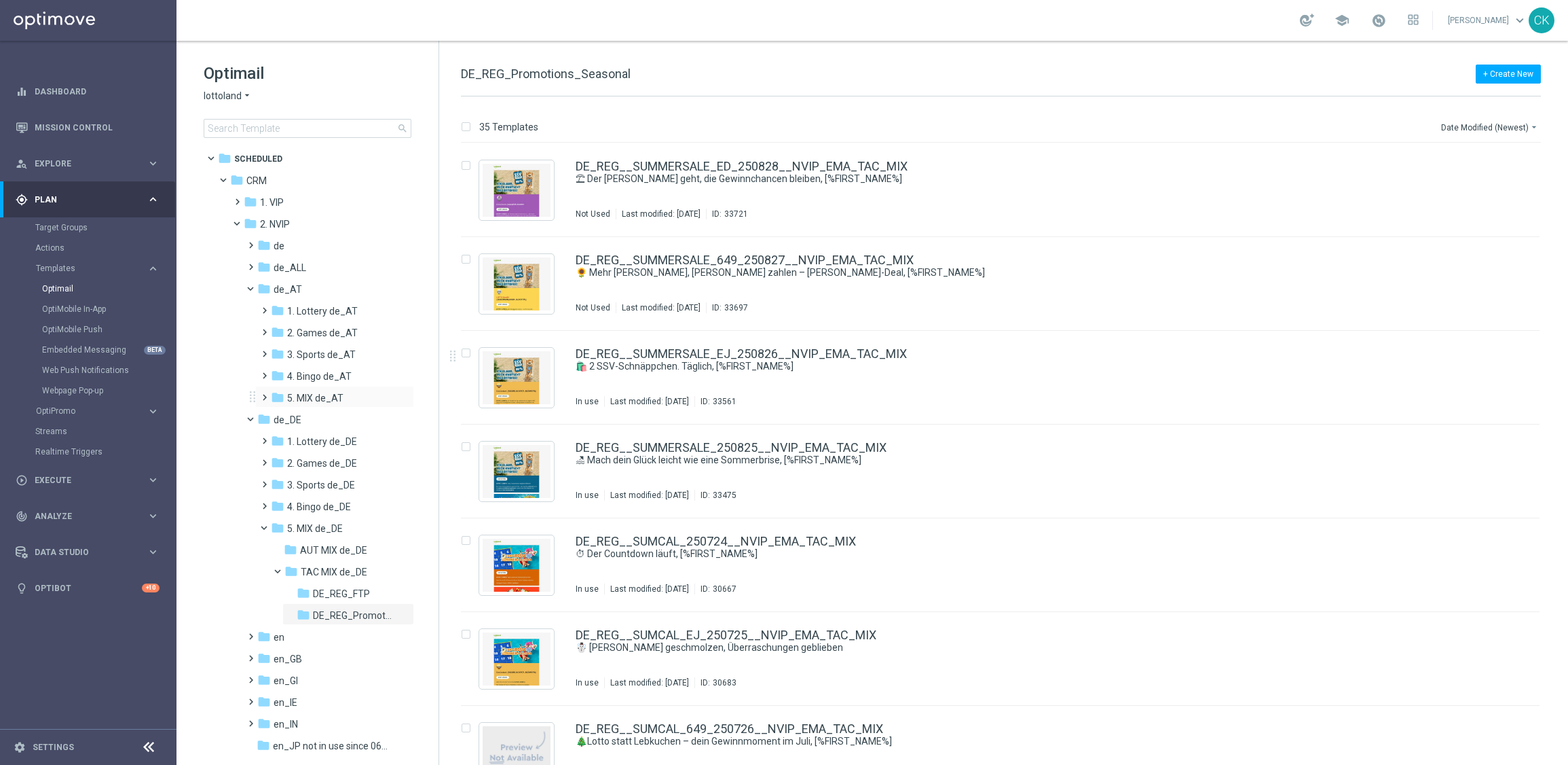
click at [265, 394] on span at bounding box center [262, 391] width 6 height 6
click at [279, 438] on span at bounding box center [275, 434] width 6 height 6
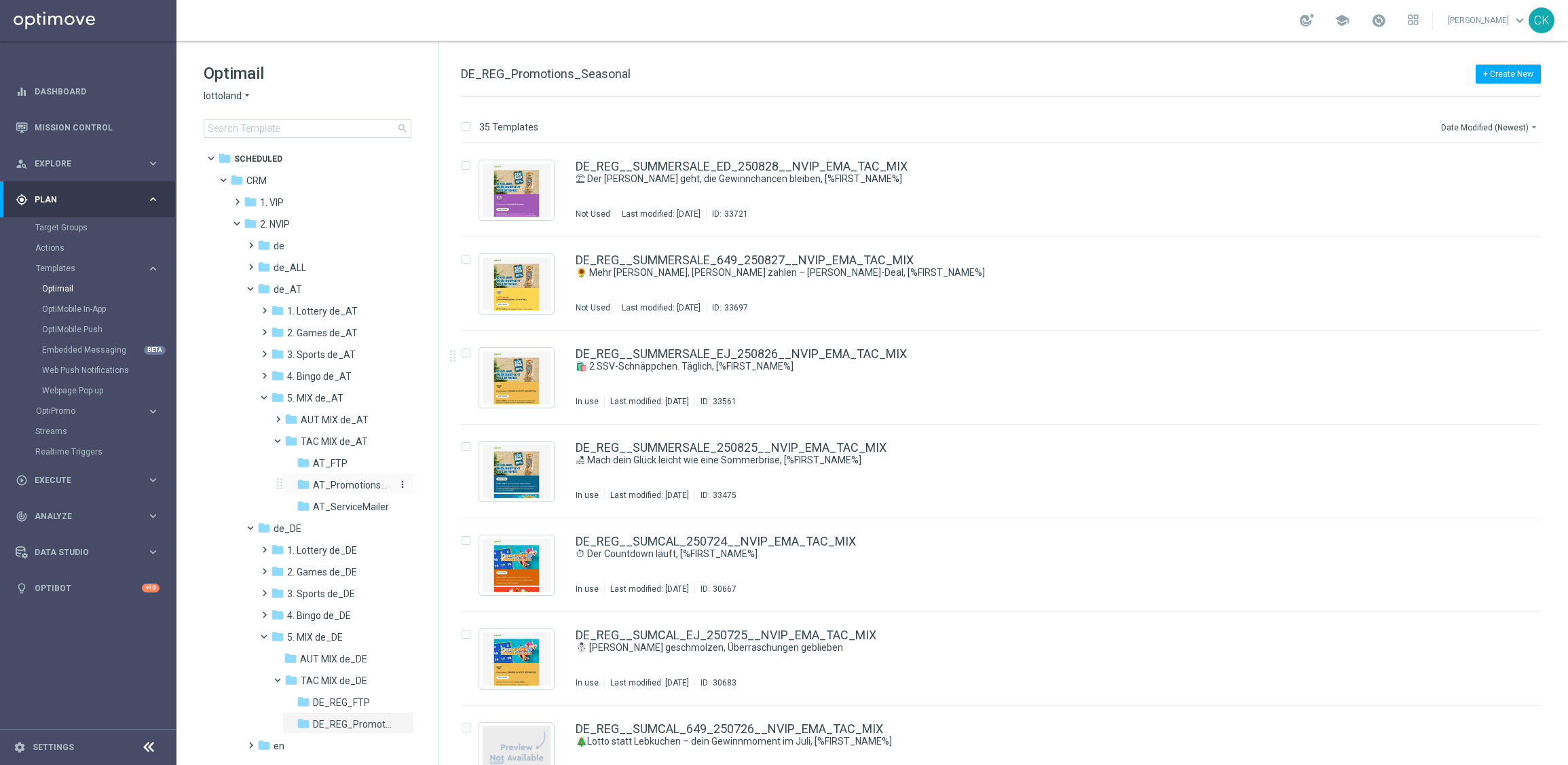
click at [343, 481] on span "AT_Promotions_Seasonal" at bounding box center [352, 485] width 79 height 12
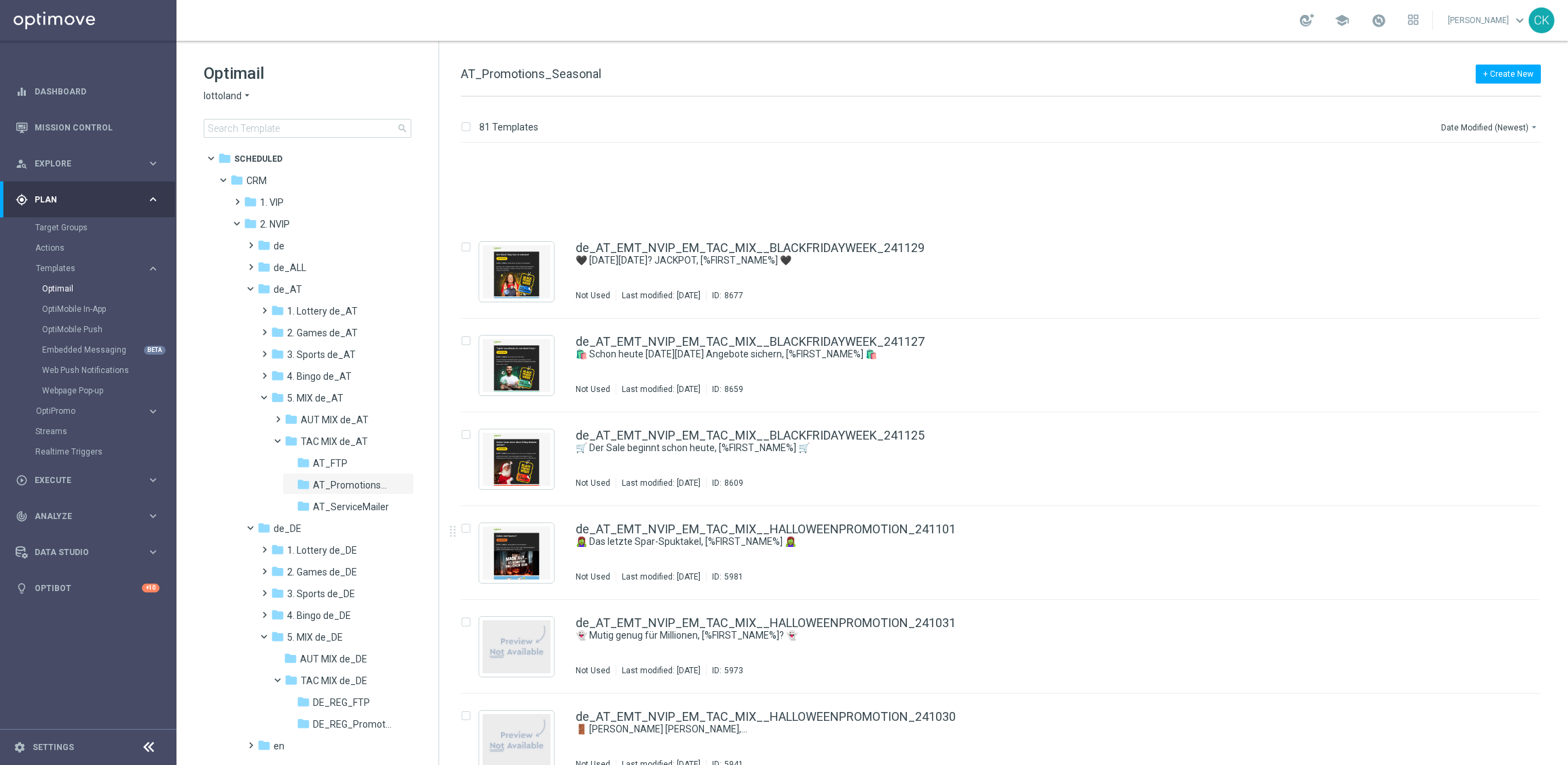
scroll to position [6970, 0]
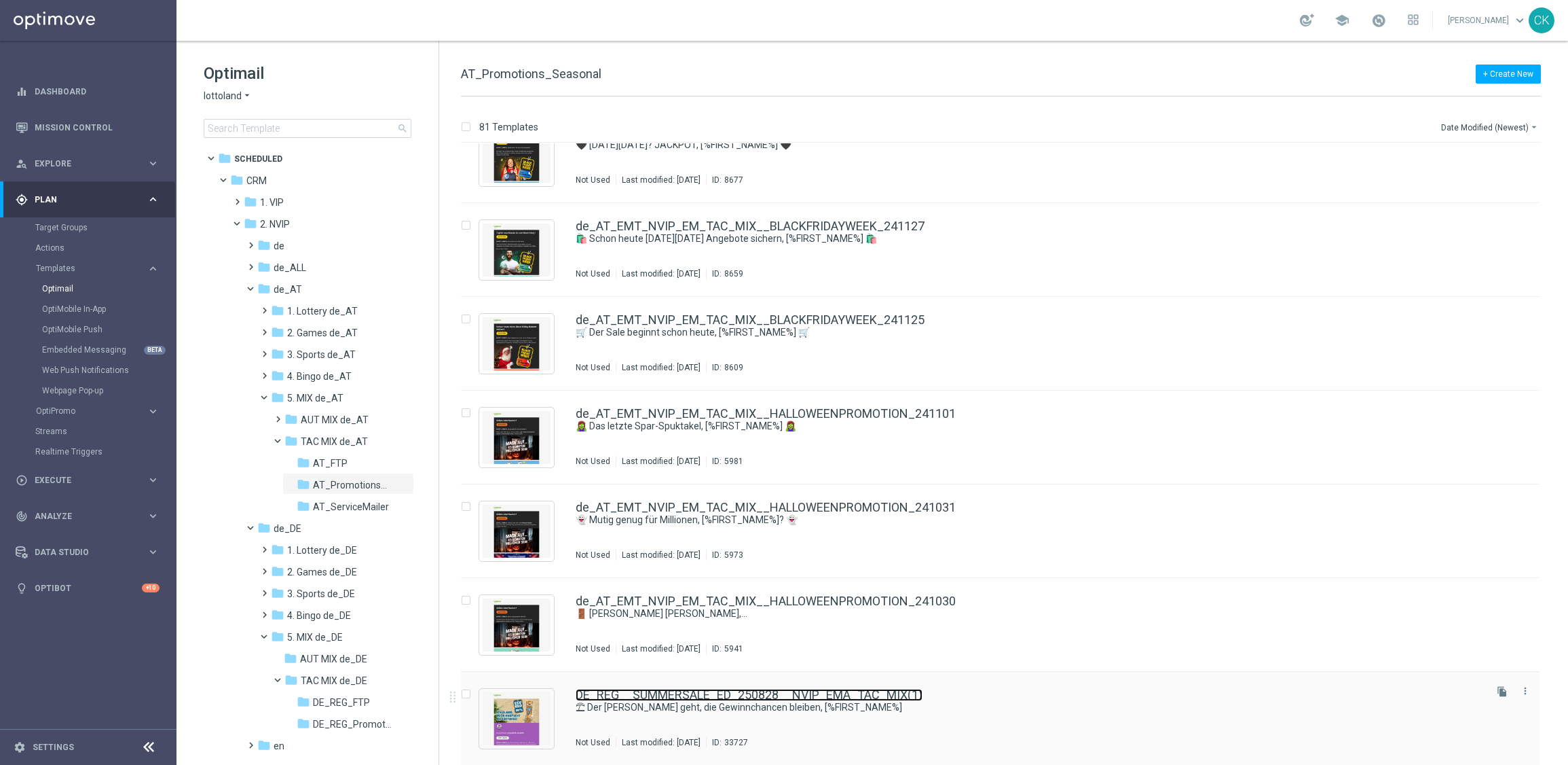
click at [731, 698] on link "DE_REG__SUMMERSALE_ED_250828__NVIP_EMA_TAC_MIX(1)" at bounding box center [749, 694] width 347 height 12
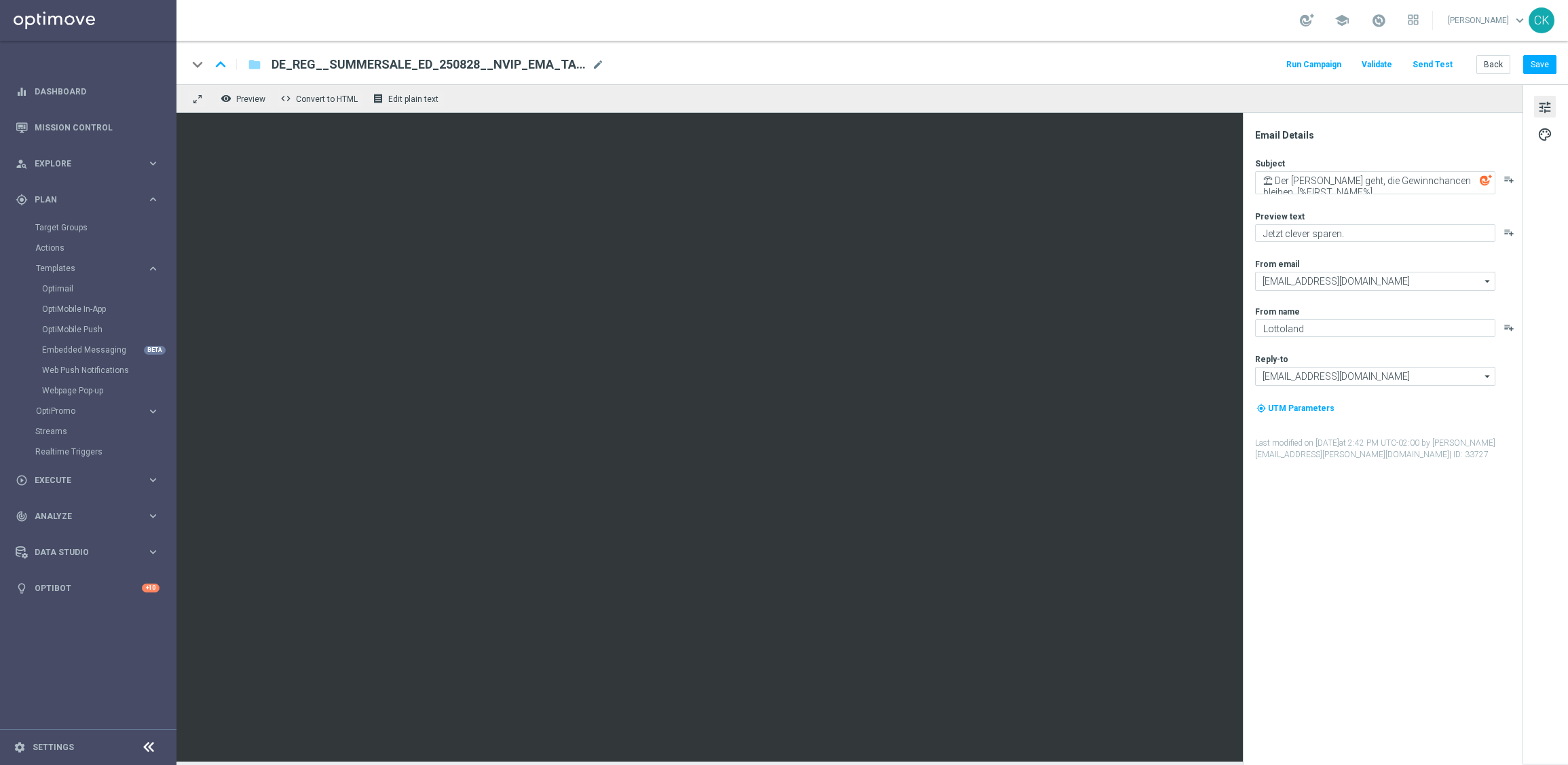
click at [588, 61] on div "DE_REG__SUMMERSALE_ED_250828__NVIP_EMA_TAC_MIX(1) mode_edit" at bounding box center [437, 65] width 333 height 18
click at [560, 68] on input "DE_REG__SUMMERSALE_ED_250828__NVIP_EMA_TAC_MIX(1)" at bounding box center [440, 65] width 337 height 18
paste input "AT__SUMMERSALE_ED_250828__NVIP_EMA_TAC_MIX"
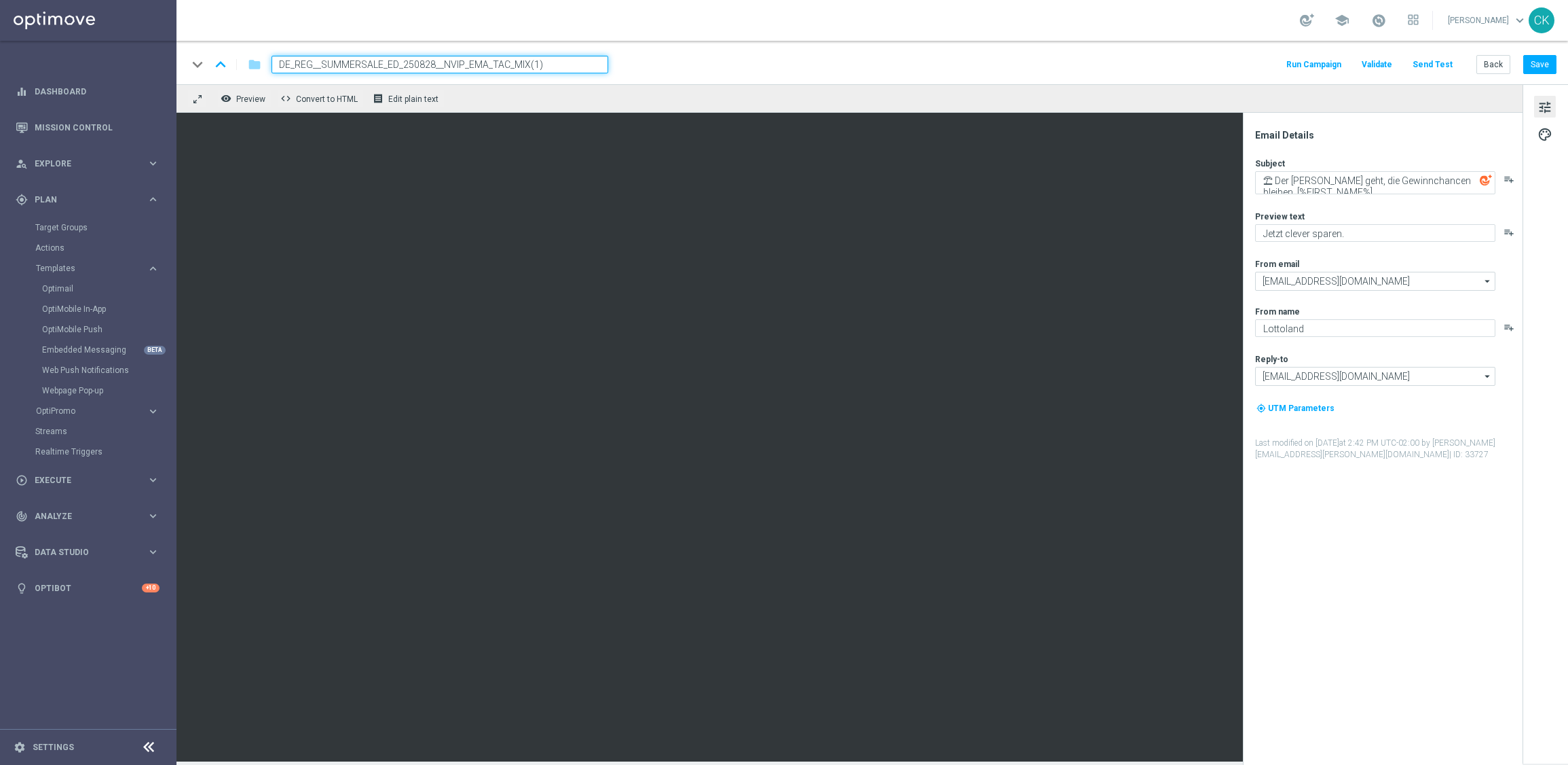
type input "AT__SUMMERSALE_ED_250828__NVIP_EMA_TAC_MIX"
click at [1545, 133] on span "palette" at bounding box center [1545, 135] width 15 height 18
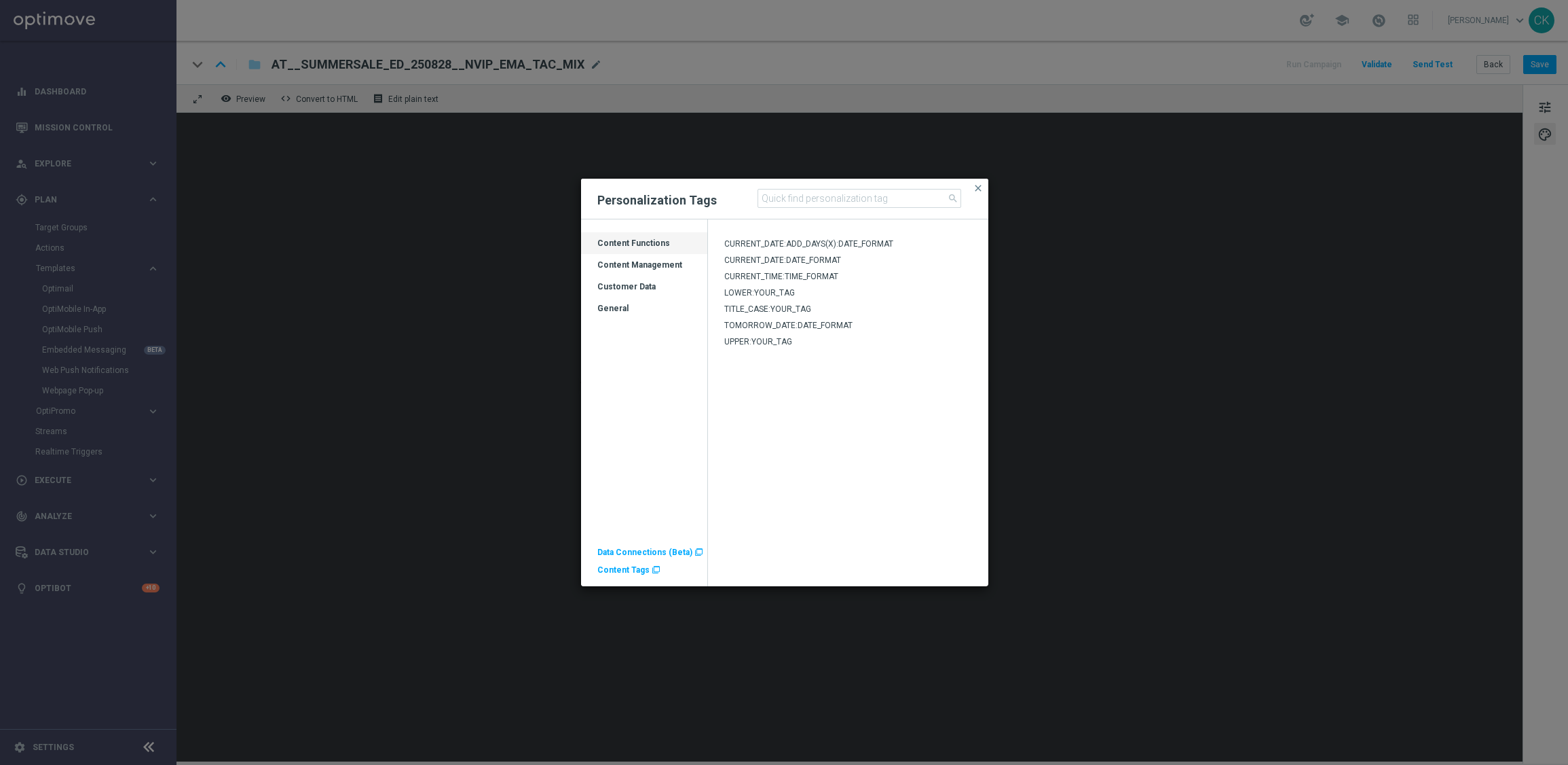
click at [622, 570] on span "Content Tags" at bounding box center [624, 570] width 53 height 10
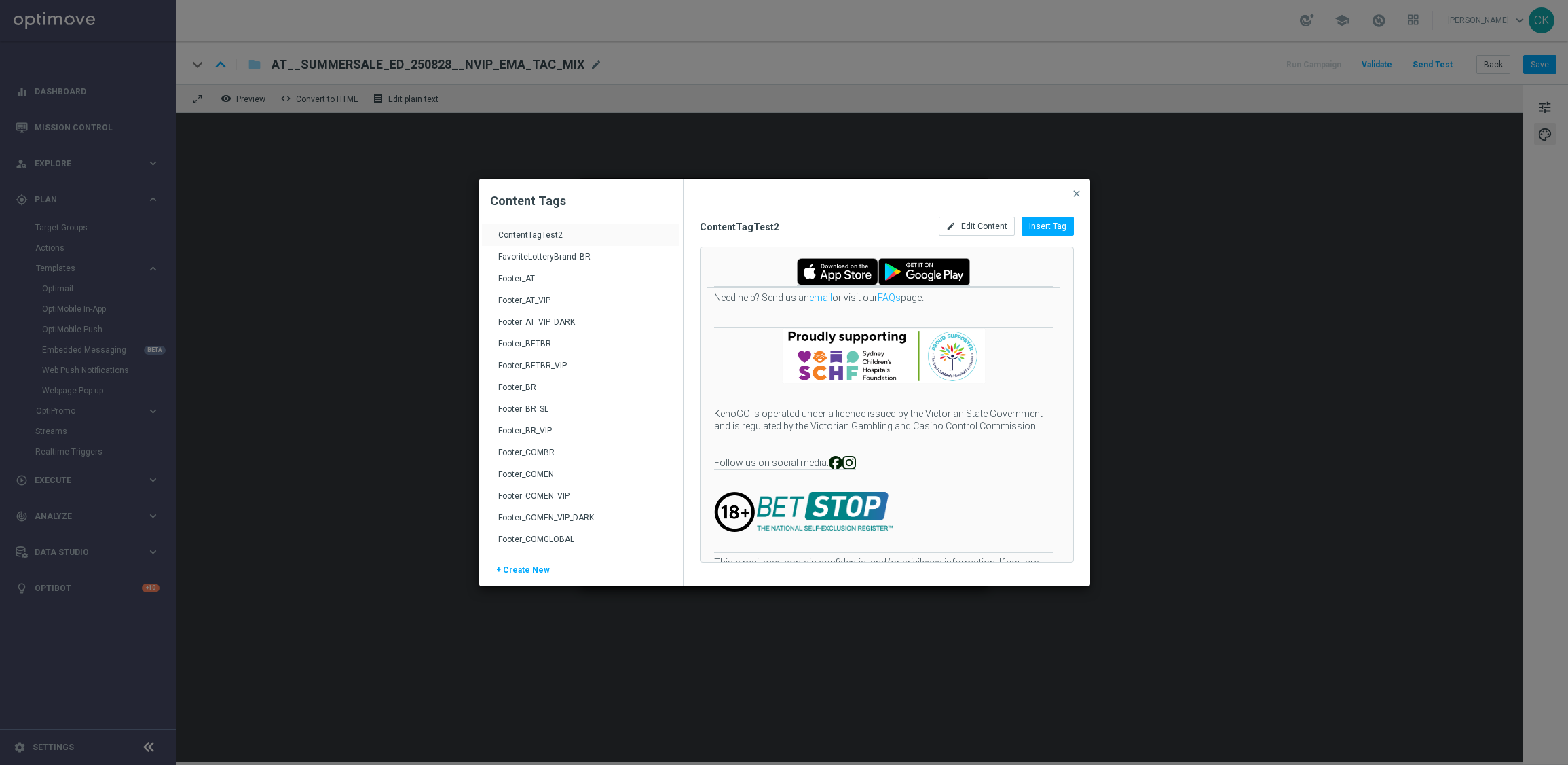
click at [519, 276] on div "Footer_AT" at bounding box center [582, 284] width 168 height 22
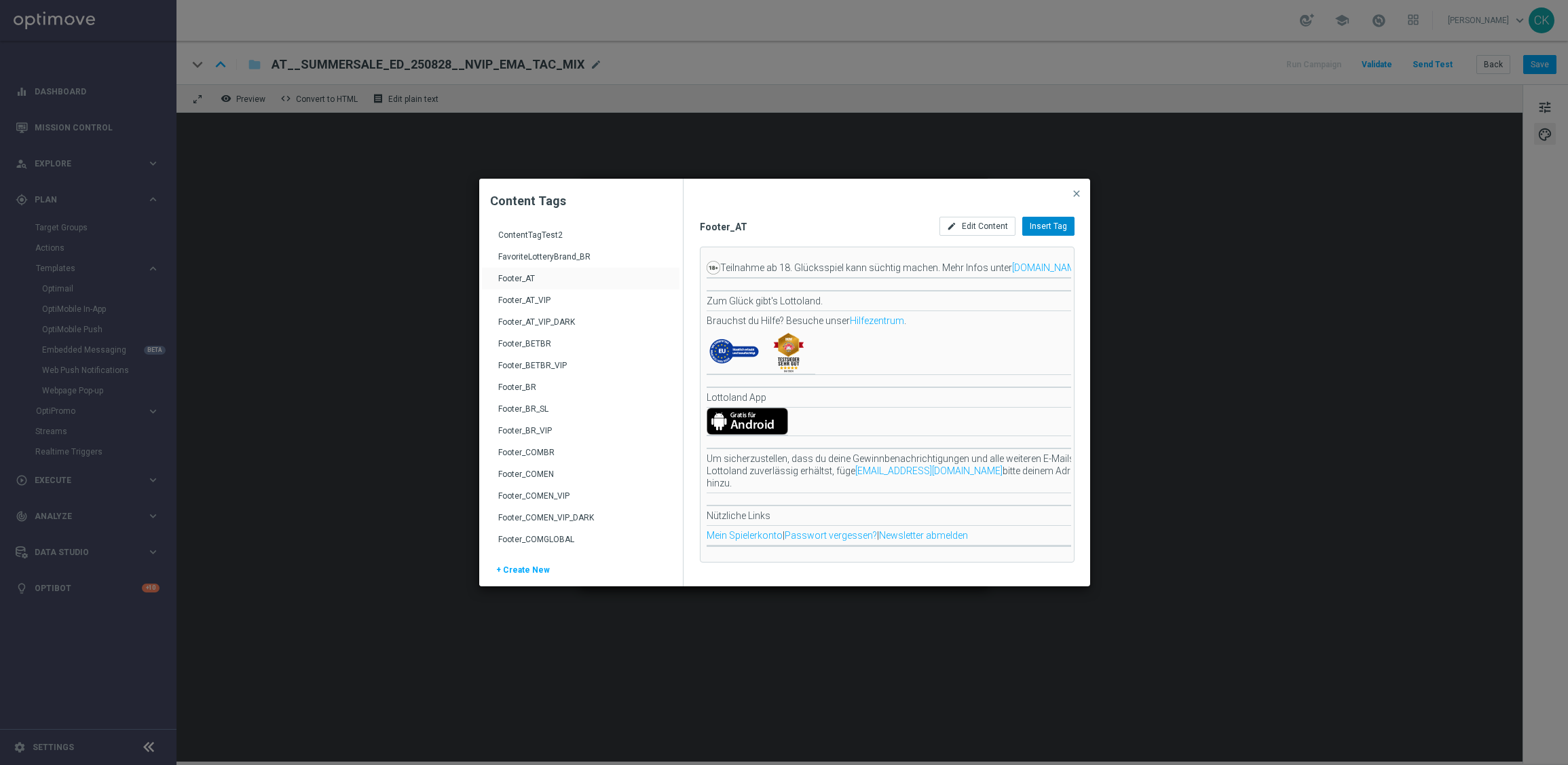
click at [1052, 221] on span "Insert Tag" at bounding box center [1048, 226] width 37 height 10
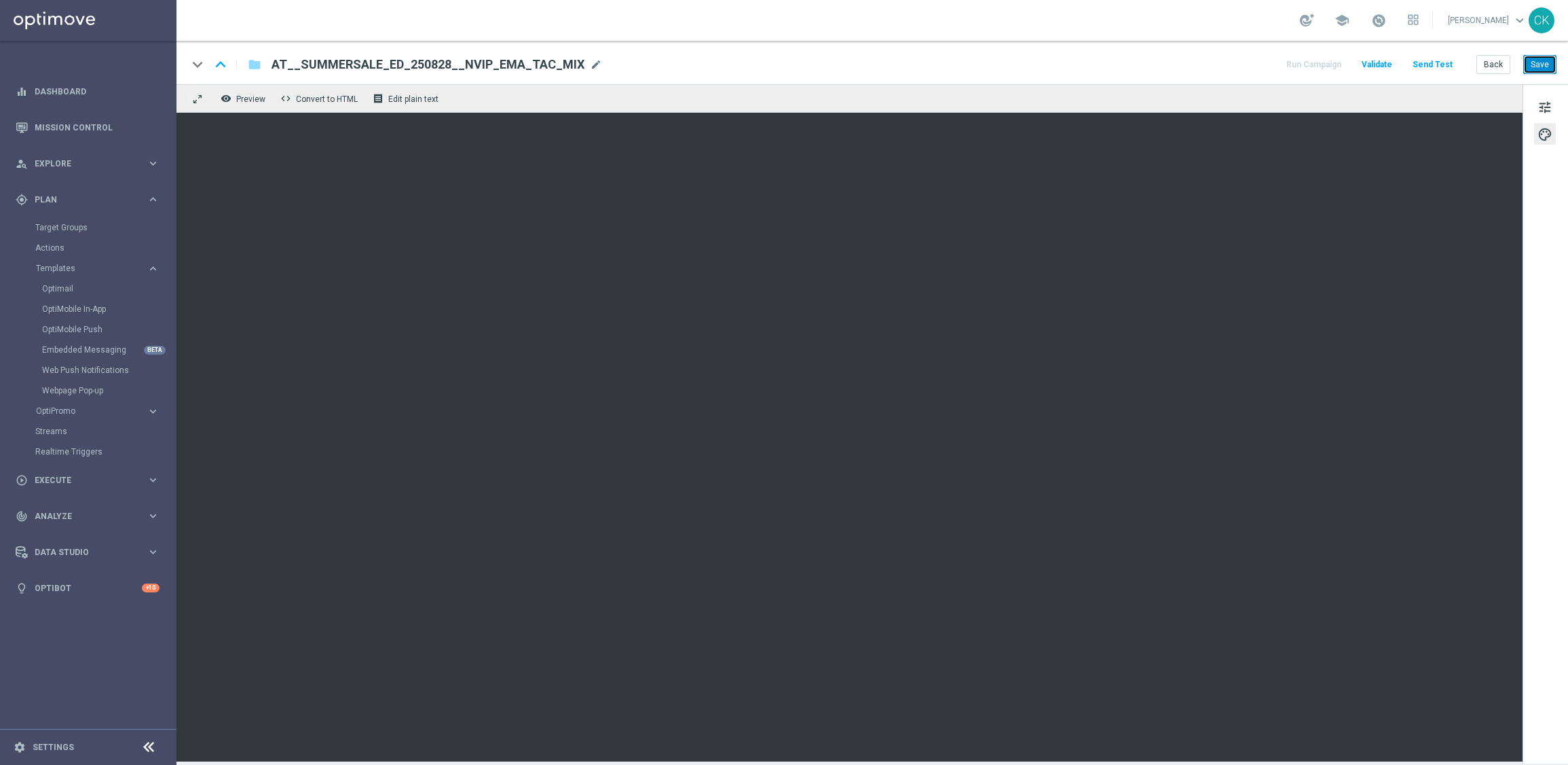
click at [1544, 61] on button "Save" at bounding box center [1540, 64] width 33 height 19
click at [1537, 66] on button "Save" at bounding box center [1540, 64] width 33 height 19
click at [1545, 70] on button "Save" at bounding box center [1540, 64] width 33 height 19
click at [1442, 64] on button "Send Test" at bounding box center [1433, 65] width 44 height 19
click at [1436, 65] on button "Send Test" at bounding box center [1433, 65] width 44 height 19
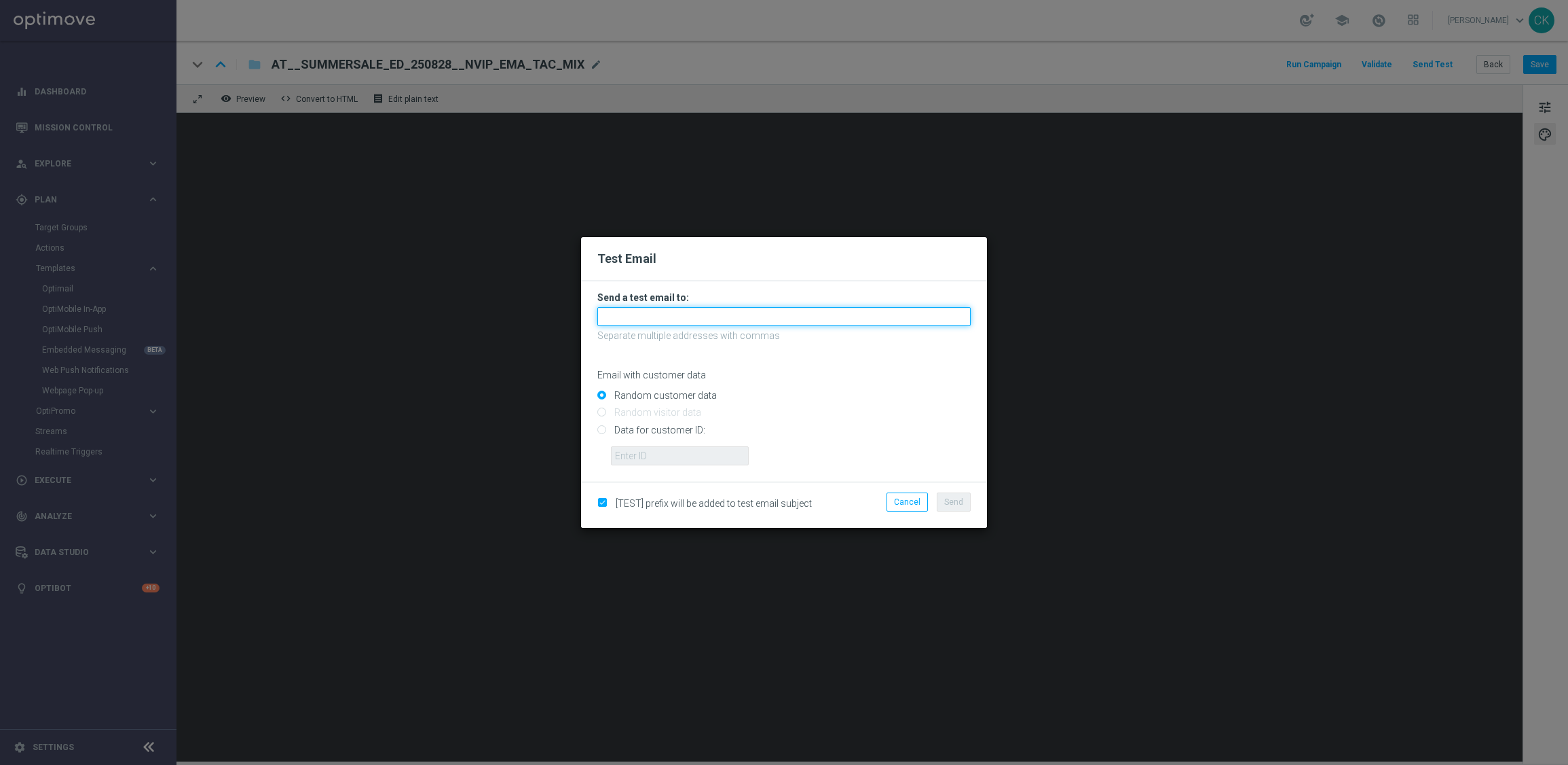
click at [740, 314] on input "text" at bounding box center [784, 316] width 373 height 19
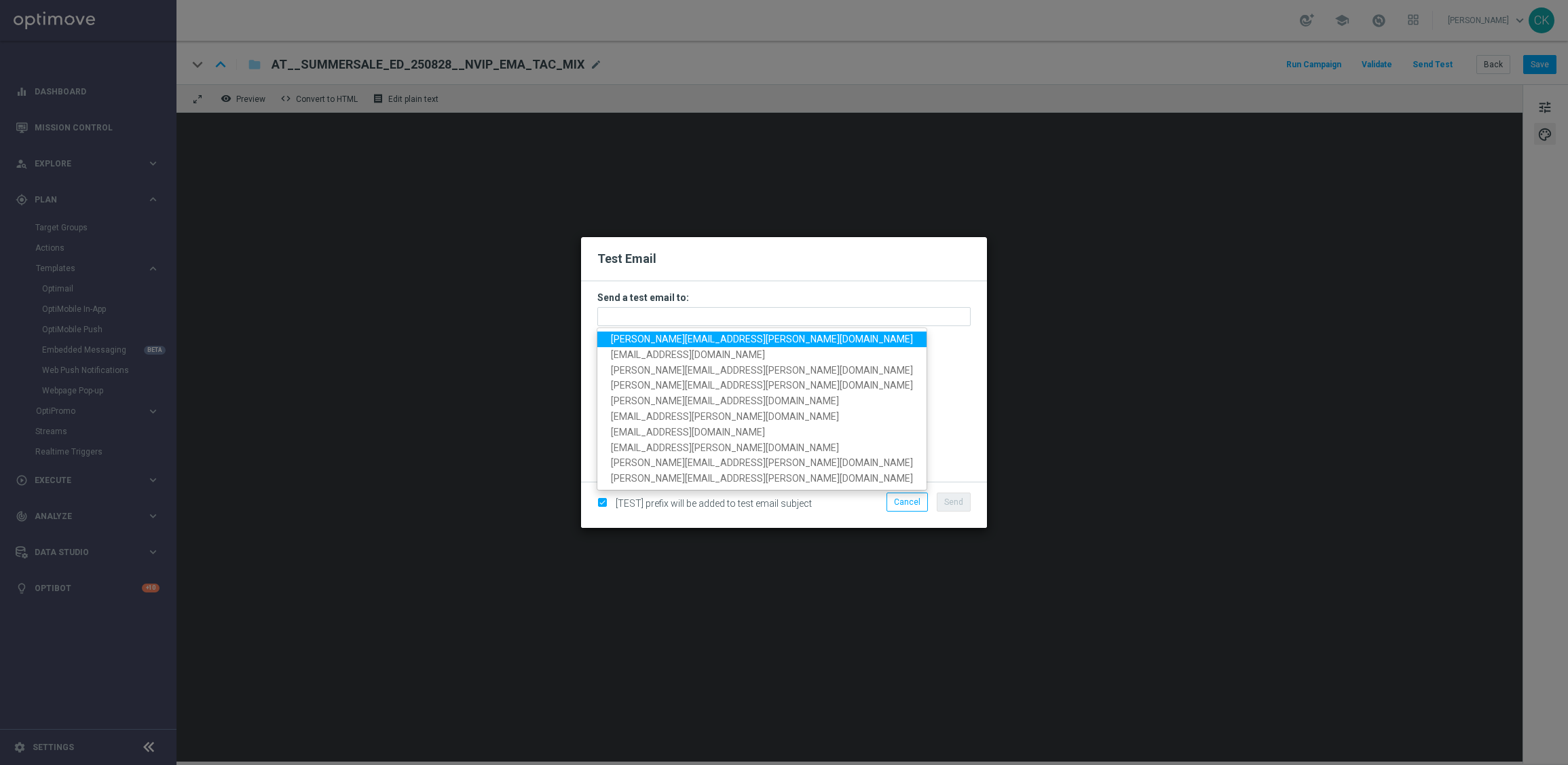
click at [733, 339] on span "[PERSON_NAME][EMAIL_ADDRESS][PERSON_NAME][DOMAIN_NAME]" at bounding box center [761, 339] width 302 height 11
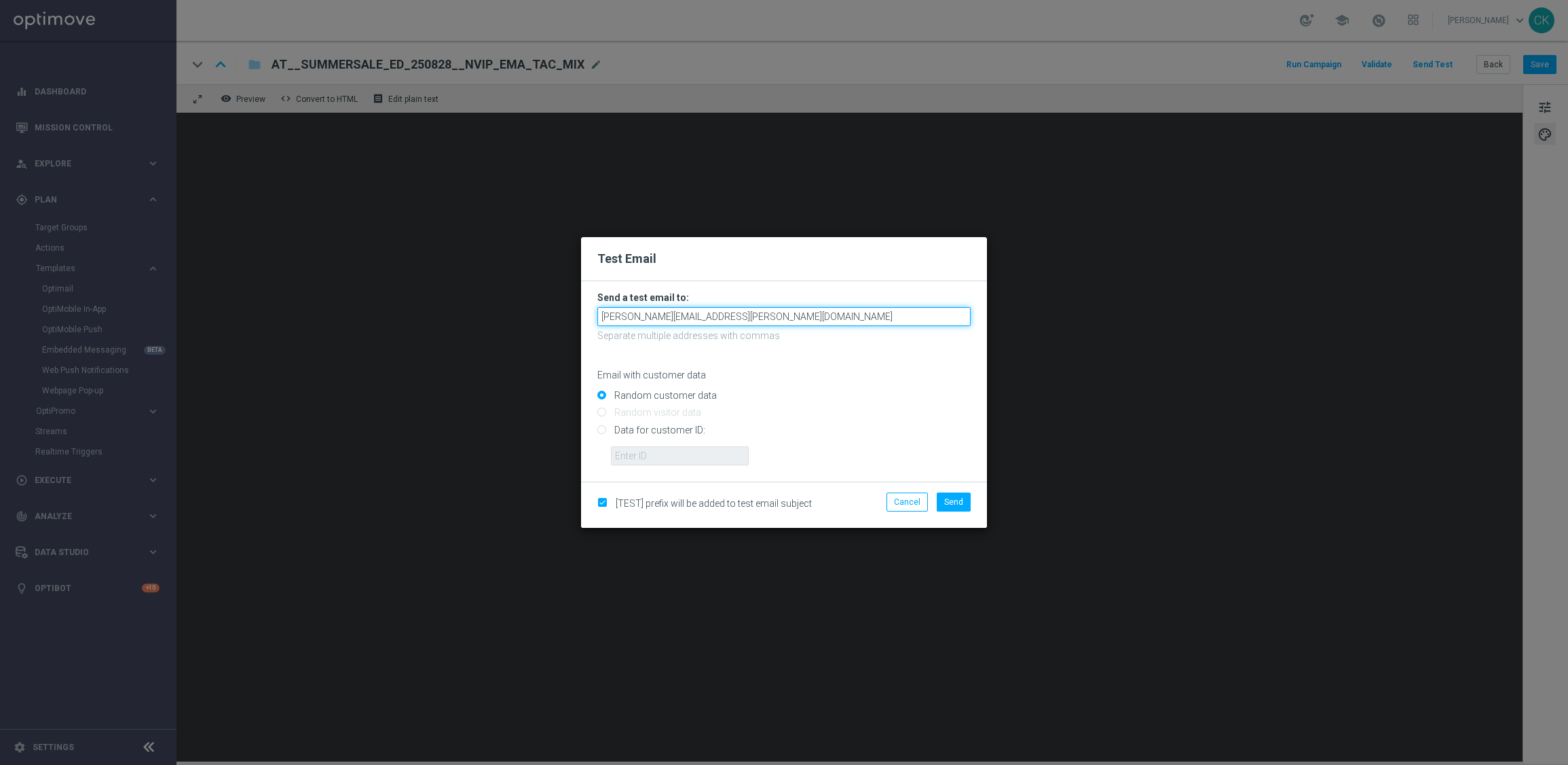
click at [781, 325] on input "[PERSON_NAME][EMAIL_ADDRESS][PERSON_NAME][DOMAIN_NAME]" at bounding box center [784, 316] width 373 height 19
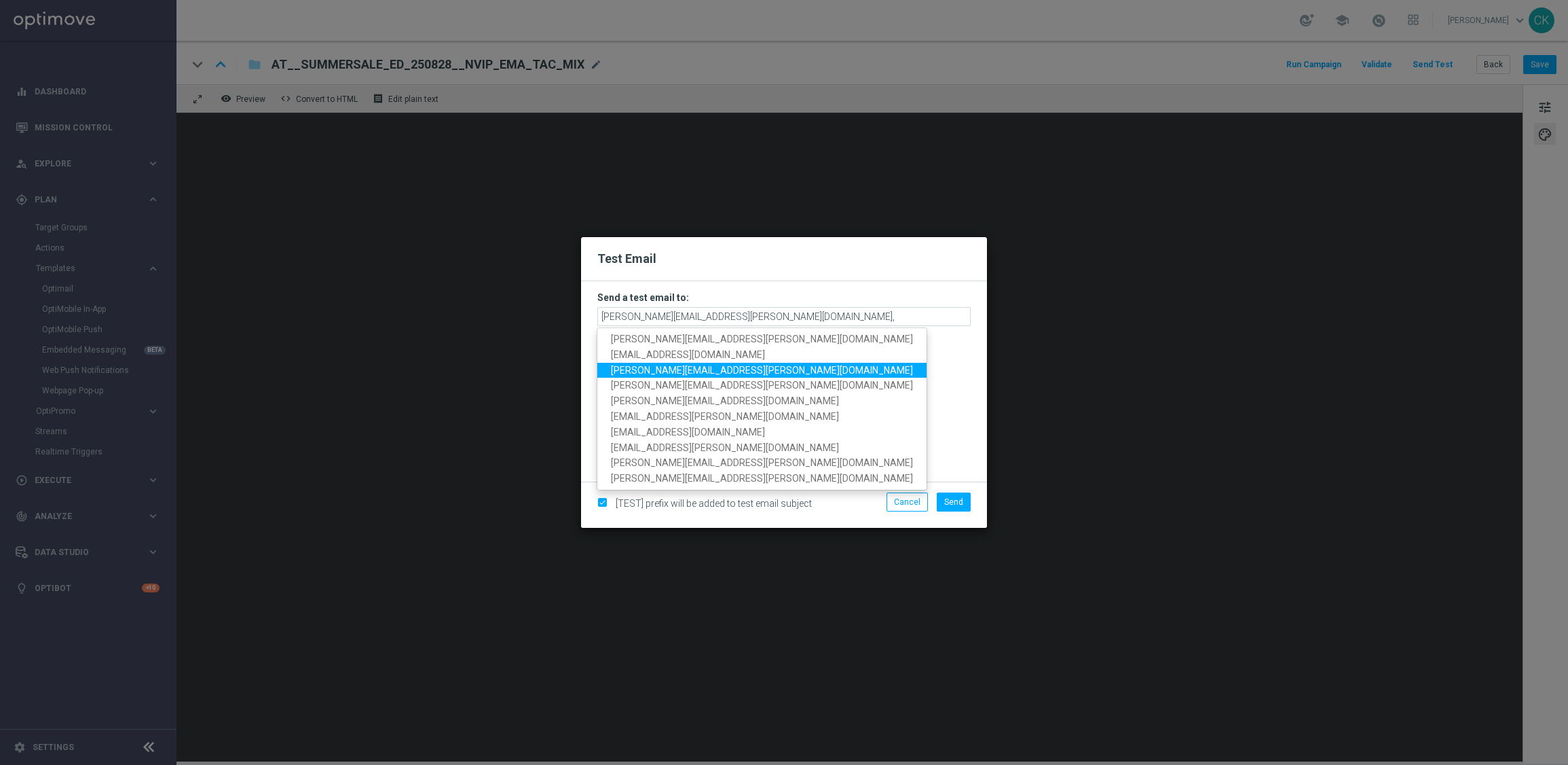
click at [693, 370] on span "[PERSON_NAME][EMAIL_ADDRESS][PERSON_NAME][DOMAIN_NAME]" at bounding box center [761, 369] width 302 height 11
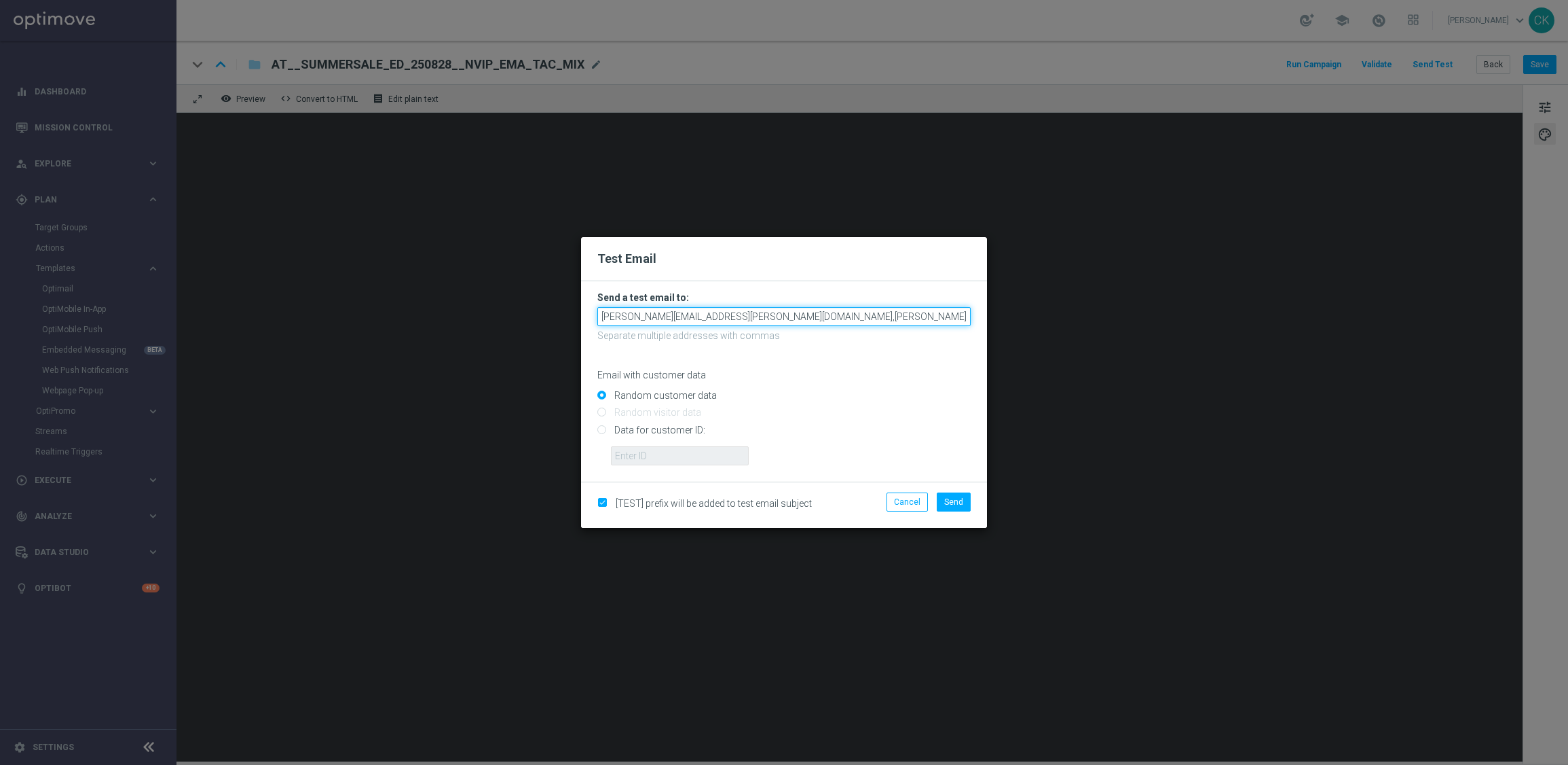
click at [940, 317] on input "[PERSON_NAME][EMAIL_ADDRESS][PERSON_NAME][DOMAIN_NAME],[PERSON_NAME][DOMAIN_NAM…" at bounding box center [784, 316] width 373 height 19
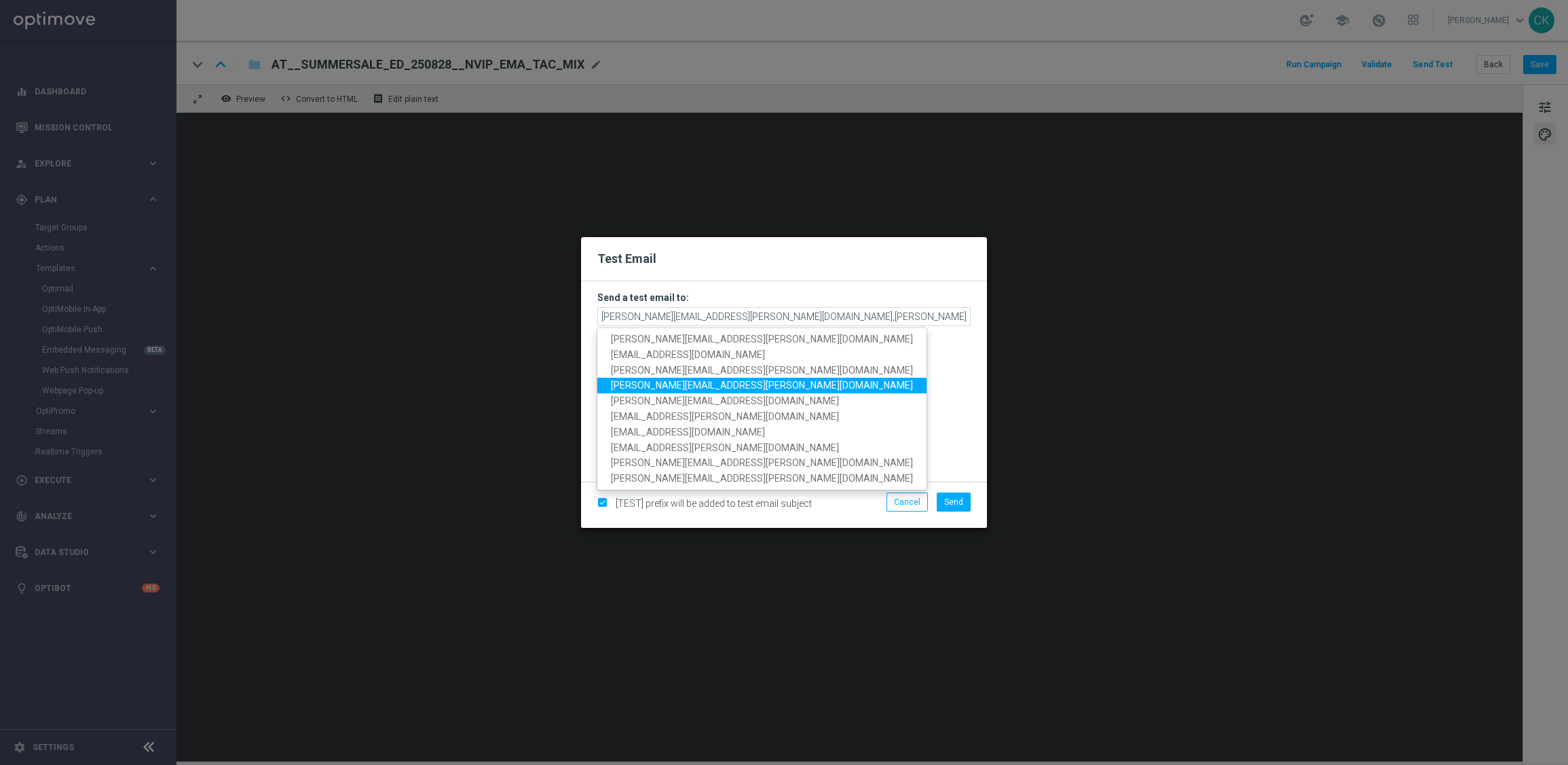
click at [724, 380] on span "[PERSON_NAME][EMAIL_ADDRESS][PERSON_NAME][DOMAIN_NAME]" at bounding box center [761, 385] width 302 height 11
type input "[EMAIL_ADDRESS][PERSON_NAME][DOMAIN_NAME],[DOMAIN_NAME][EMAIL_ADDRESS][PERSON_N…"
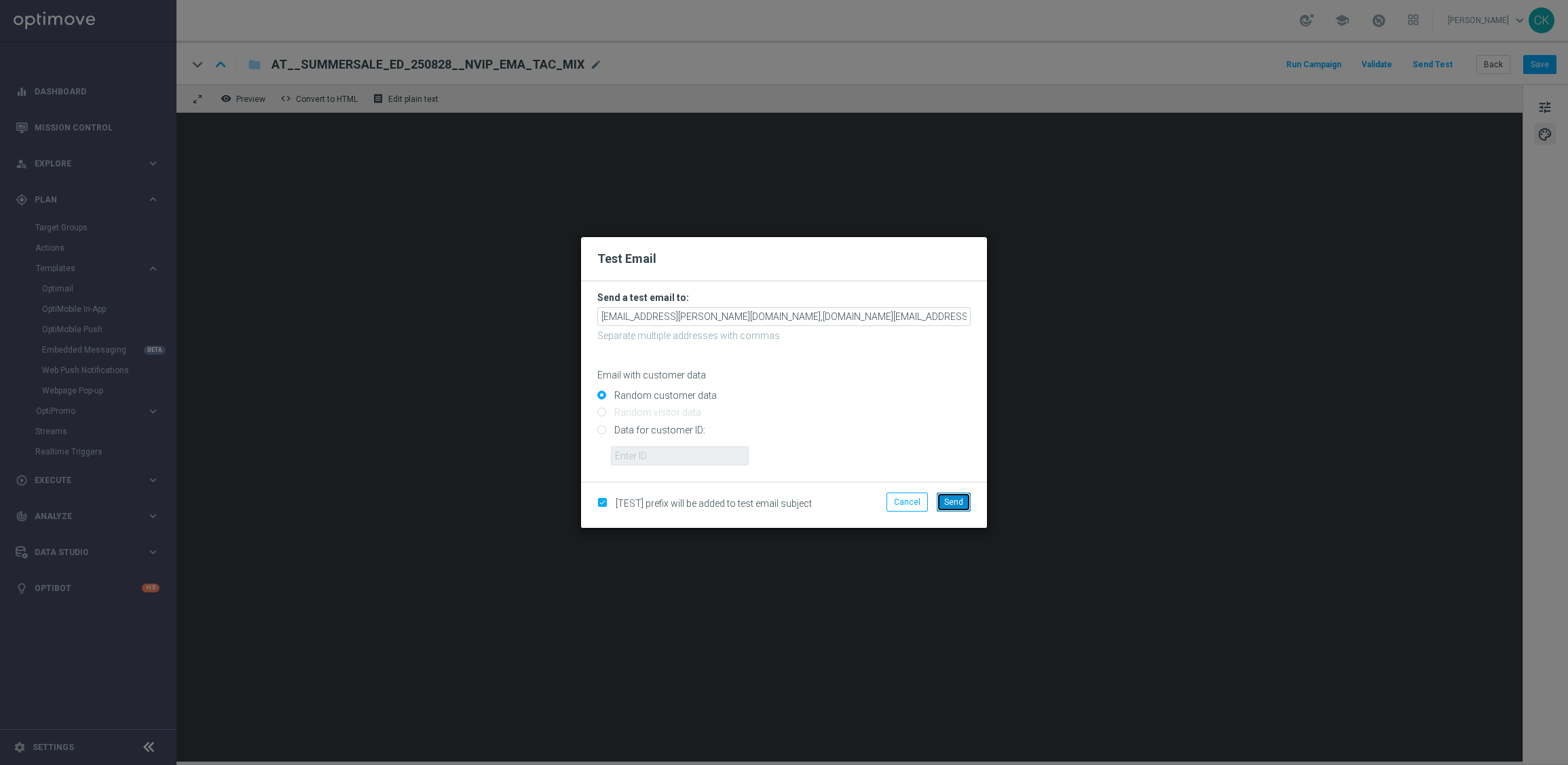
click at [950, 498] on span "Send" at bounding box center [953, 502] width 19 height 10
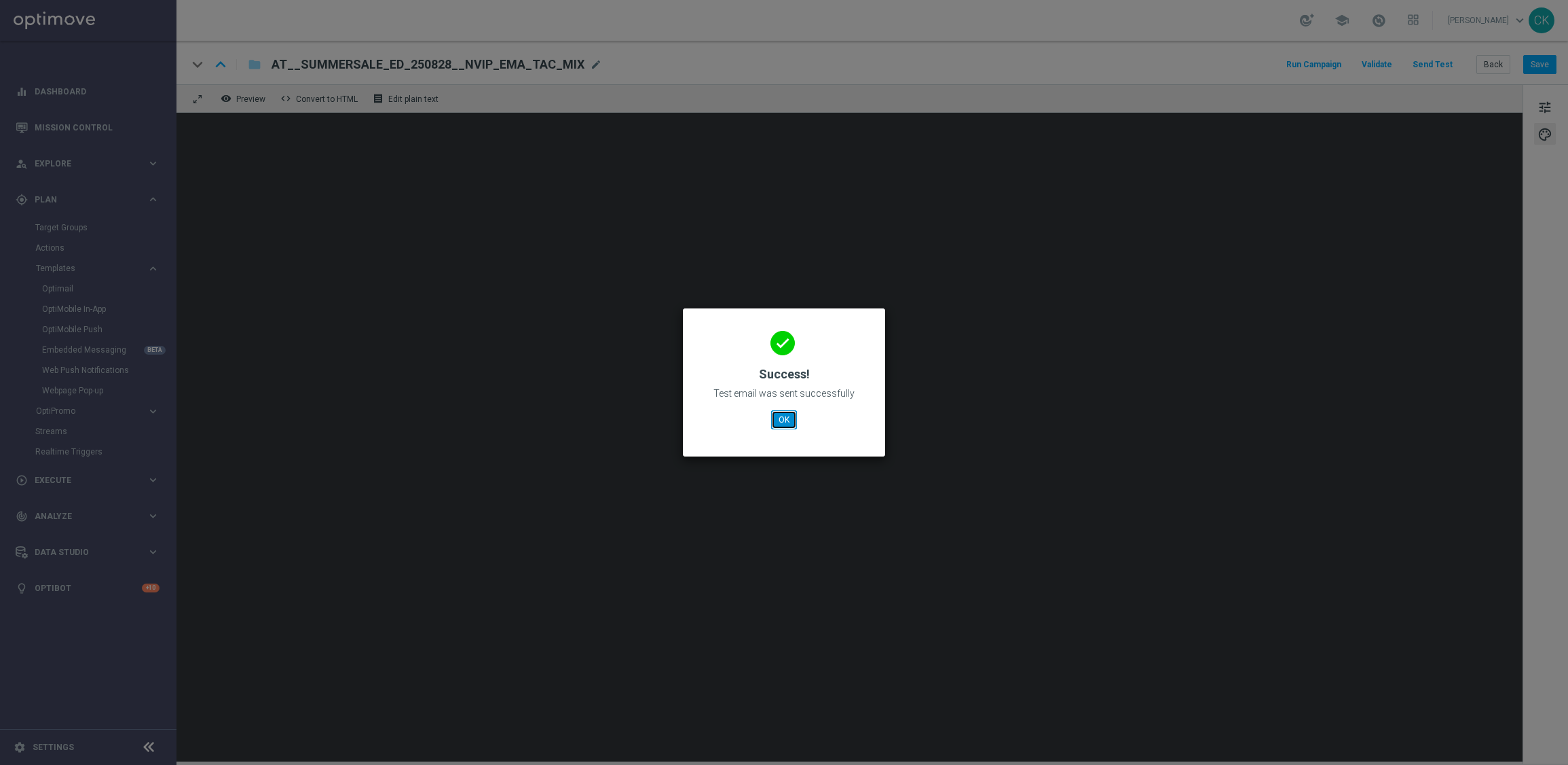
click at [777, 422] on button "OK" at bounding box center [784, 419] width 26 height 19
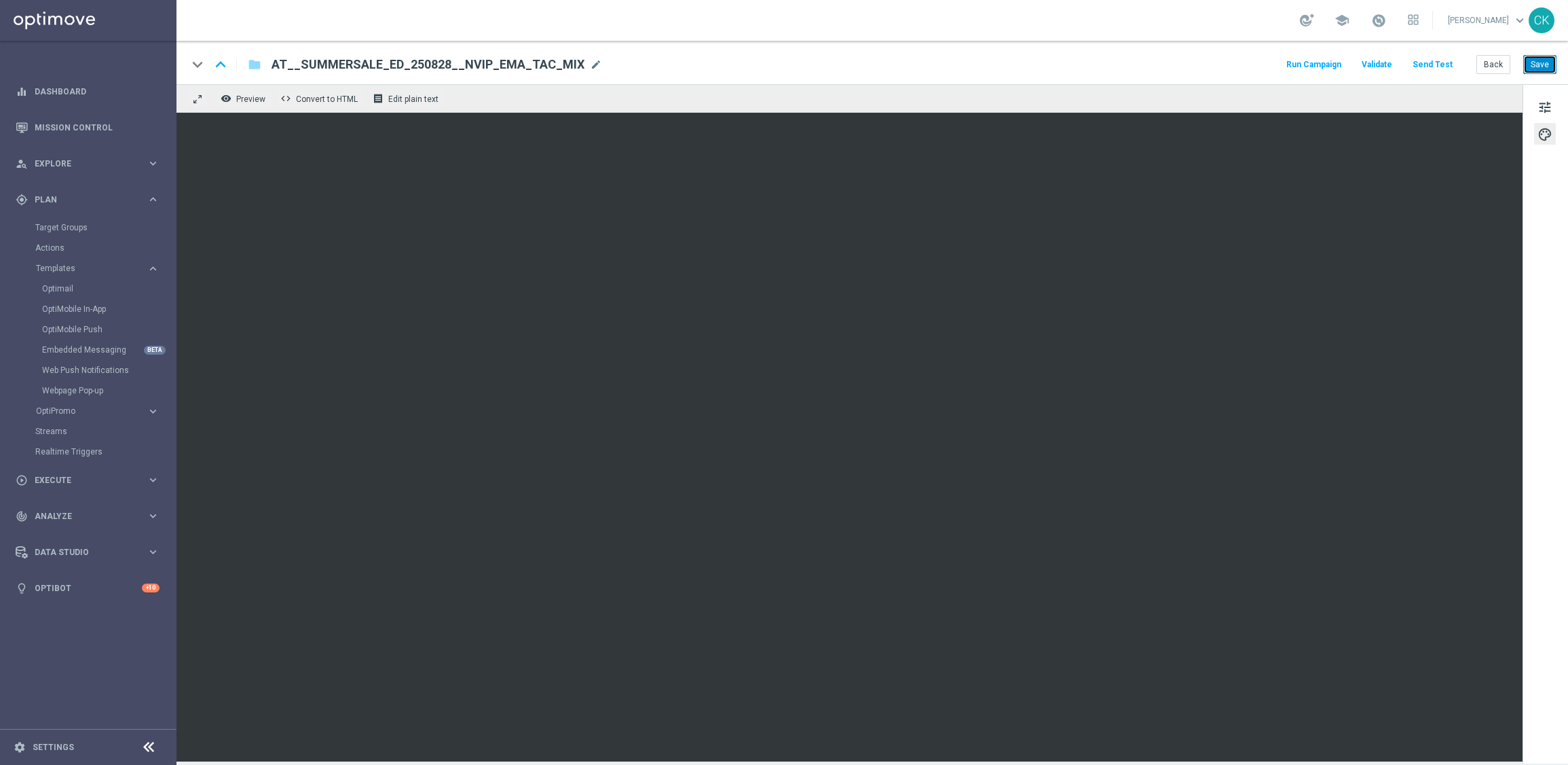
click at [1554, 65] on button "Save" at bounding box center [1540, 64] width 33 height 19
click at [1495, 58] on button "Back" at bounding box center [1493, 64] width 34 height 19
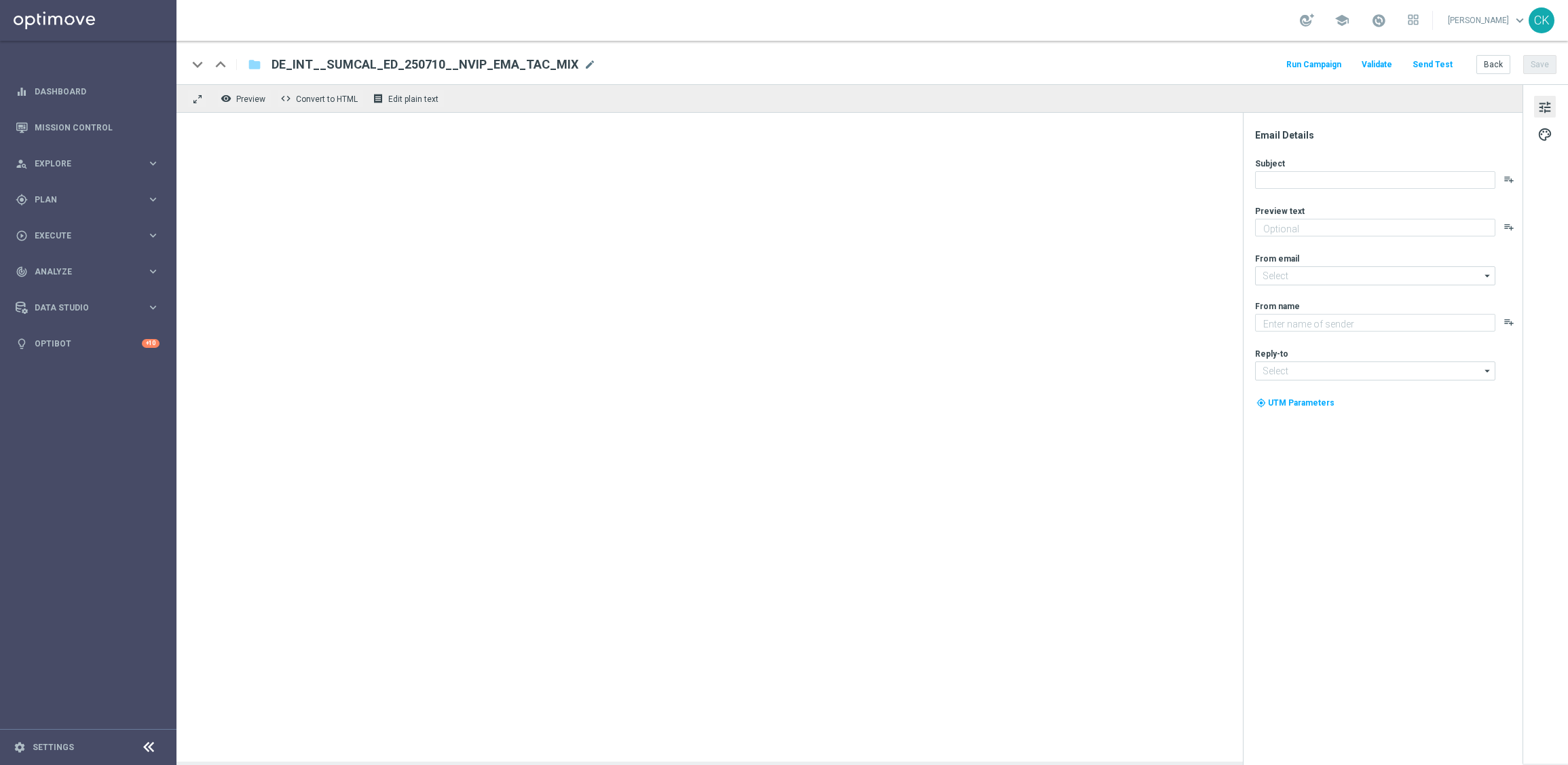
type textarea "Ja, echt jetzt!"
type textarea "Lottoland"
type input "[EMAIL_ADDRESS][DOMAIN_NAME]"
